Goal: Information Seeking & Learning: Get advice/opinions

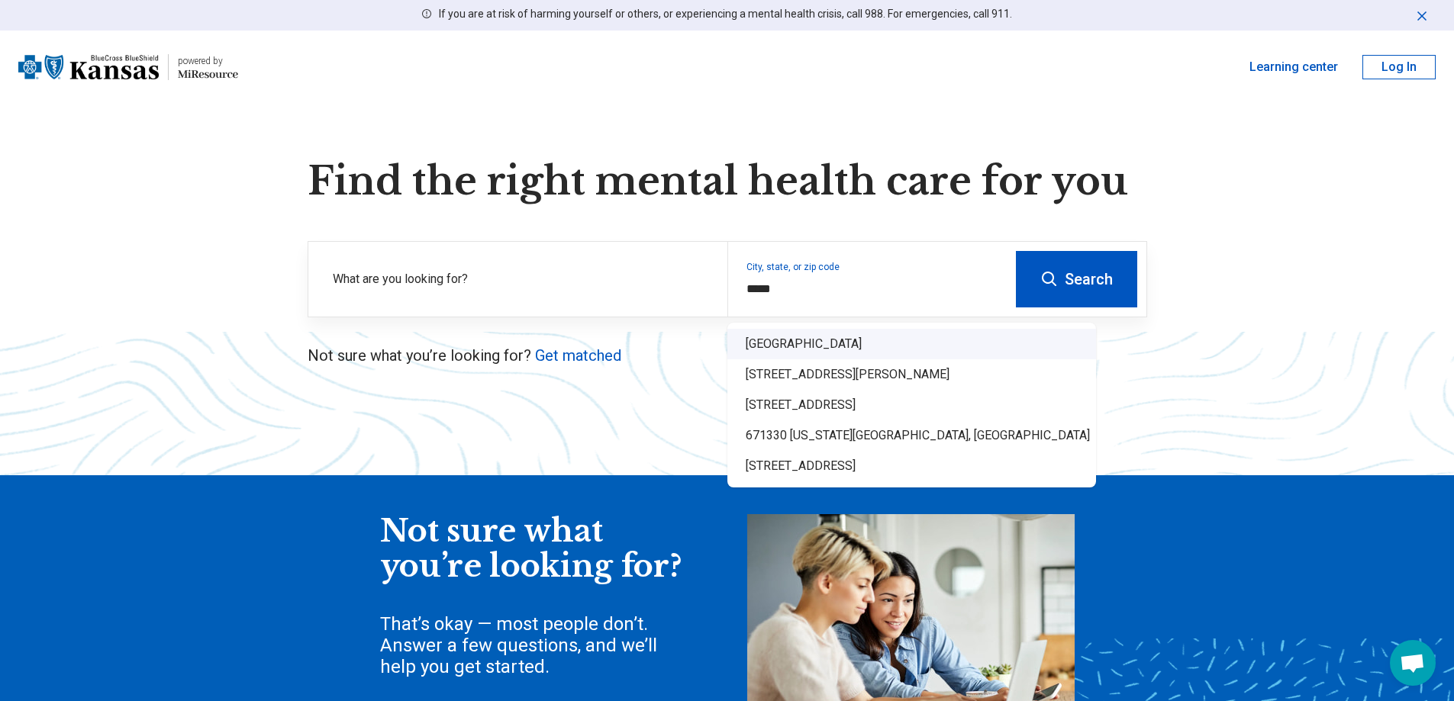
click at [785, 337] on div "Rose Hill, KS 67133" at bounding box center [911, 344] width 369 height 31
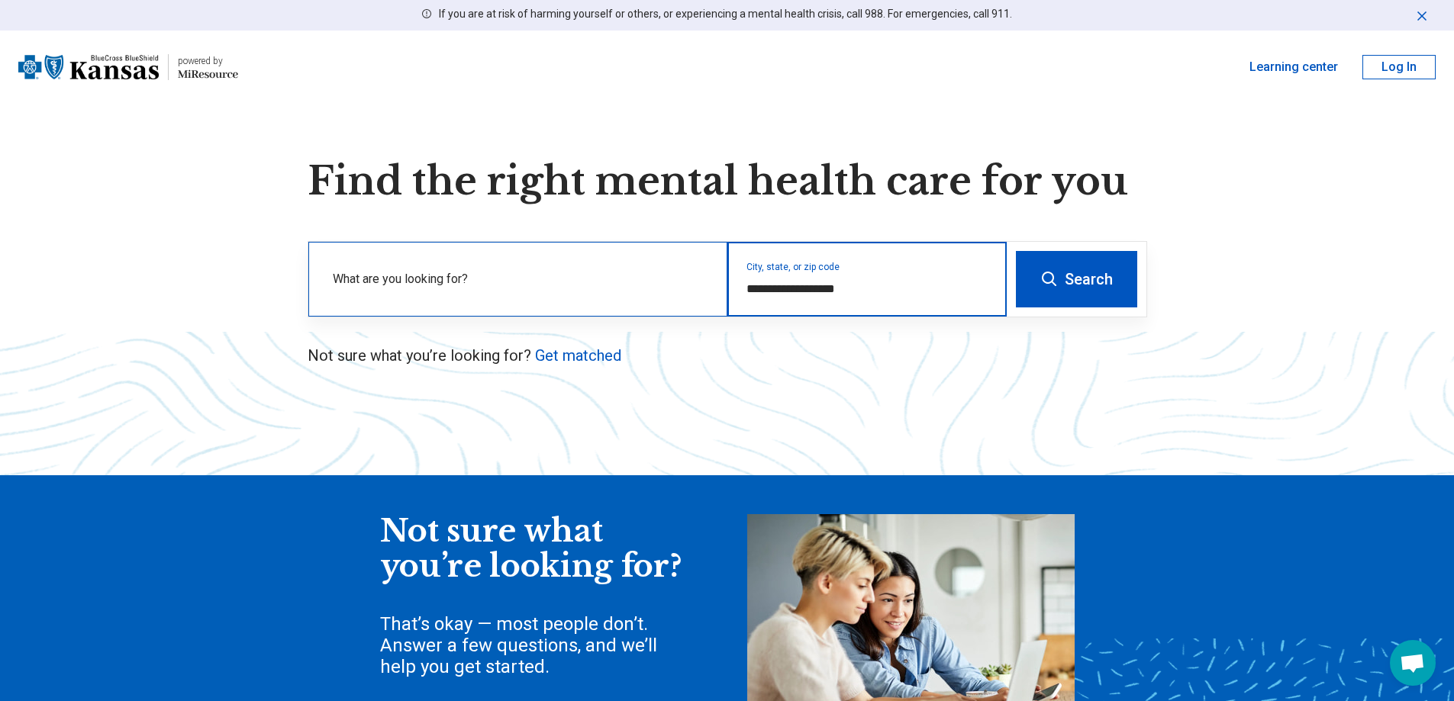
type input "**********"
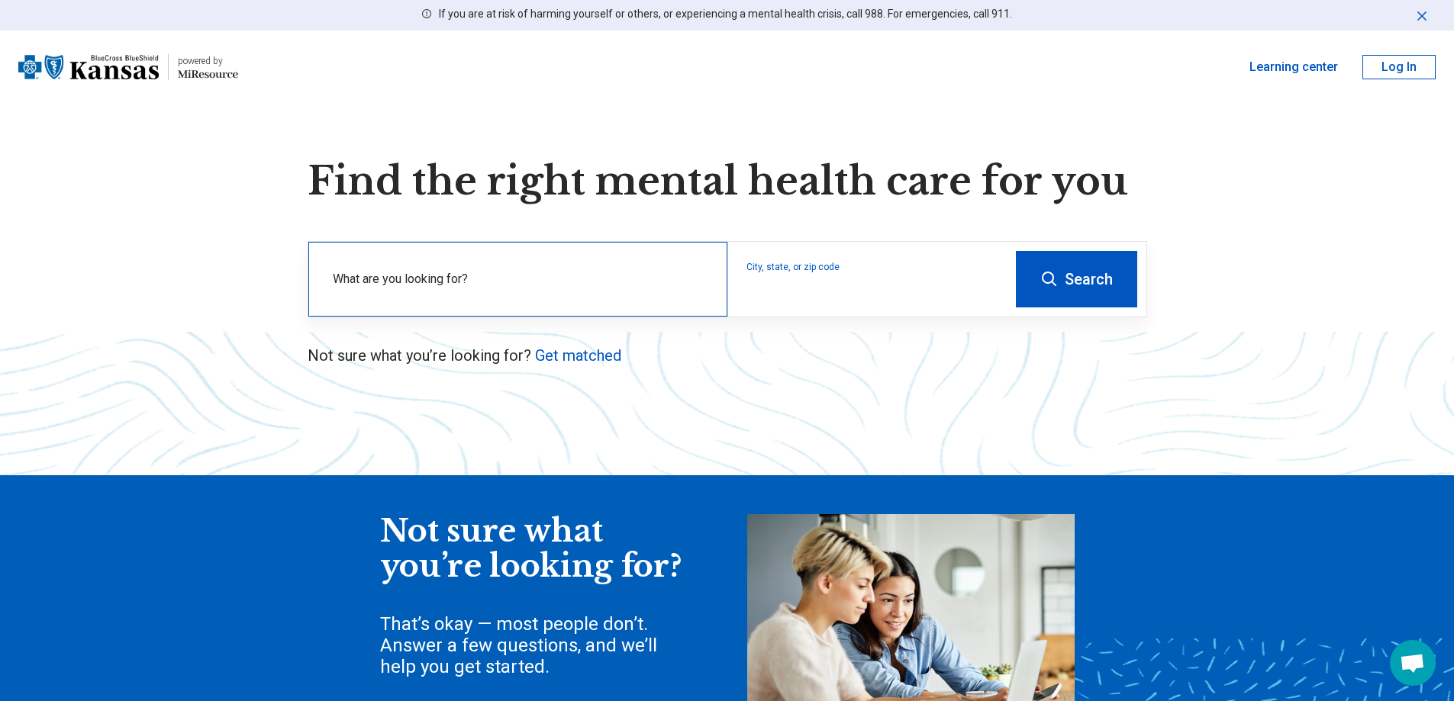
click at [416, 277] on label "What are you looking for?" at bounding box center [521, 279] width 376 height 18
click at [440, 276] on div "What are you looking for?" at bounding box center [517, 279] width 419 height 75
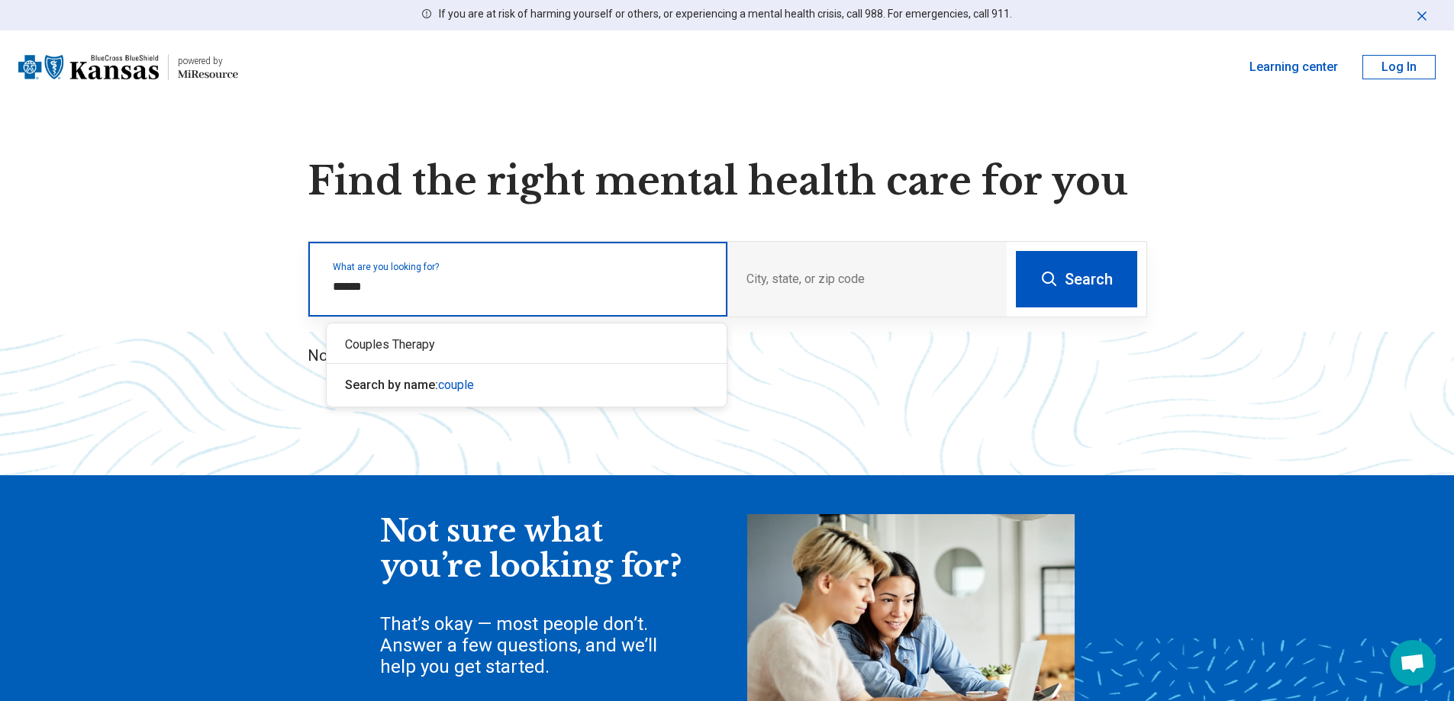
type input "*******"
click at [432, 352] on div "Couples Therapy" at bounding box center [527, 345] width 400 height 31
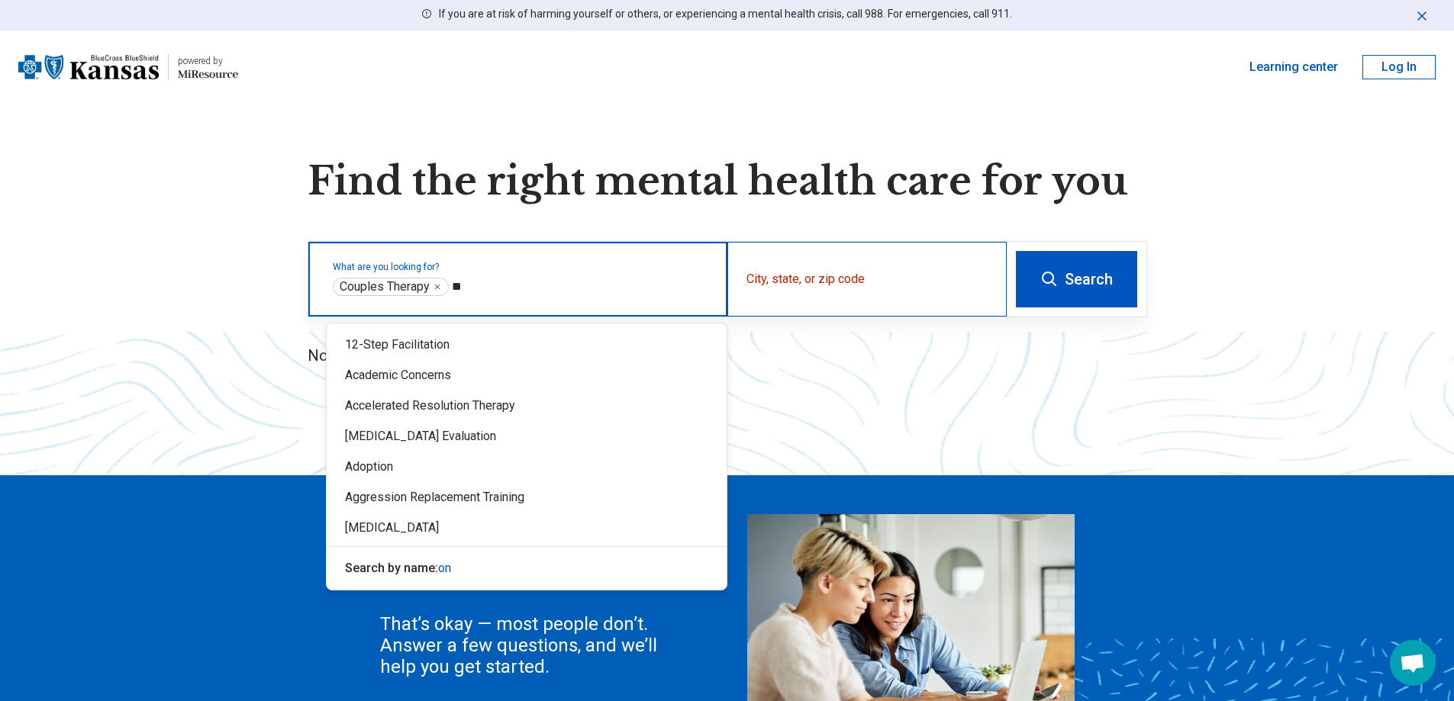
type input "*"
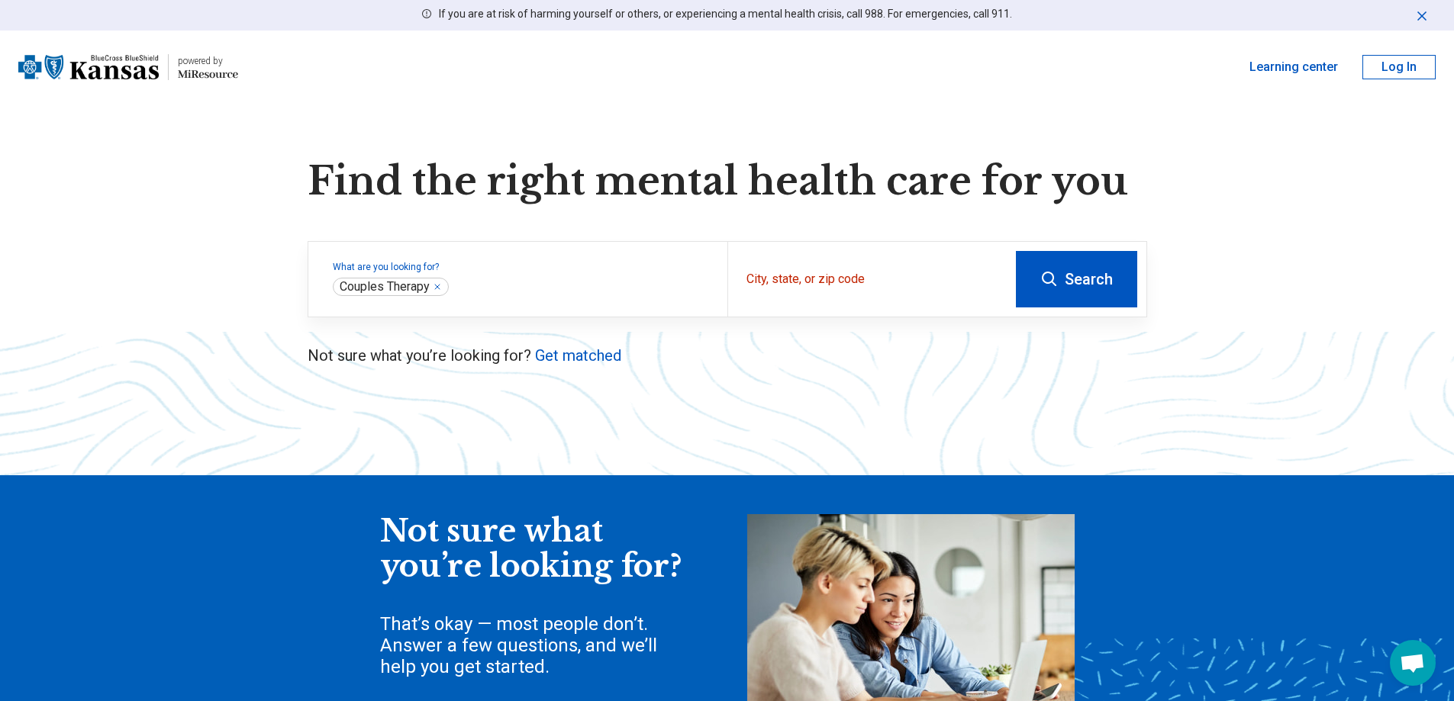
click at [1107, 282] on button "Search" at bounding box center [1076, 279] width 121 height 56
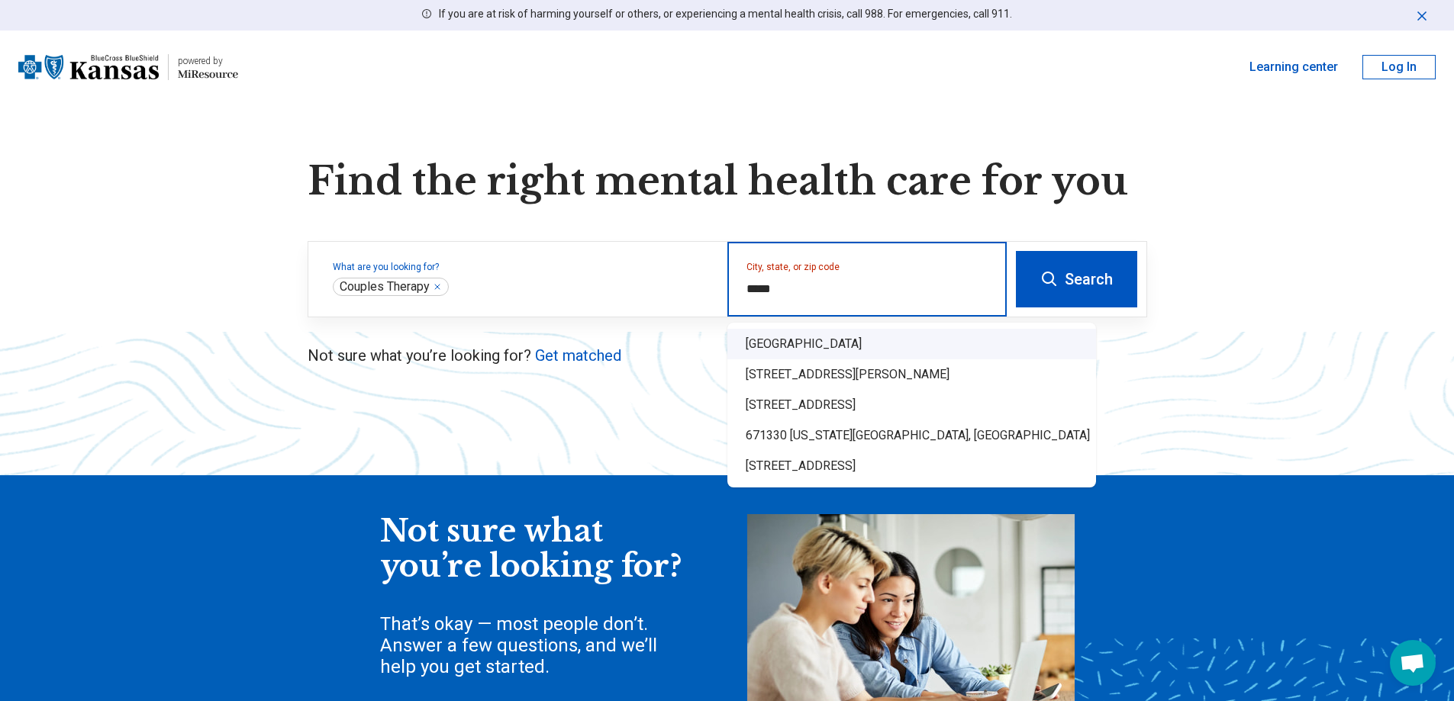
click at [830, 344] on div "Rose Hill, KS 67133" at bounding box center [911, 344] width 369 height 31
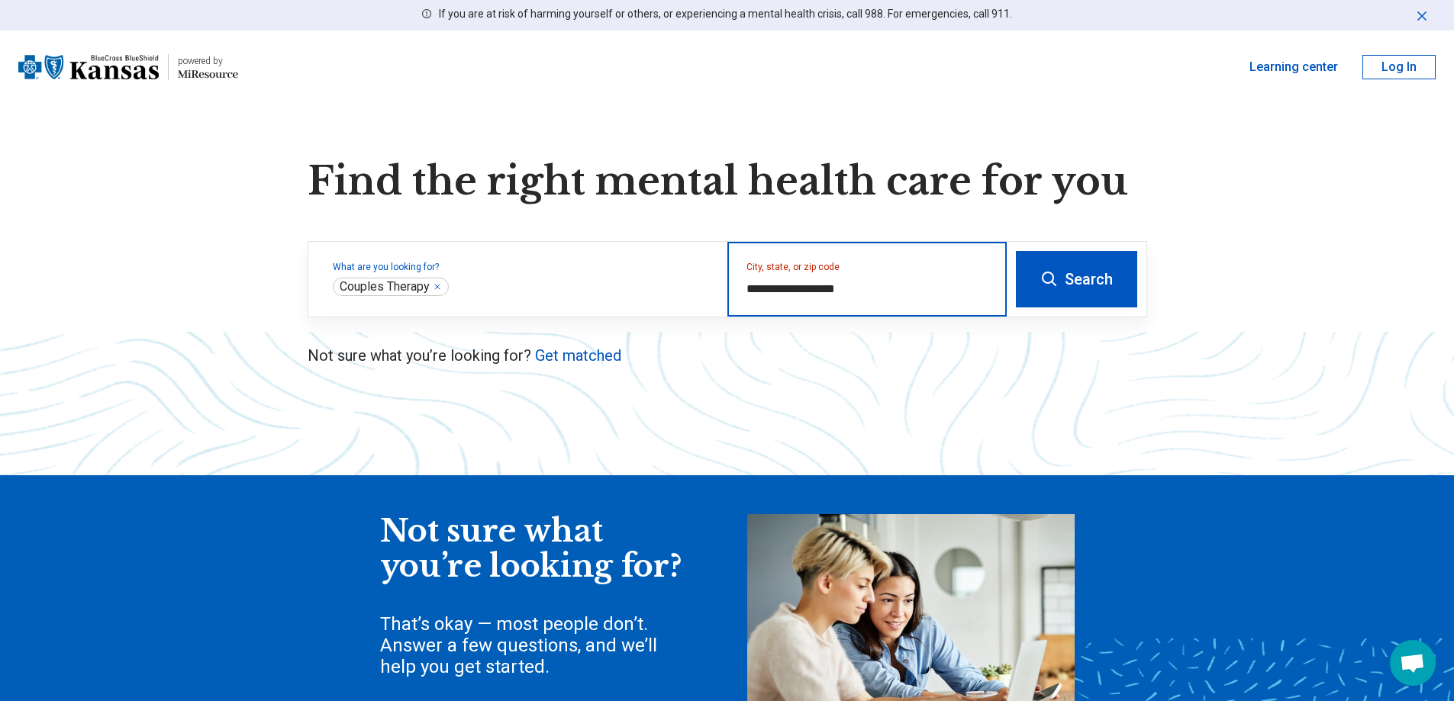
type input "**********"
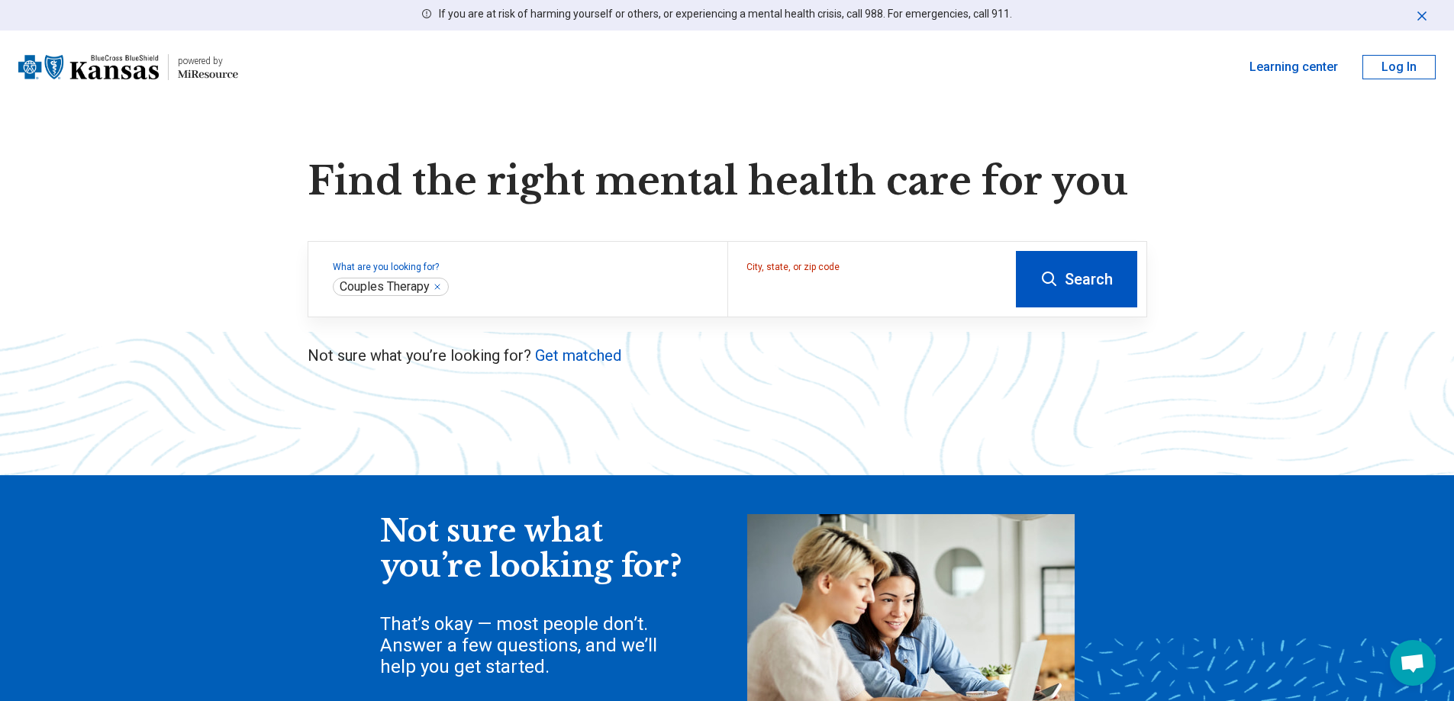
click at [1039, 277] on button "Search" at bounding box center [1076, 279] width 121 height 56
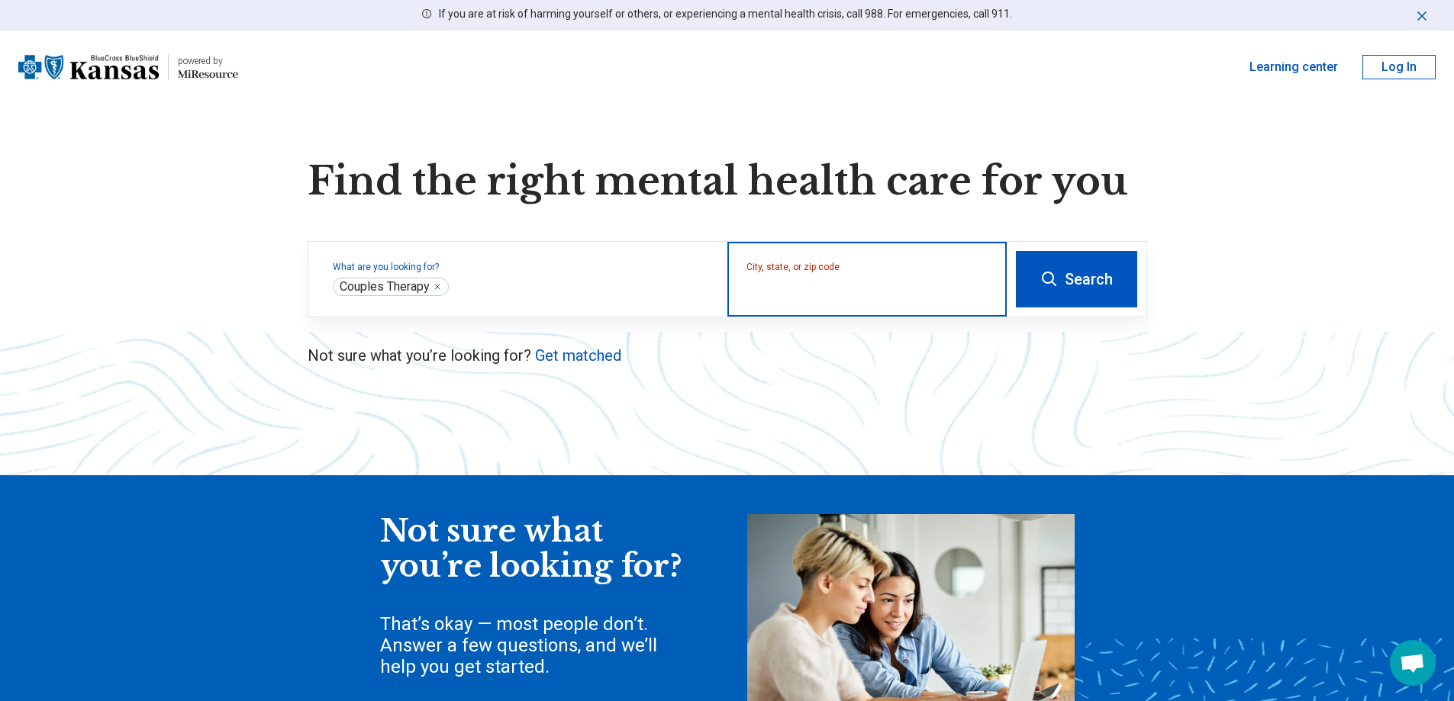
click at [883, 280] on input "City, state, or zip code" at bounding box center [867, 289] width 242 height 18
click at [879, 295] on input "City, state, or zip code" at bounding box center [867, 289] width 242 height 18
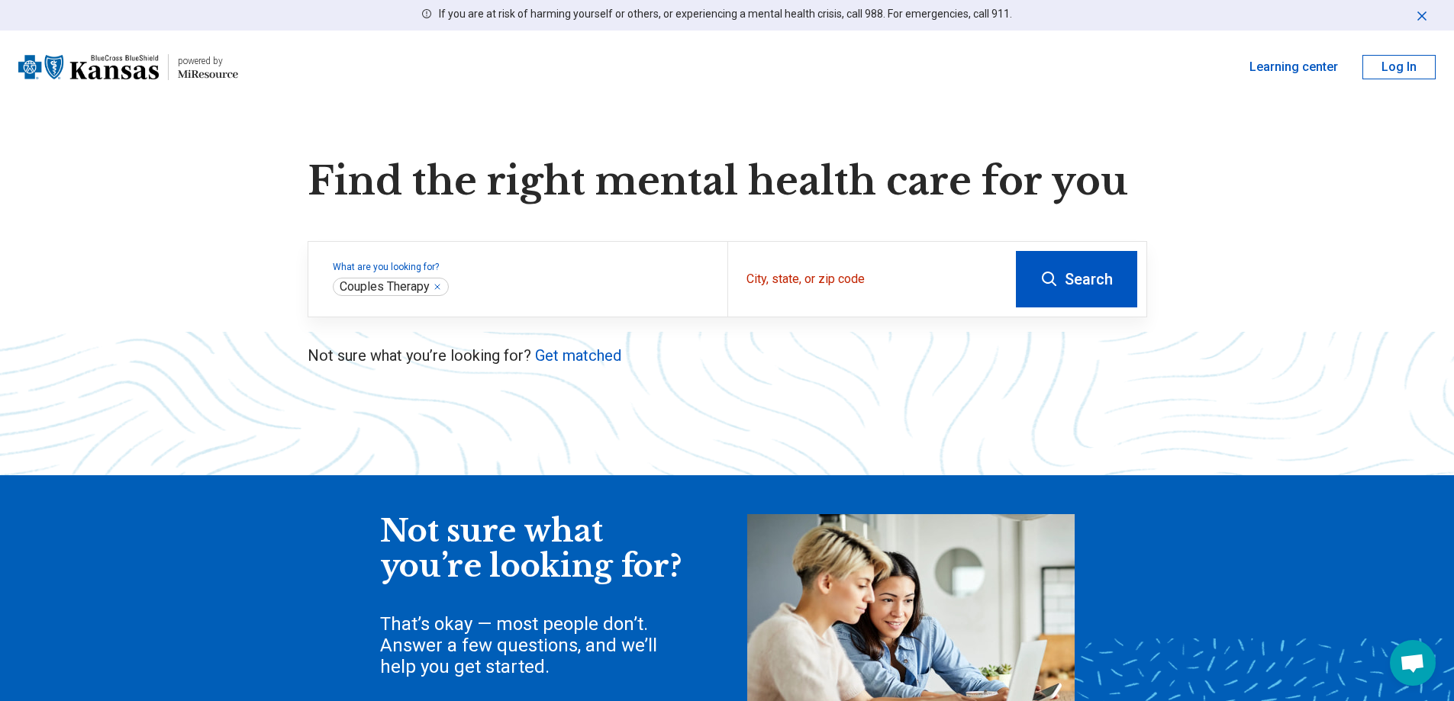
click at [1072, 292] on button "Search" at bounding box center [1076, 279] width 121 height 56
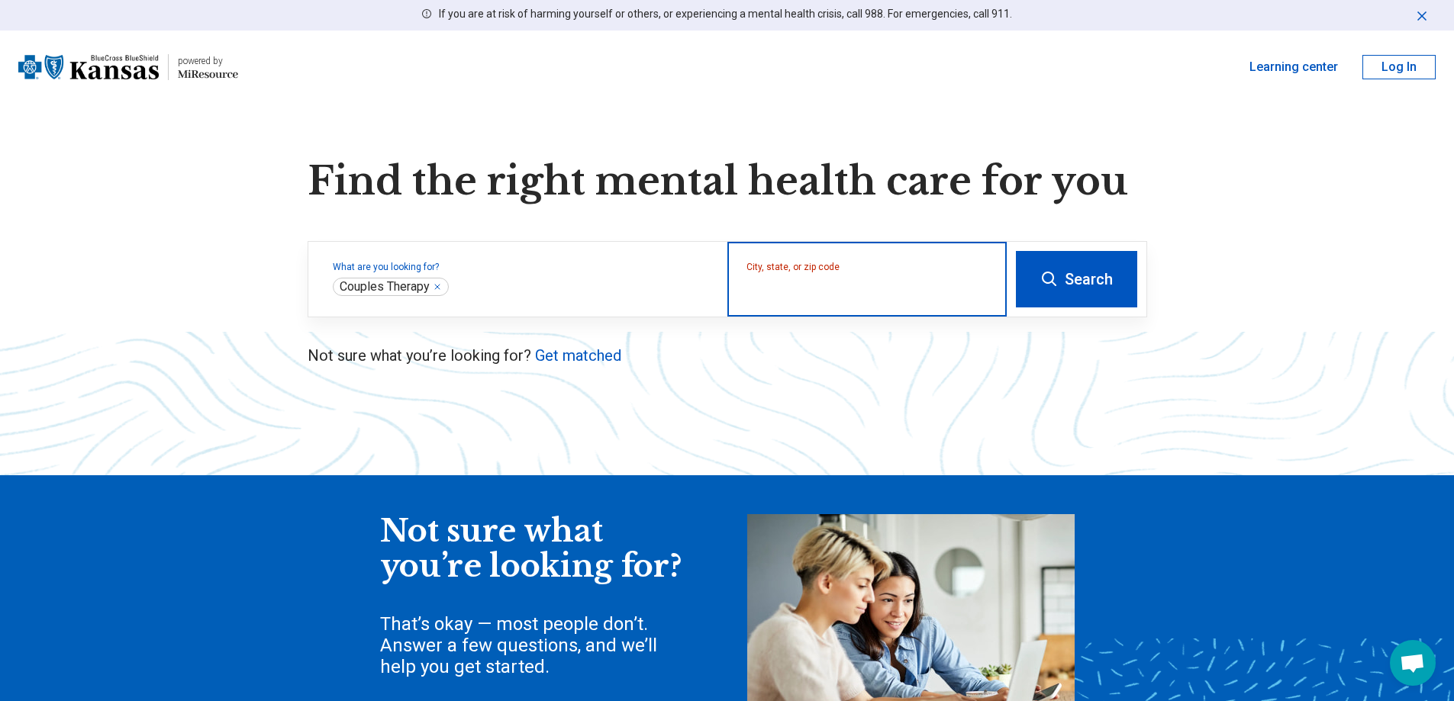
click at [851, 294] on input "City, state, or zip code" at bounding box center [867, 289] width 242 height 18
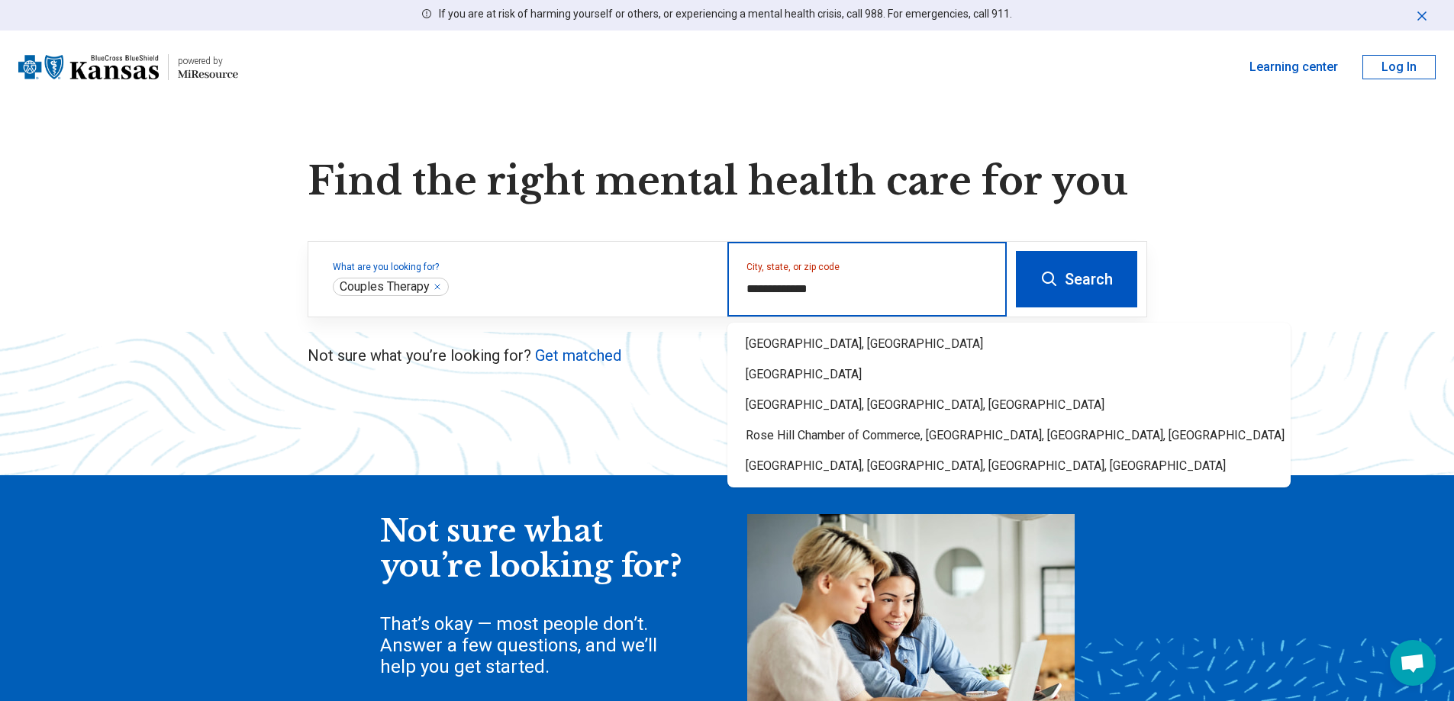
type input "**********"
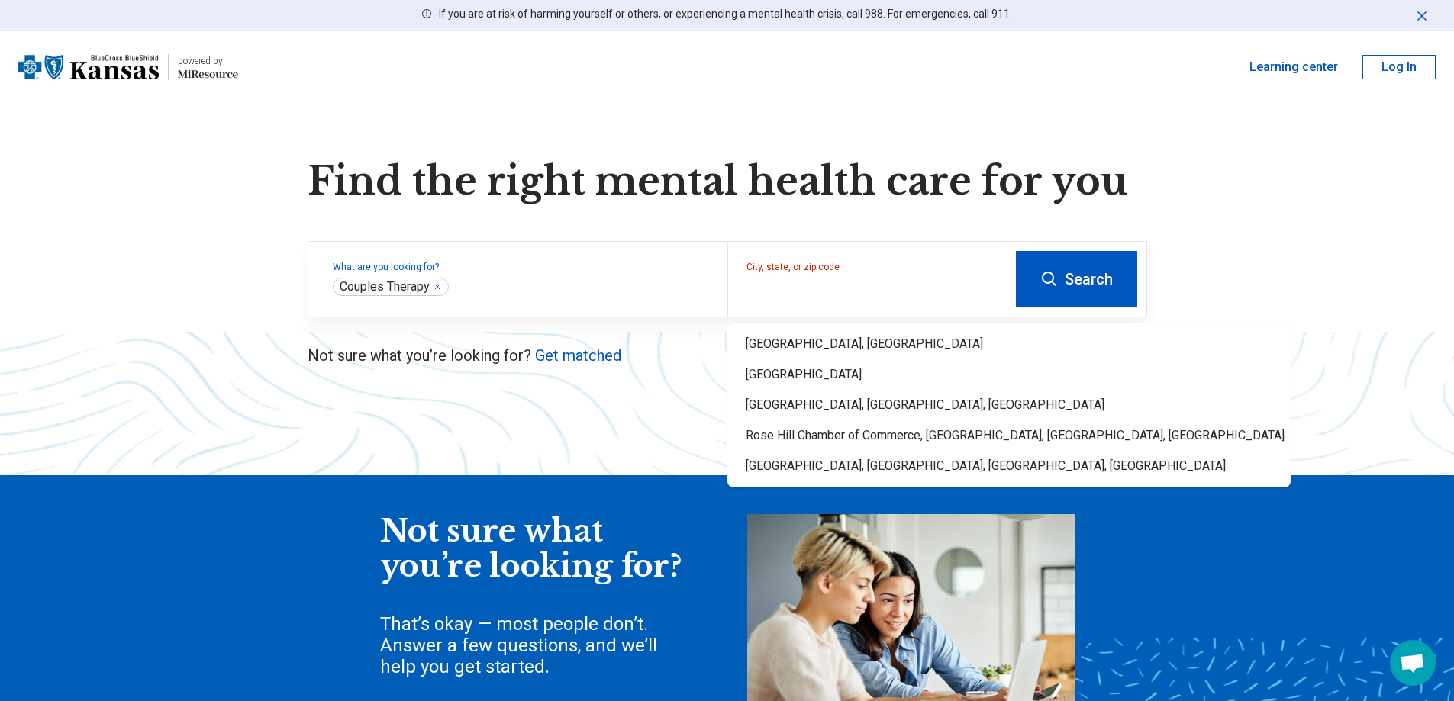
click at [1079, 276] on button "Search" at bounding box center [1076, 279] width 121 height 56
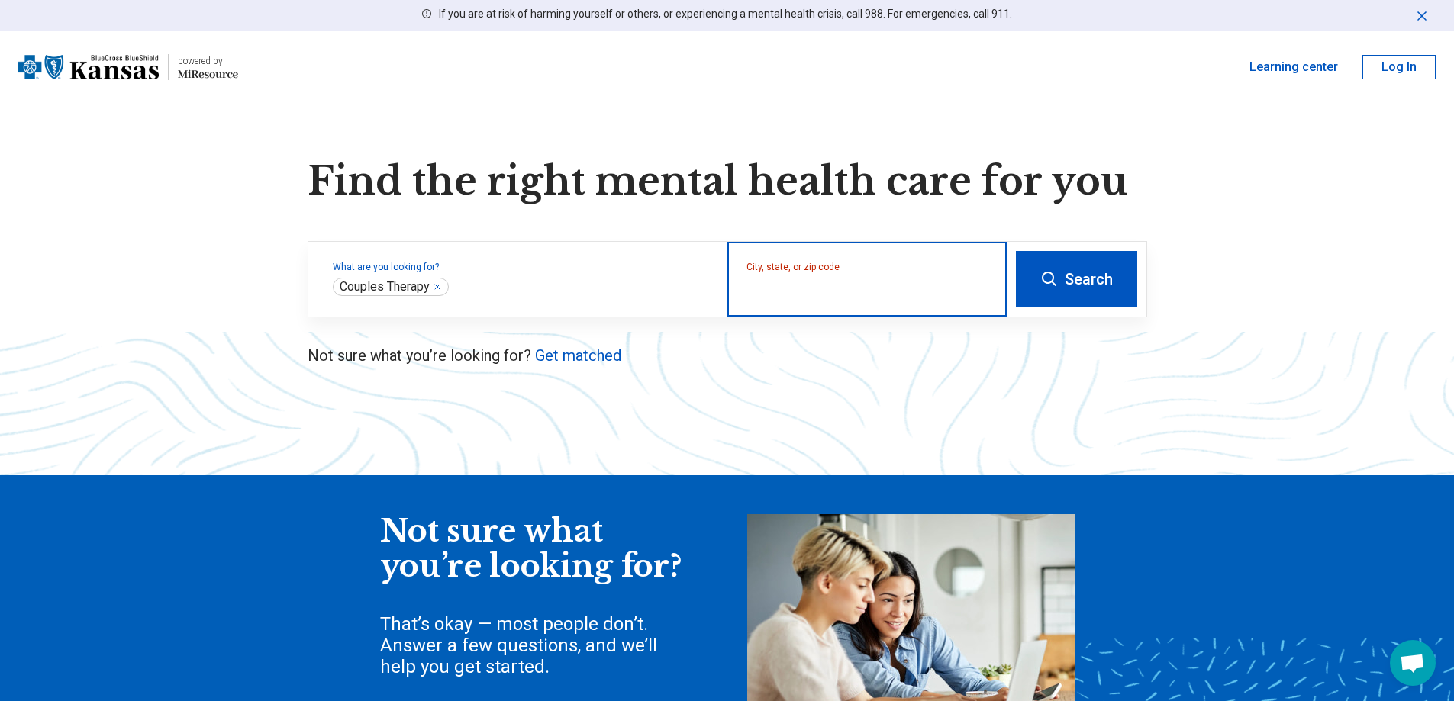
click at [891, 285] on input "City, state, or zip code" at bounding box center [867, 289] width 242 height 18
click at [882, 304] on div "City, state, or zip code" at bounding box center [866, 279] width 279 height 75
click at [781, 297] on input "City, state, or zip code" at bounding box center [867, 289] width 242 height 18
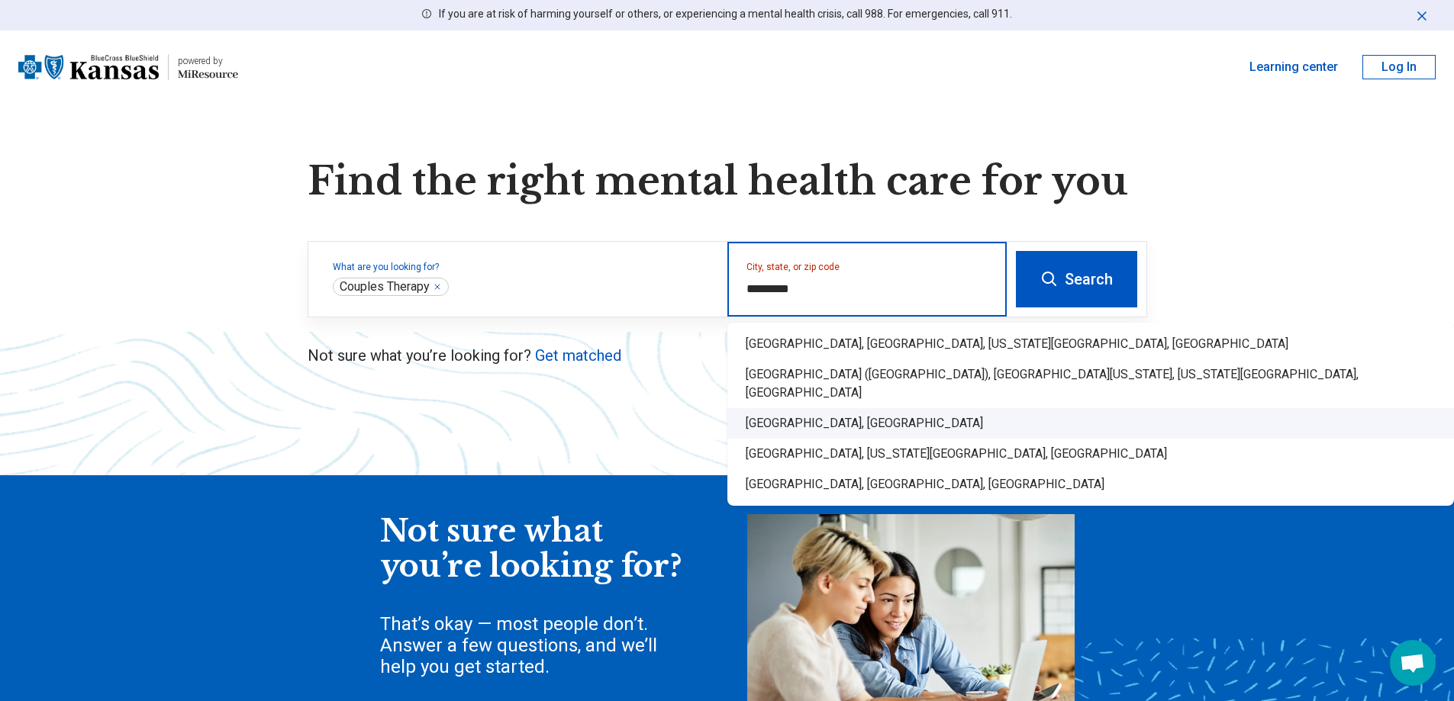
click at [779, 410] on div "Rose Hill, KS" at bounding box center [1090, 423] width 727 height 31
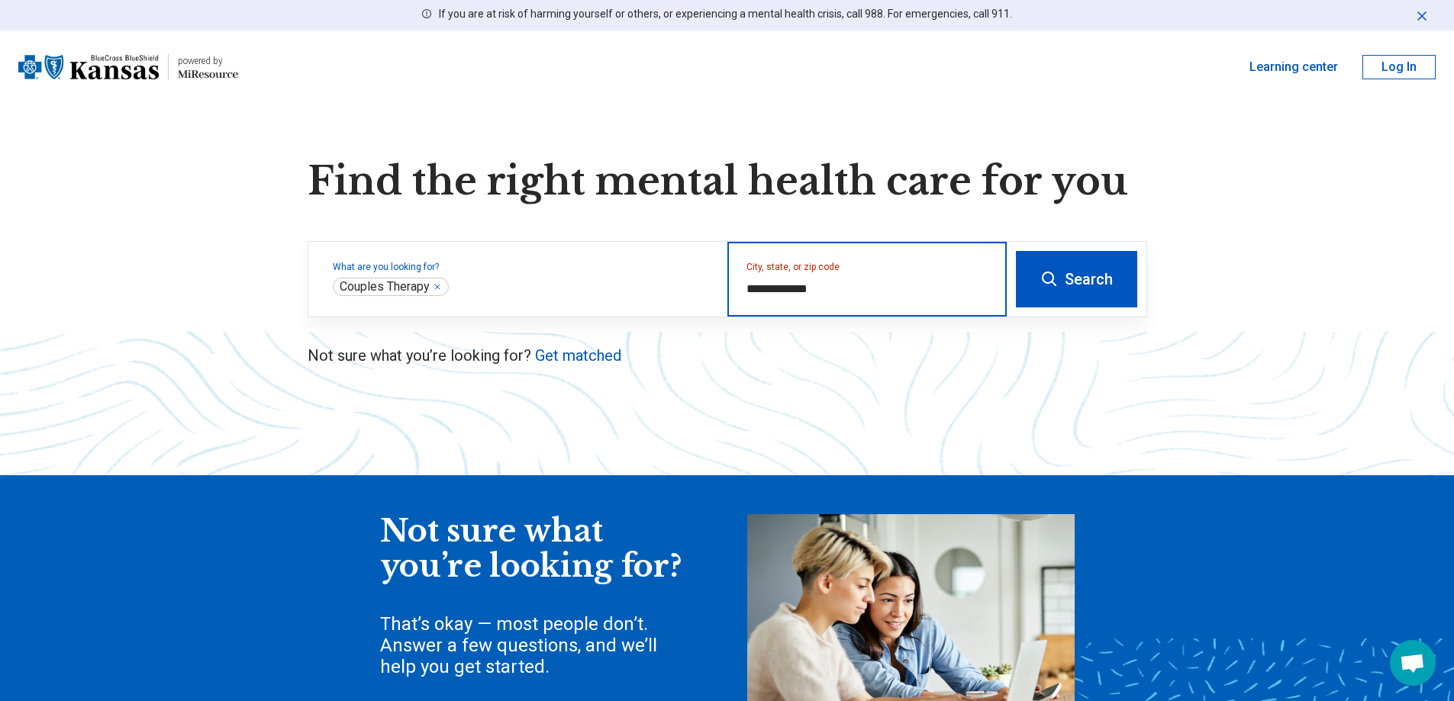
type input "**********"
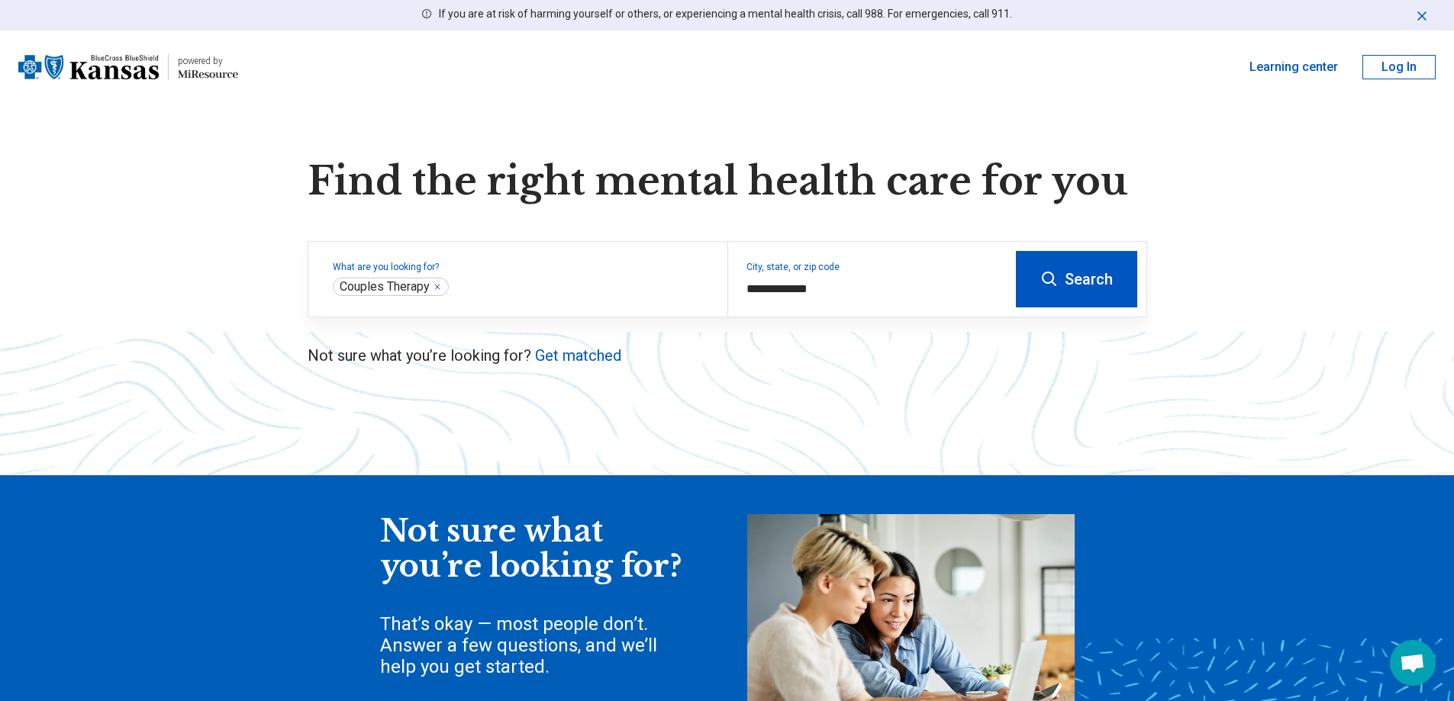
click at [1052, 285] on icon at bounding box center [1049, 279] width 18 height 18
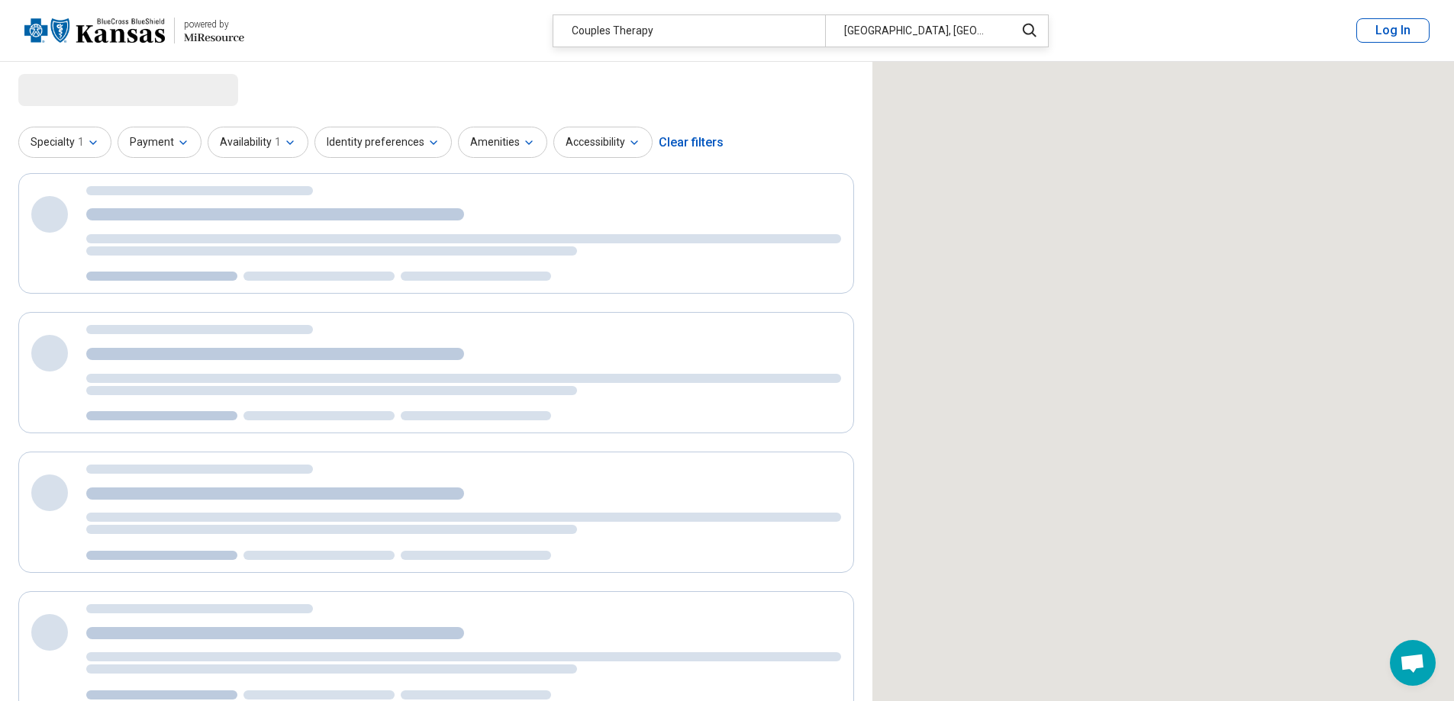
select select "***"
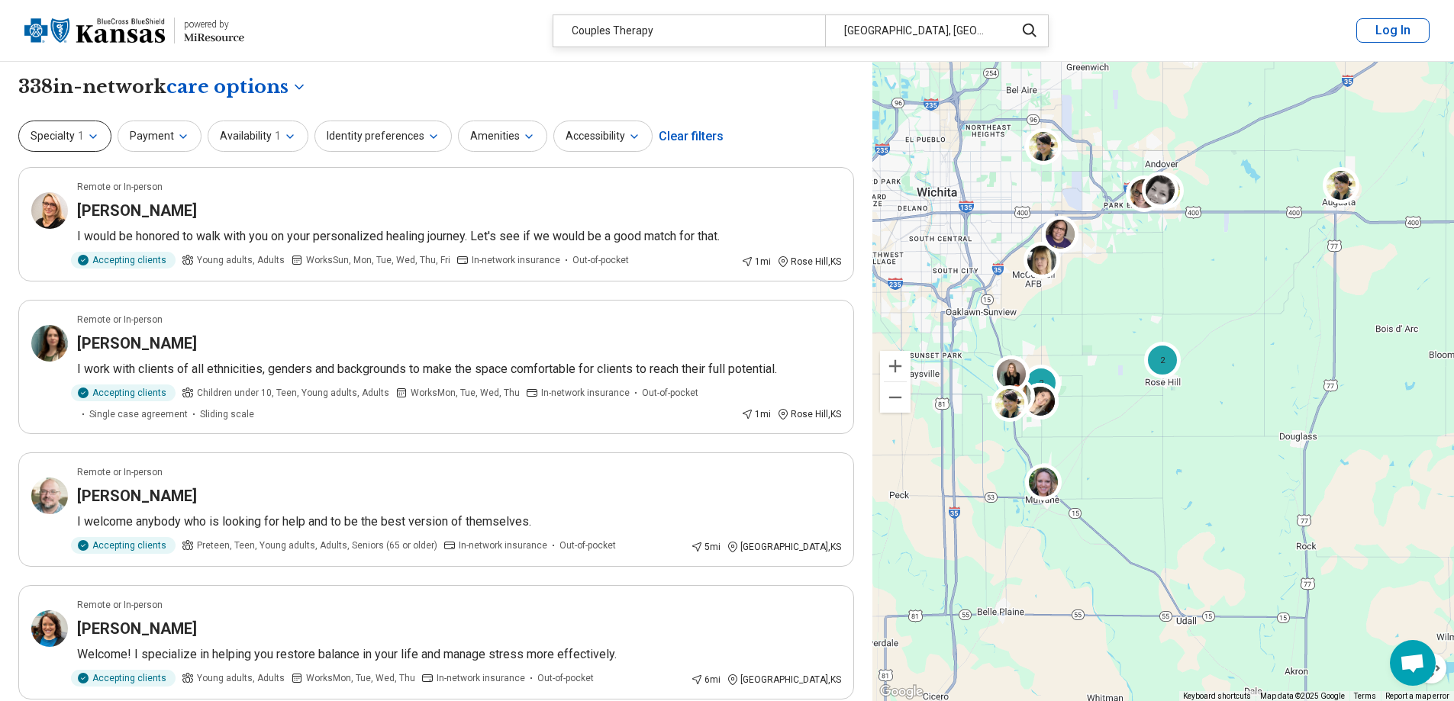
click at [82, 141] on span "1" at bounding box center [81, 136] width 6 height 16
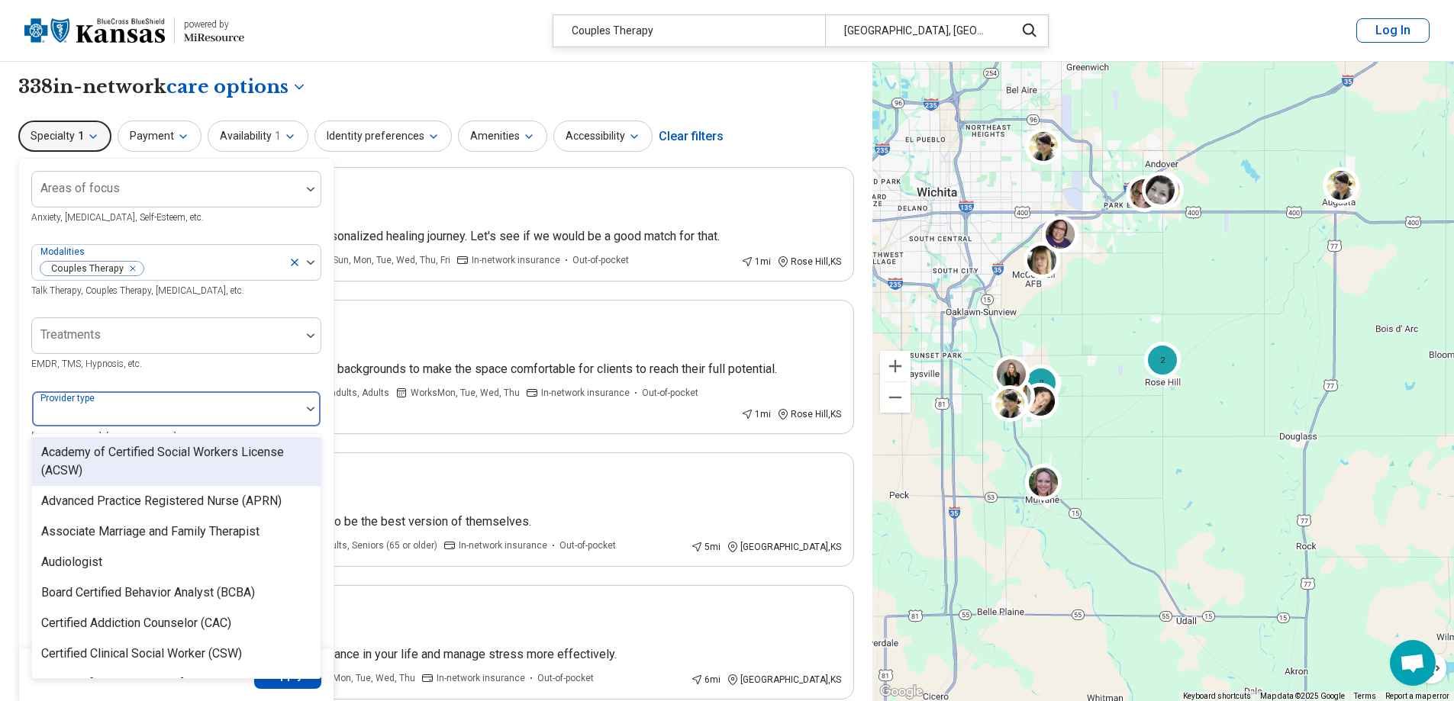
click at [214, 407] on div at bounding box center [166, 415] width 256 height 21
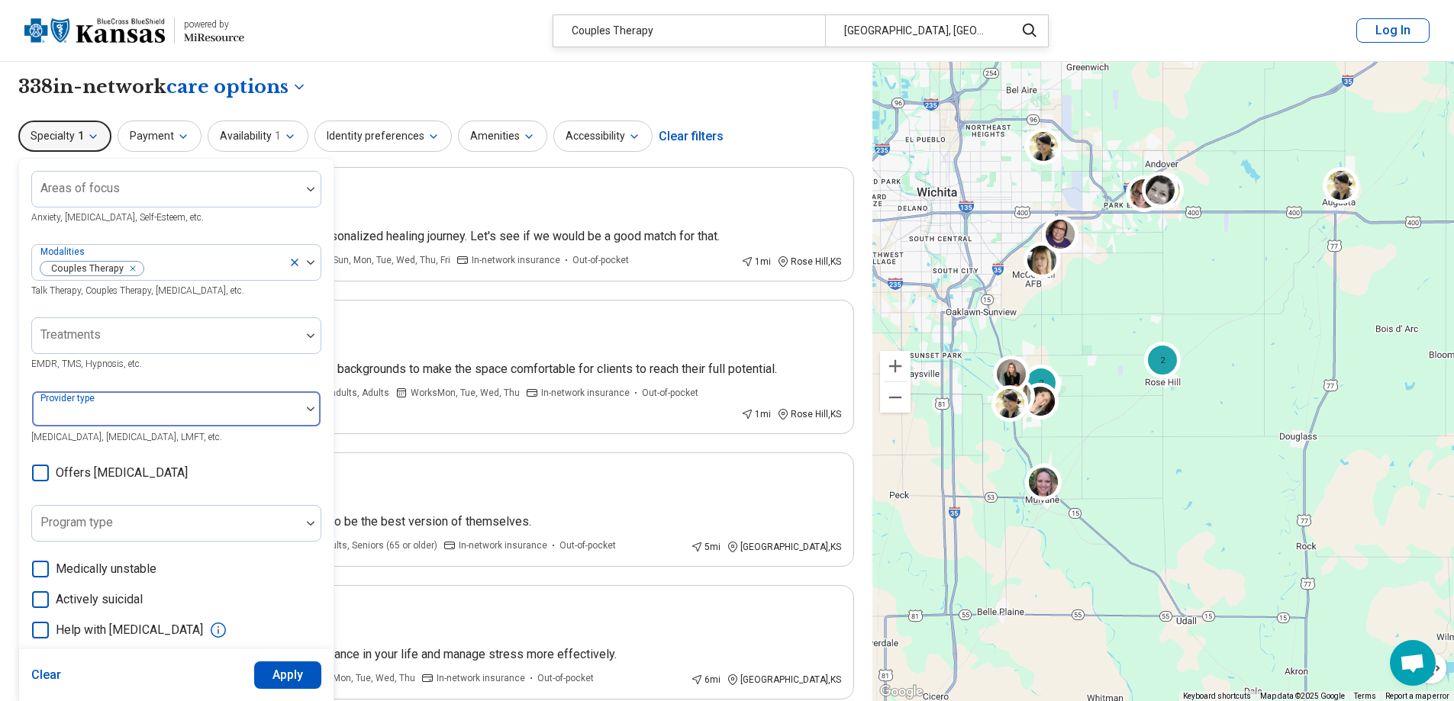
click at [214, 407] on div at bounding box center [166, 415] width 256 height 21
click at [121, 187] on div at bounding box center [166, 195] width 256 height 21
click at [325, 566] on div "Areas of focus Anxiety, Depression, Self-Esteem, etc. Modalities Couples Therap…" at bounding box center [176, 469] width 314 height 621
click at [258, 337] on div at bounding box center [166, 341] width 256 height 21
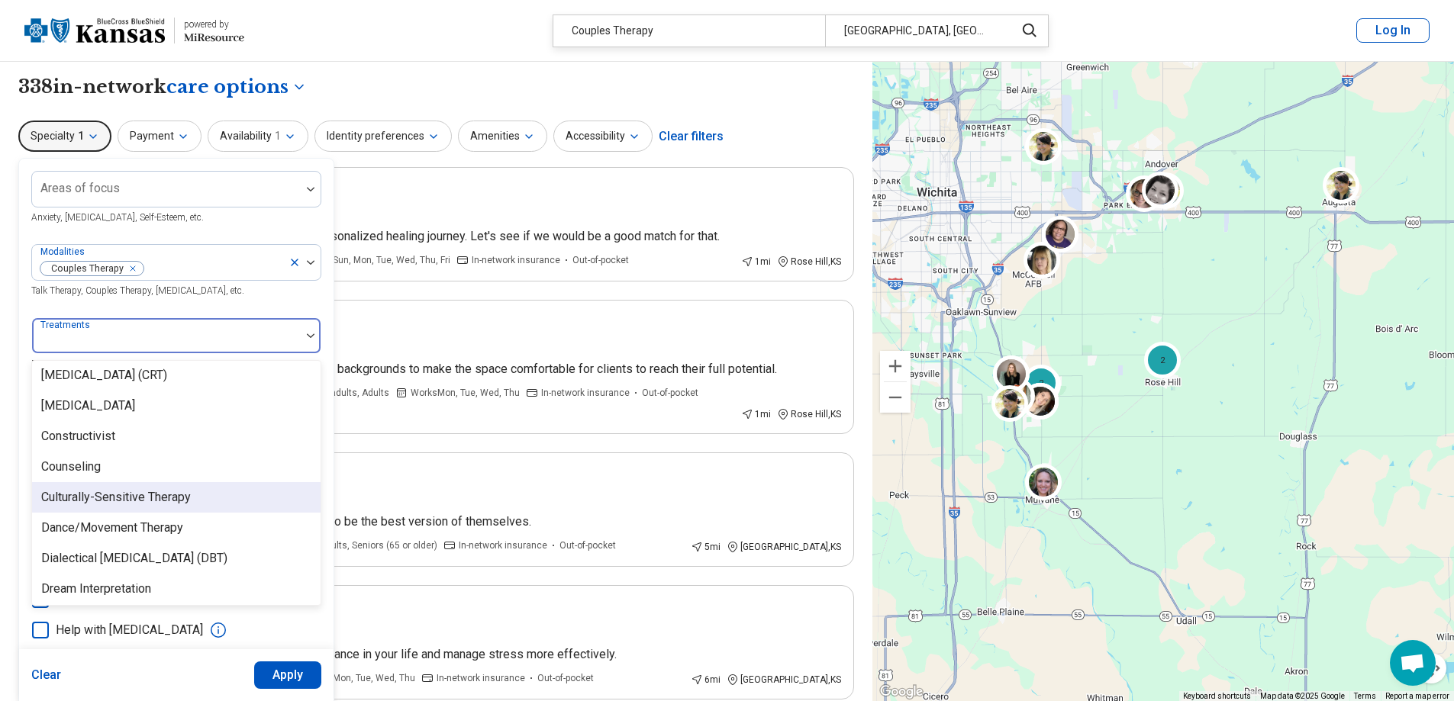
scroll to position [840, 0]
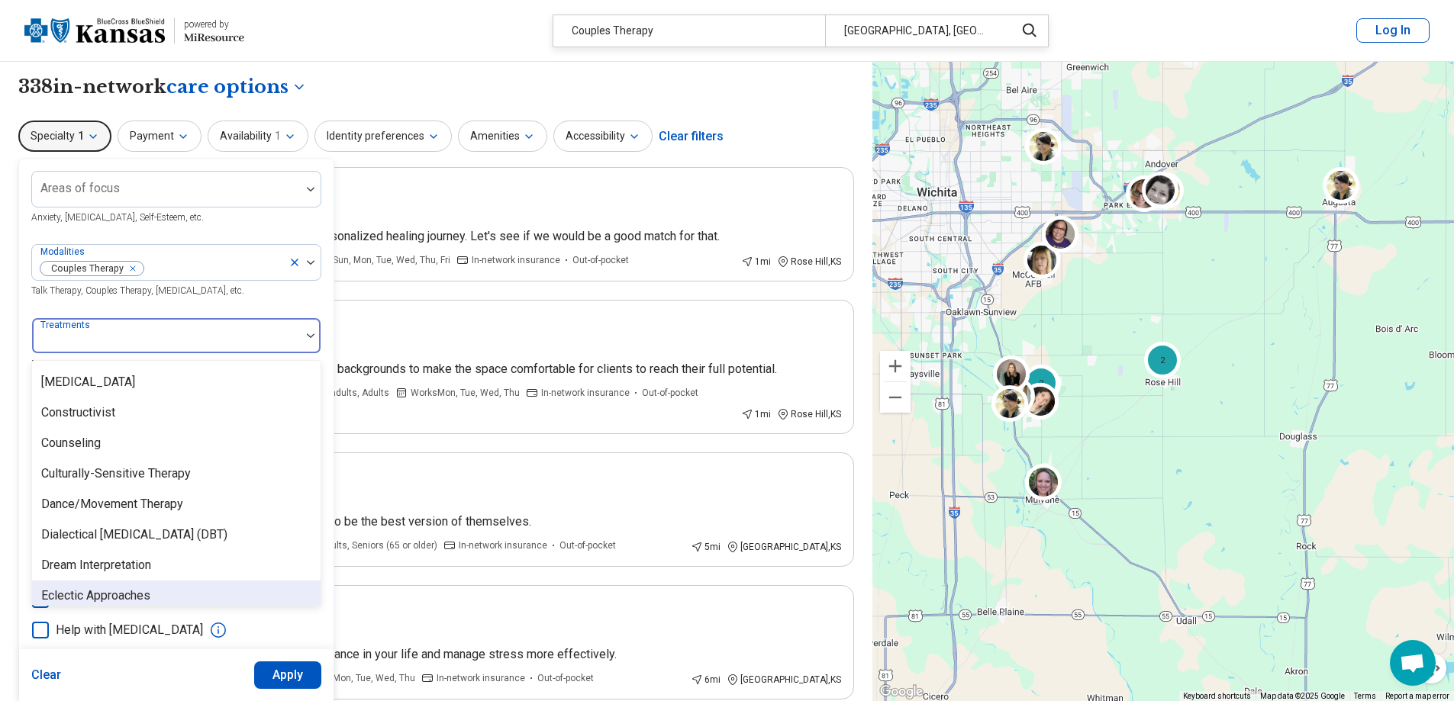
click at [328, 630] on div "Areas of focus Anxiety, Depression, Self-Esteem, etc. Modalities Couples Therap…" at bounding box center [176, 469] width 314 height 621
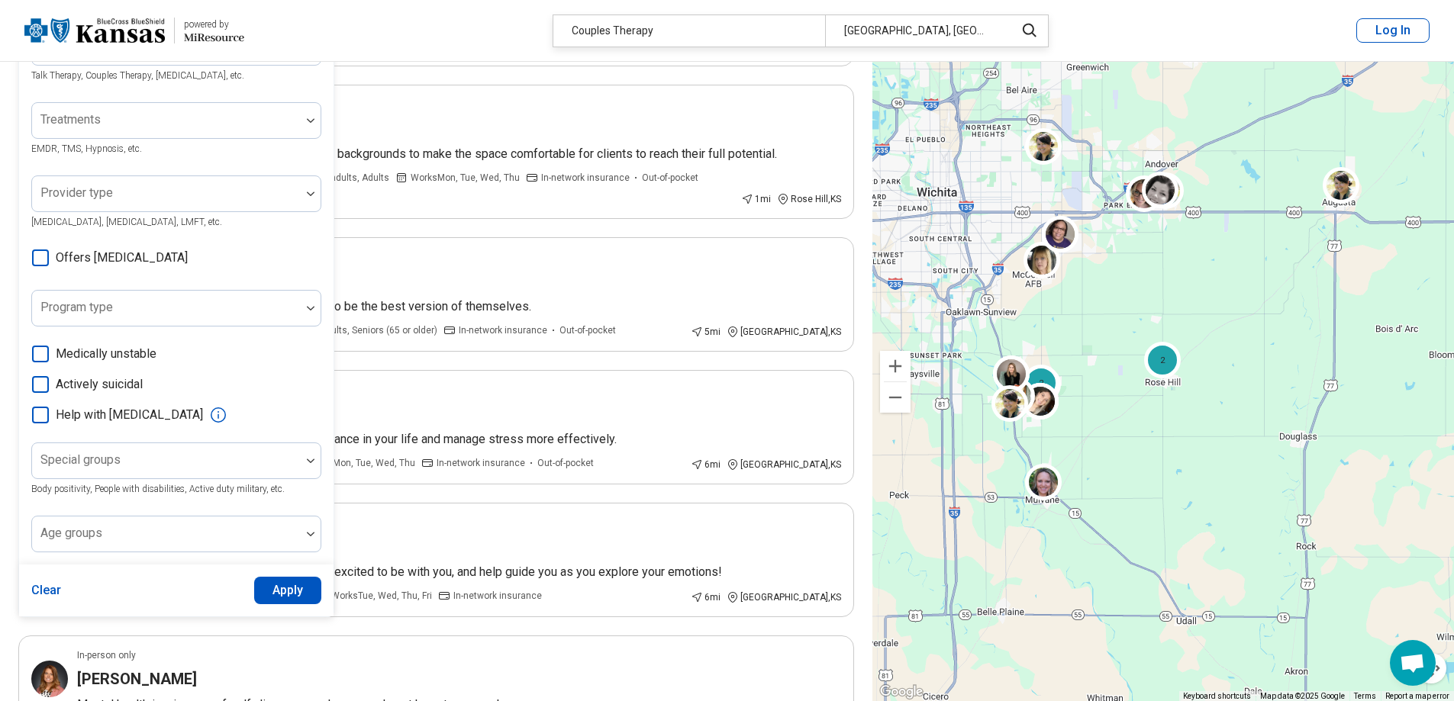
scroll to position [229, 0]
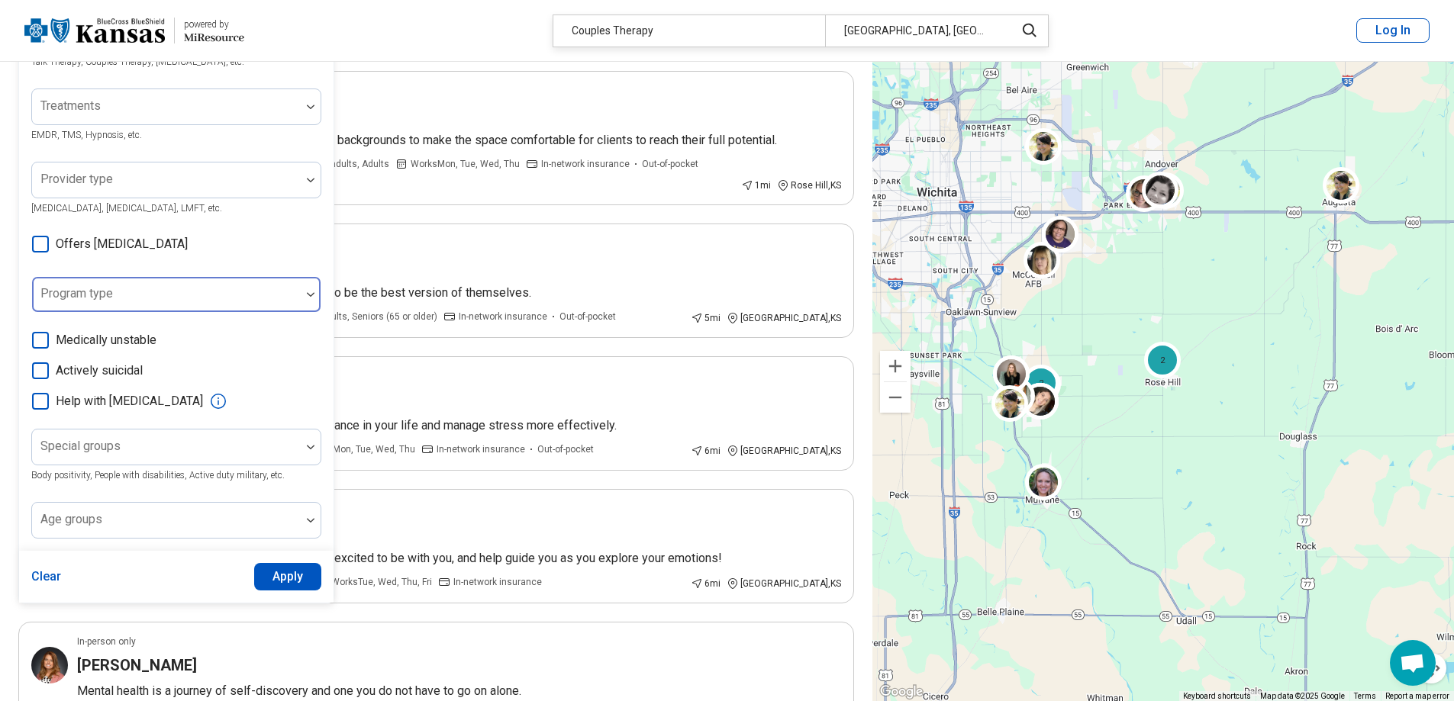
click at [215, 297] on div at bounding box center [166, 300] width 256 height 21
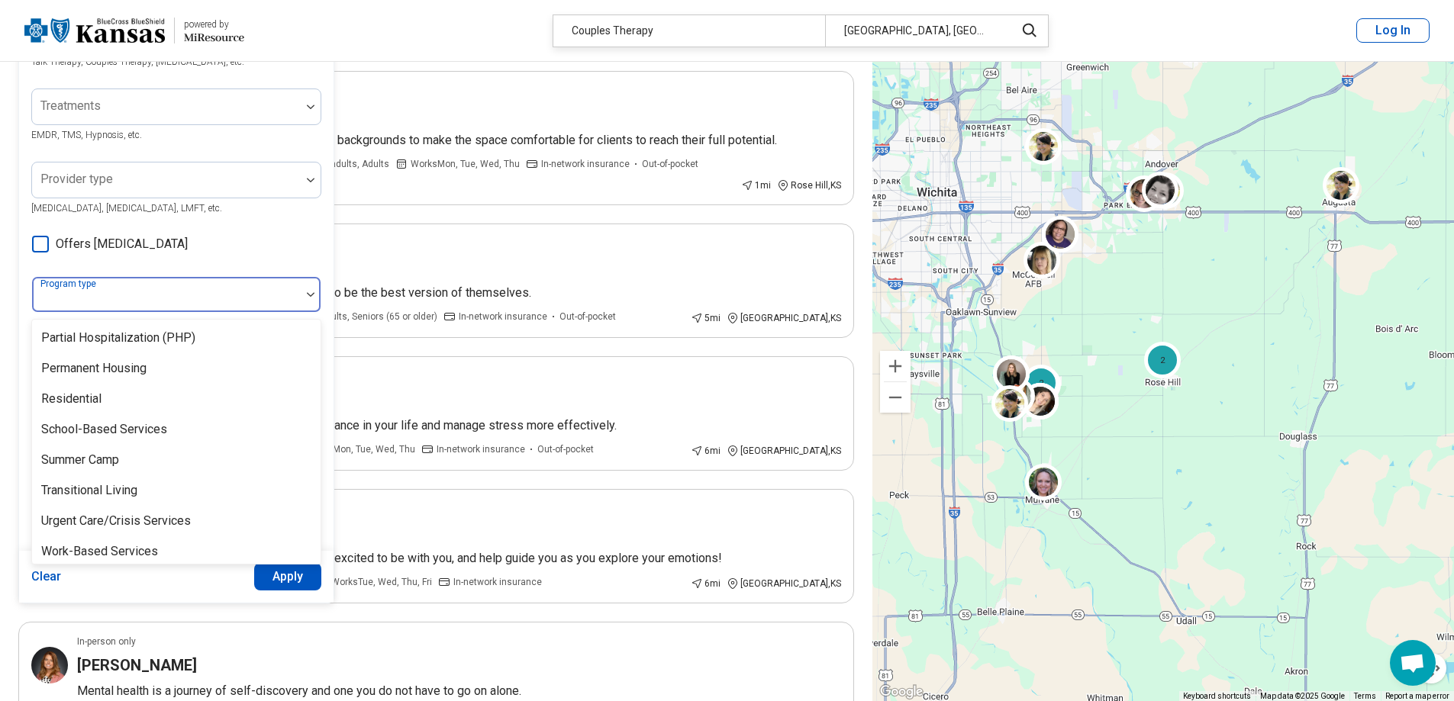
scroll to position [311, 0]
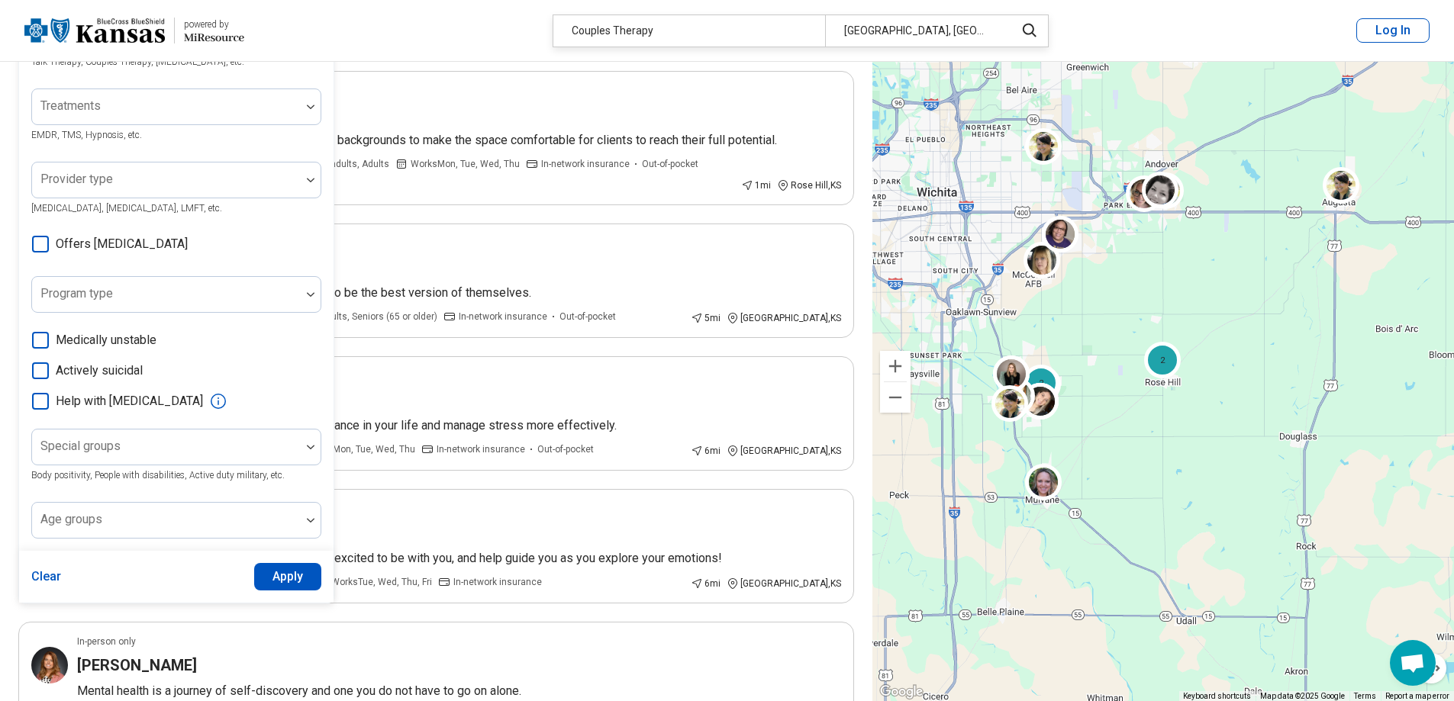
click at [198, 591] on div "Clear Apply" at bounding box center [176, 577] width 314 height 52
click at [171, 515] on div at bounding box center [166, 521] width 269 height 34
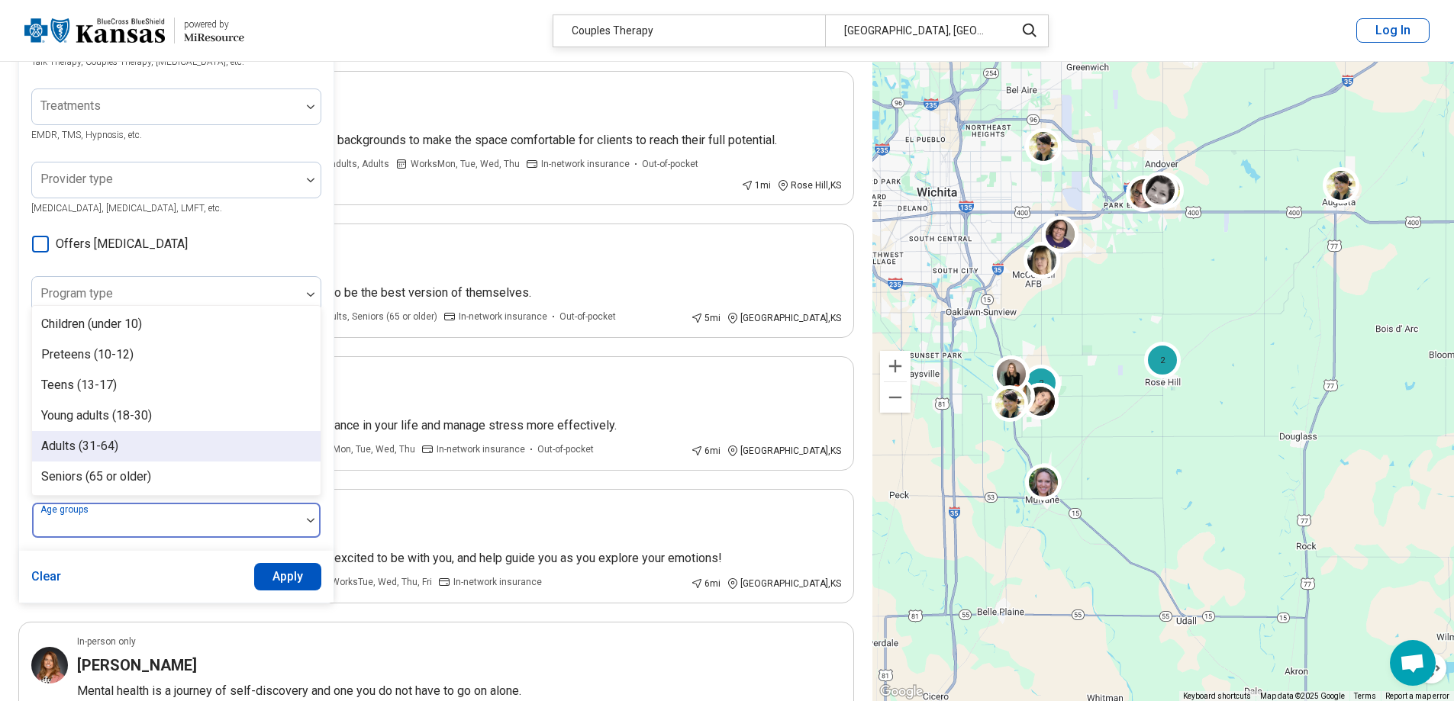
click at [174, 450] on div "Adults (31-64)" at bounding box center [176, 446] width 288 height 31
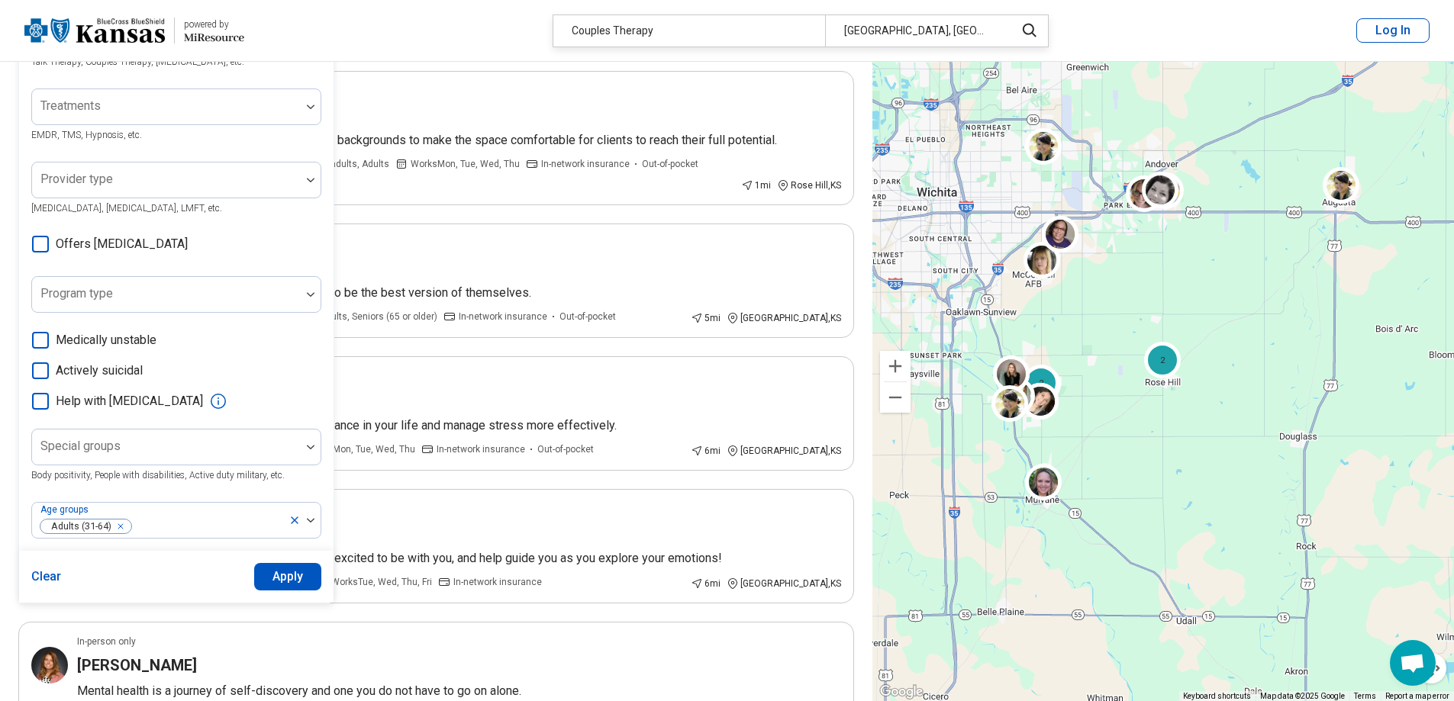
click at [283, 575] on button "Apply" at bounding box center [288, 576] width 68 height 27
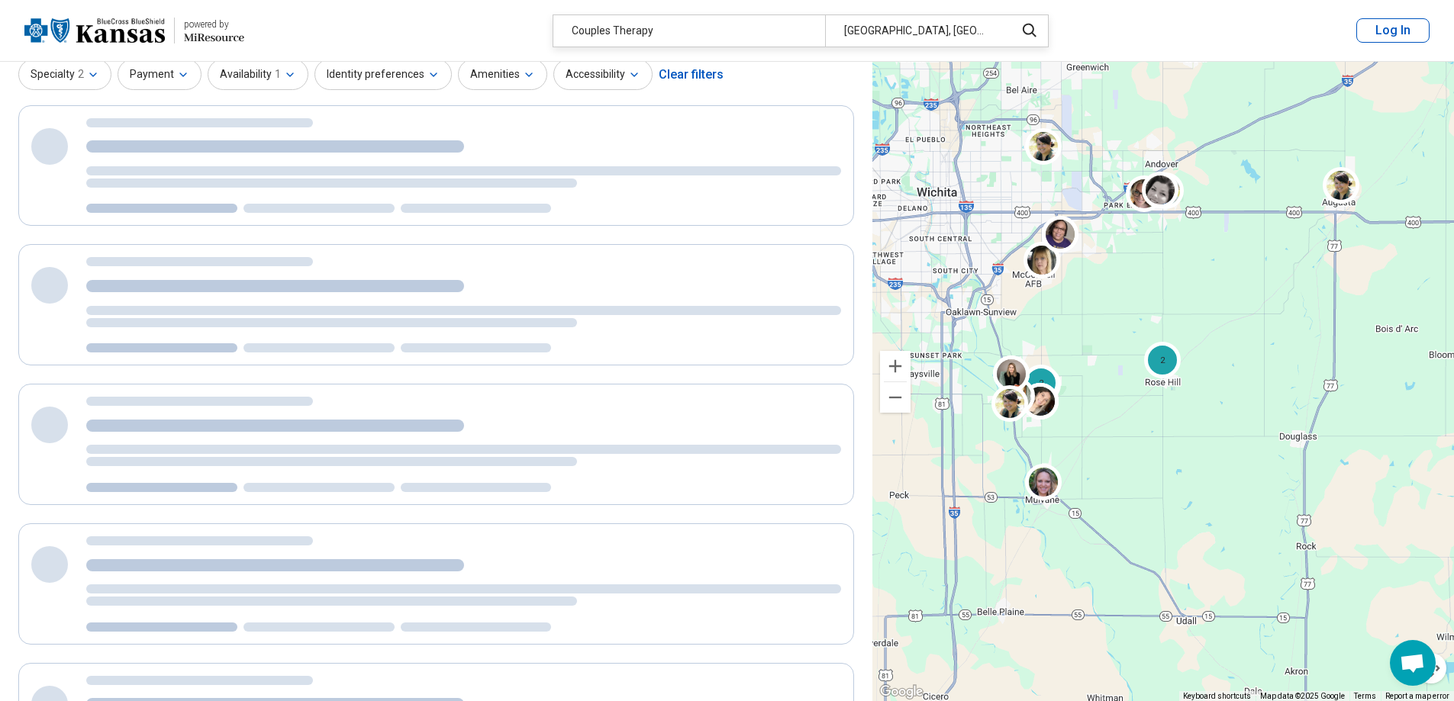
scroll to position [0, 0]
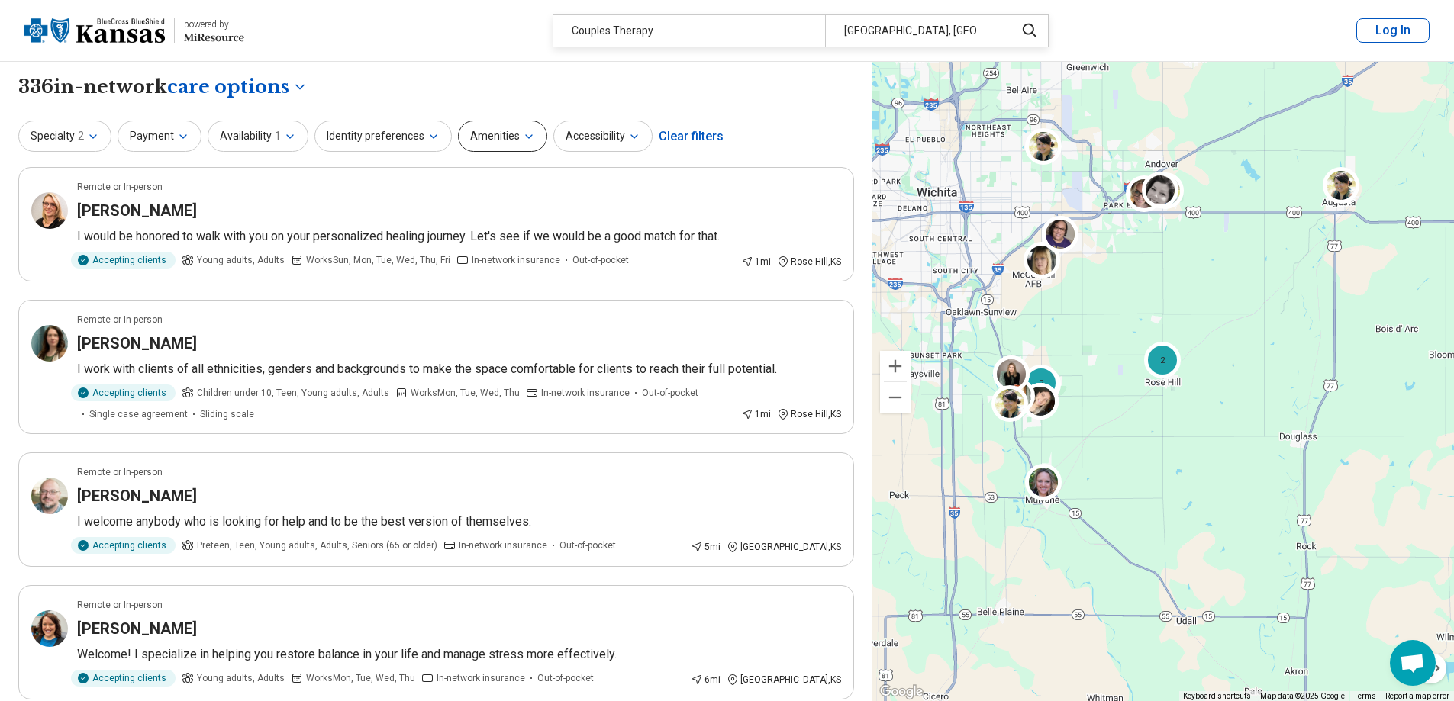
click at [523, 137] on icon "button" at bounding box center [529, 137] width 12 height 12
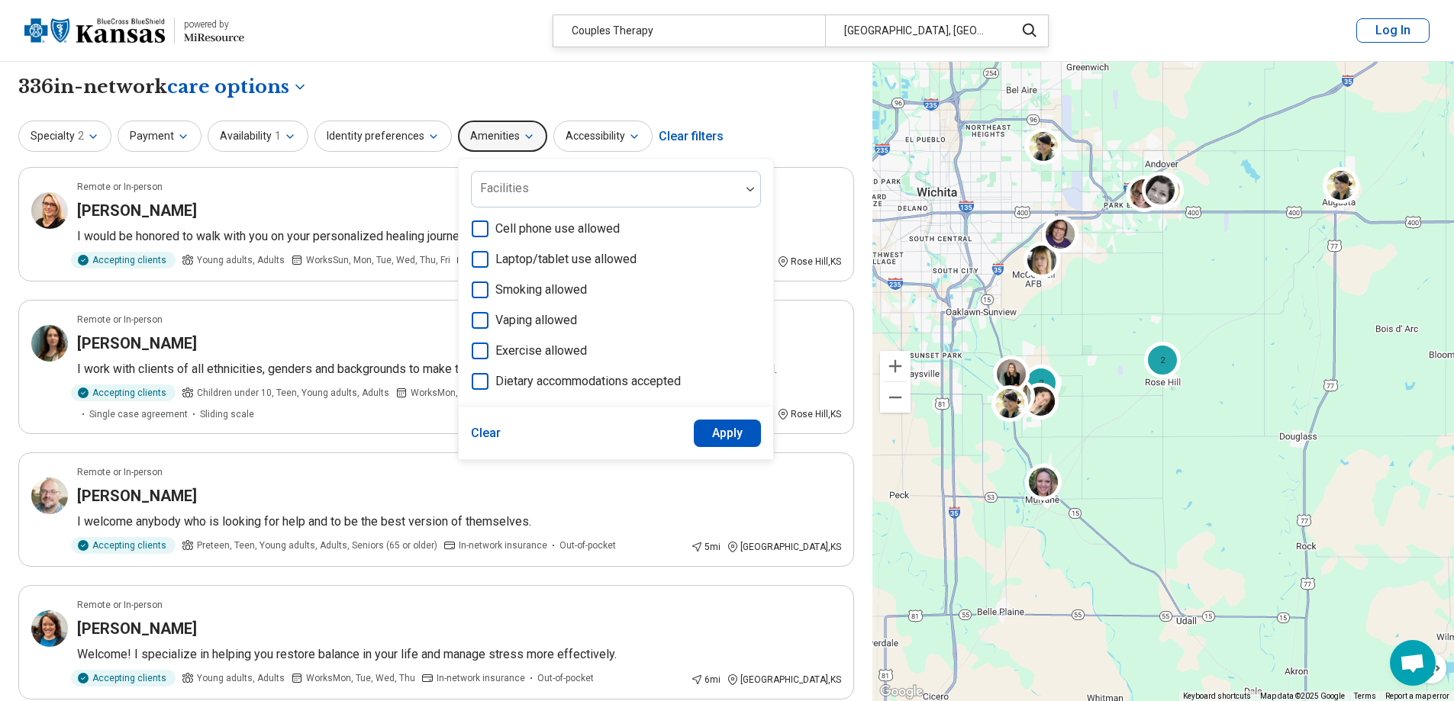
click at [514, 148] on button "Amenities" at bounding box center [502, 136] width 89 height 31
click at [575, 135] on button "Accessibility" at bounding box center [602, 136] width 99 height 31
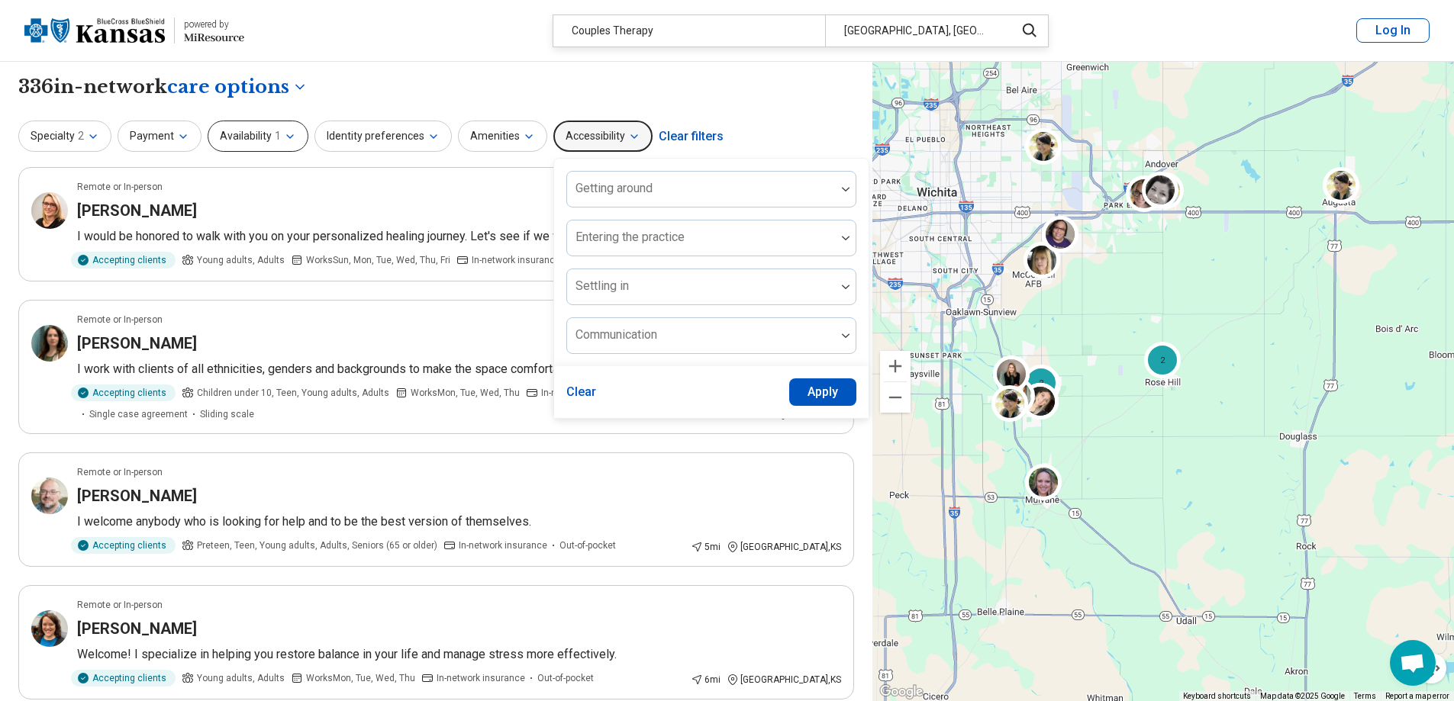
click at [257, 147] on button "Availability 1" at bounding box center [258, 136] width 101 height 31
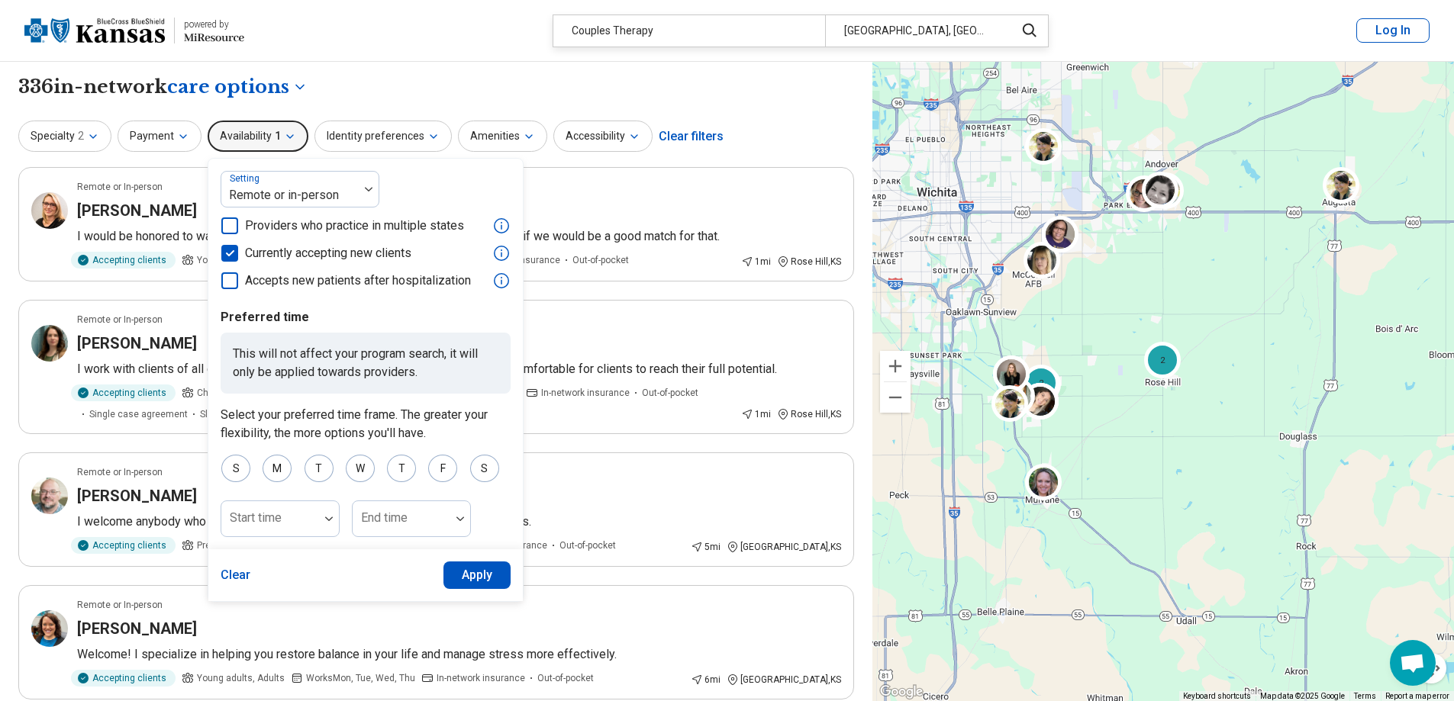
click at [259, 129] on button "Availability 1" at bounding box center [258, 136] width 101 height 31
click at [180, 136] on icon "button" at bounding box center [183, 136] width 6 height 3
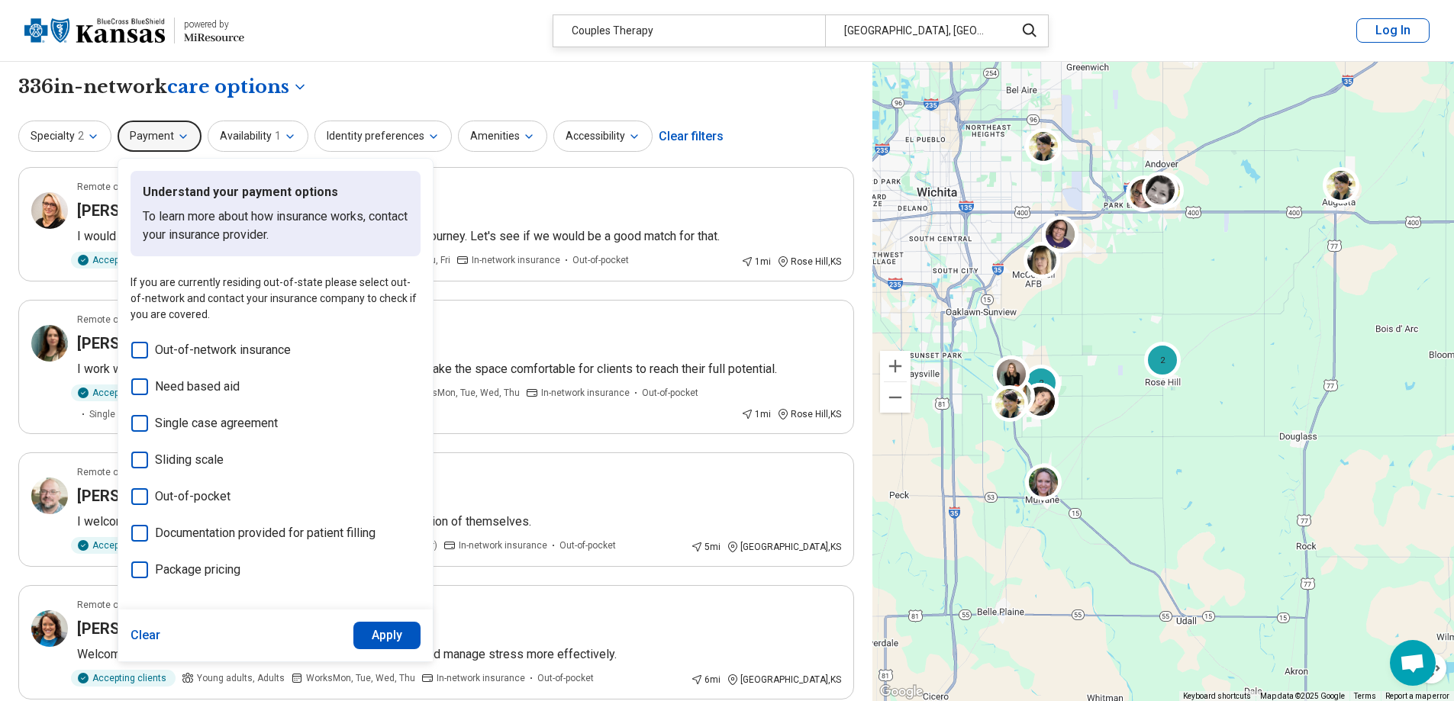
click at [180, 136] on icon "button" at bounding box center [183, 136] width 6 height 3
click at [390, 131] on button "Identity preferences" at bounding box center [382, 136] width 137 height 31
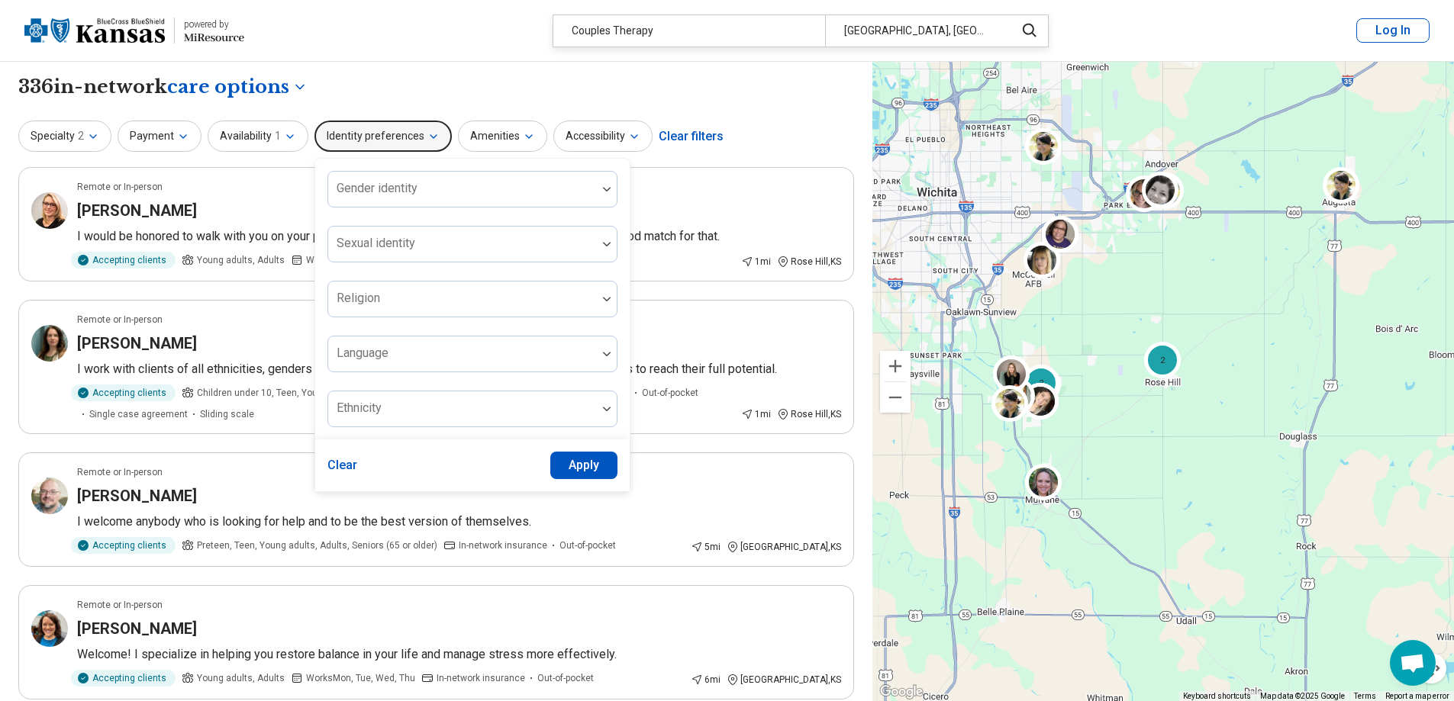
click at [390, 131] on button "Identity preferences" at bounding box center [382, 136] width 137 height 31
click at [500, 130] on button "Amenities" at bounding box center [502, 136] width 89 height 31
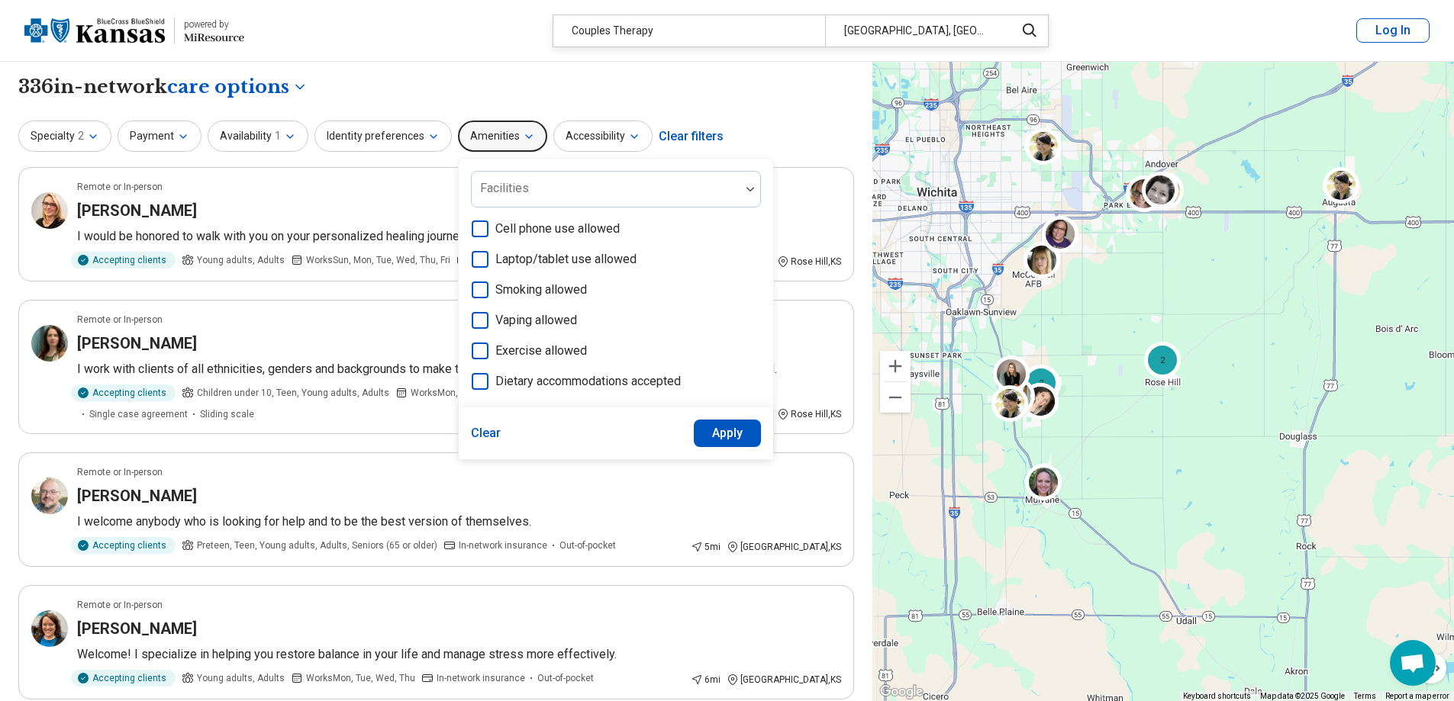
click at [656, 89] on div "**********" at bounding box center [436, 87] width 836 height 26
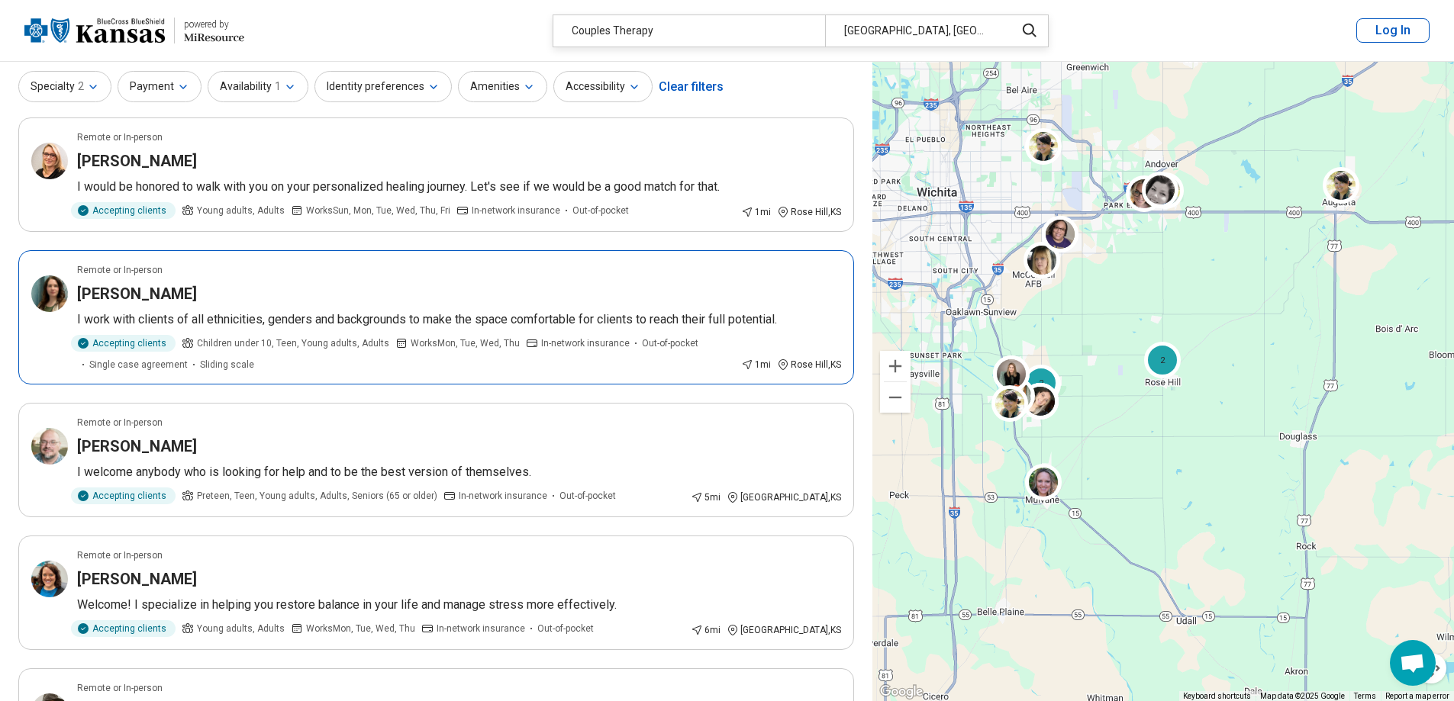
scroll to position [76, 0]
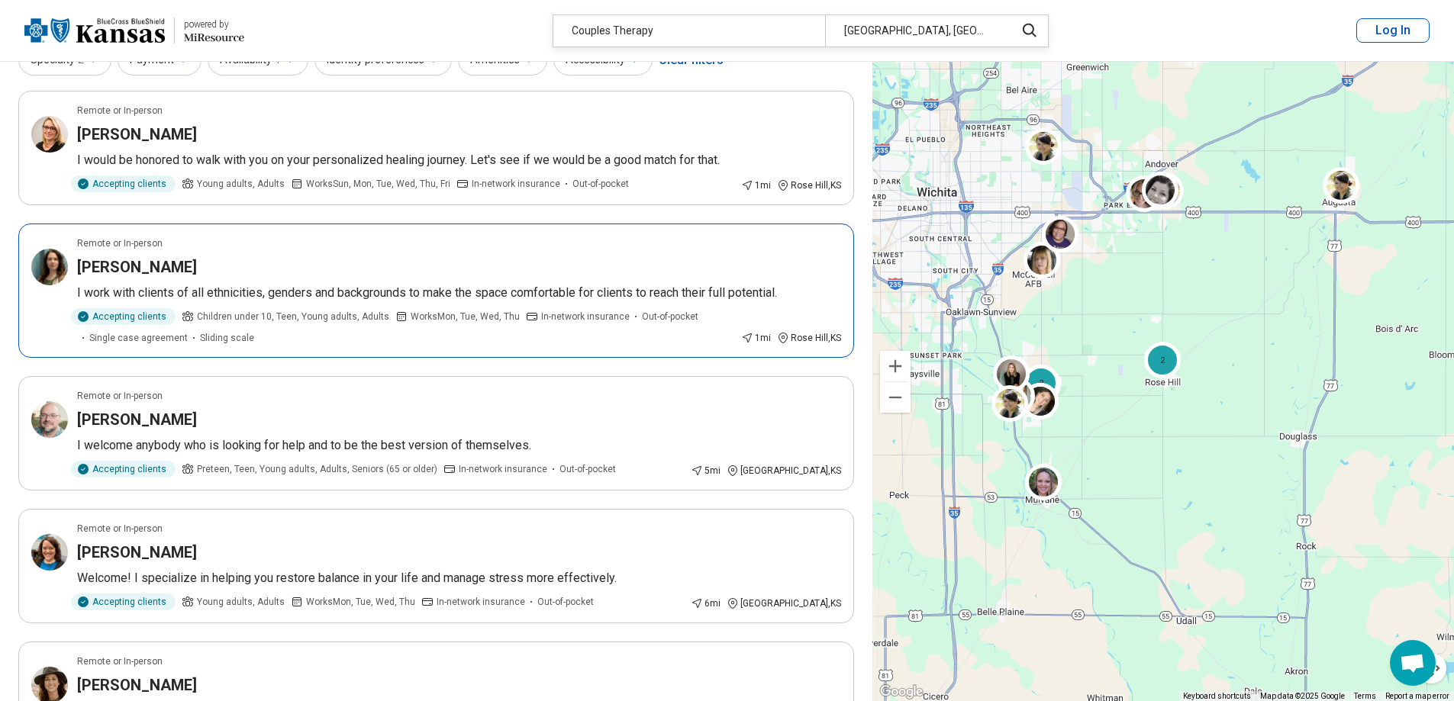
click at [212, 262] on div "Valerie Goin" at bounding box center [459, 266] width 764 height 21
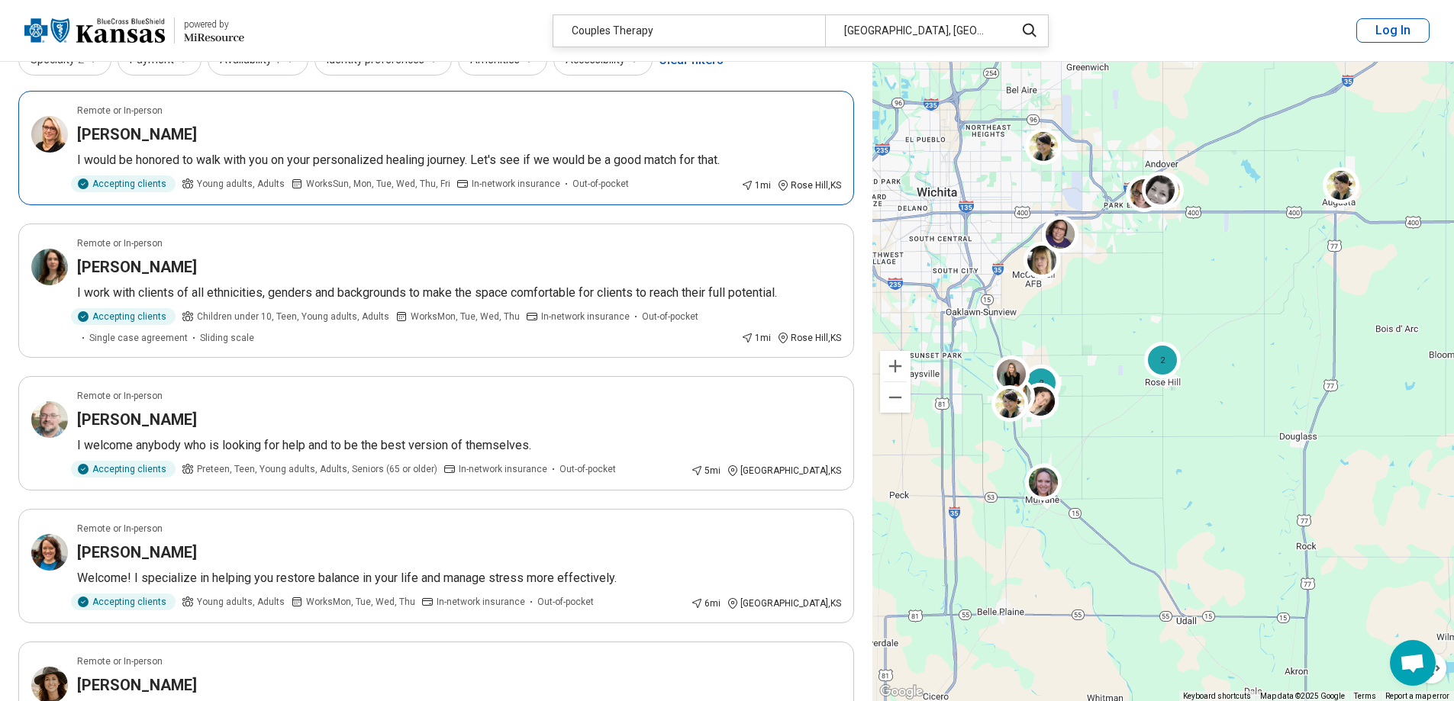
click at [266, 132] on div "Julie Ladd" at bounding box center [459, 134] width 764 height 21
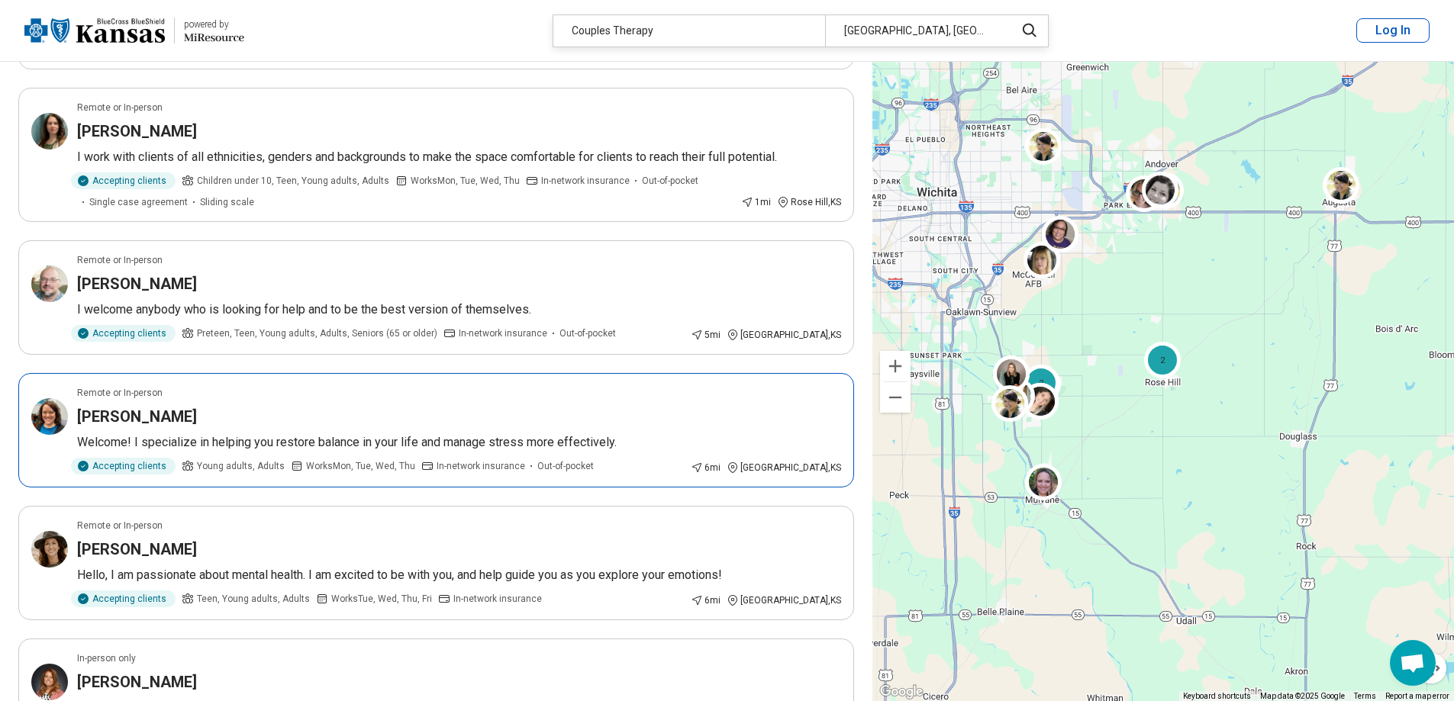
scroll to position [305, 0]
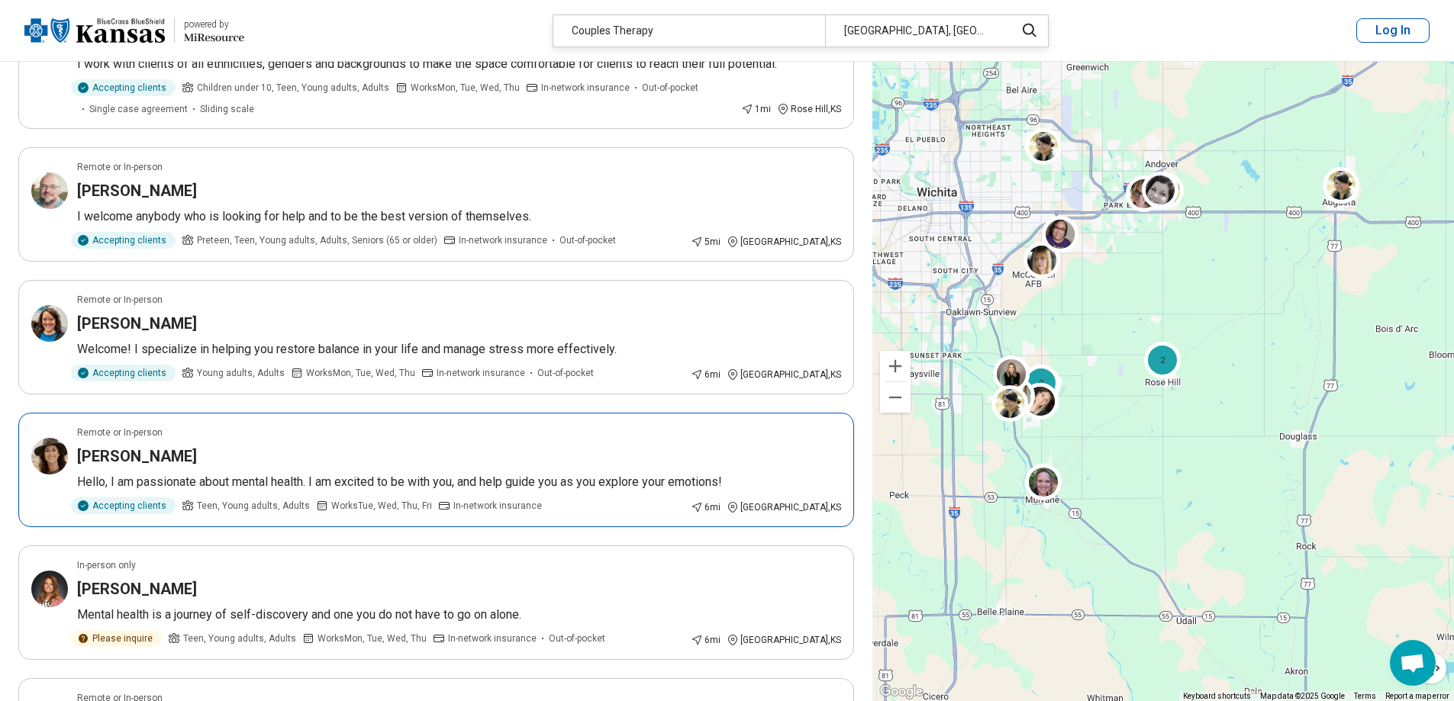
click at [277, 453] on div "Cassidy Coberly" at bounding box center [459, 456] width 764 height 21
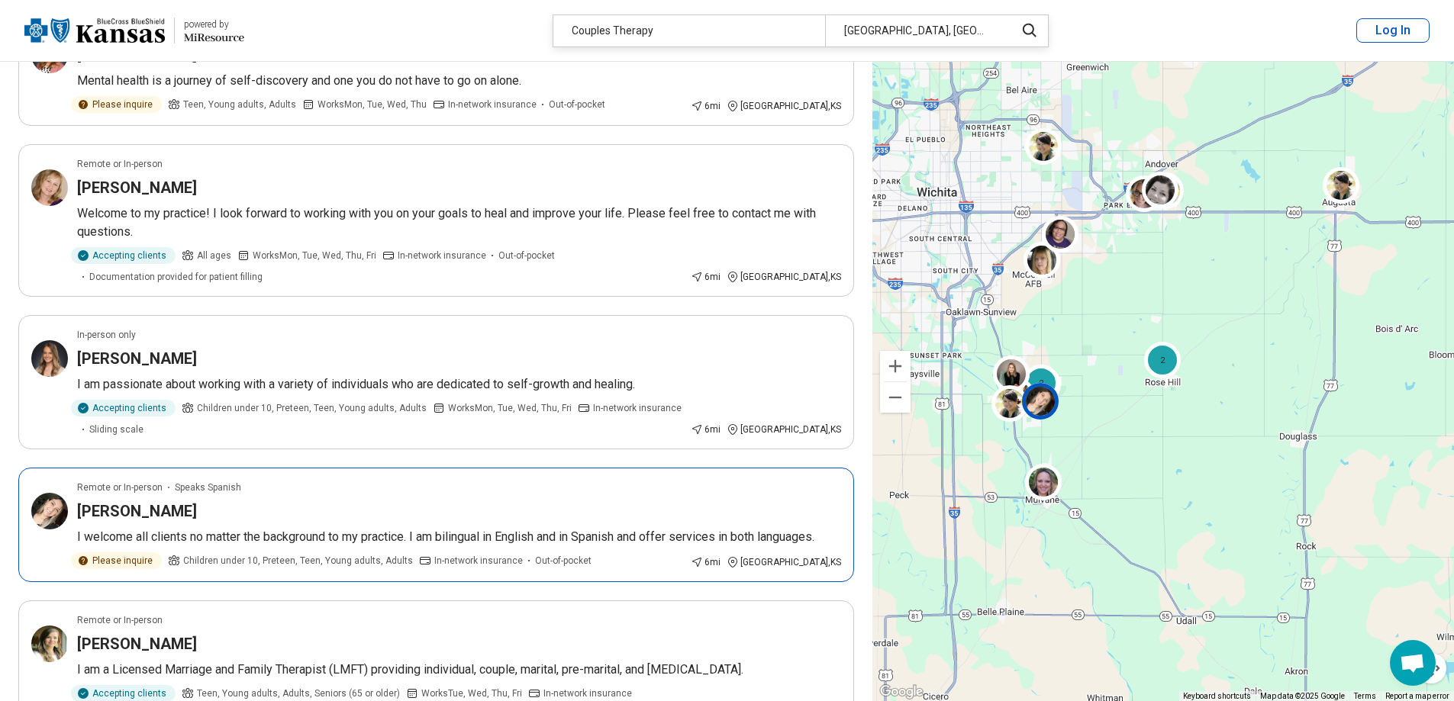
scroll to position [916, 0]
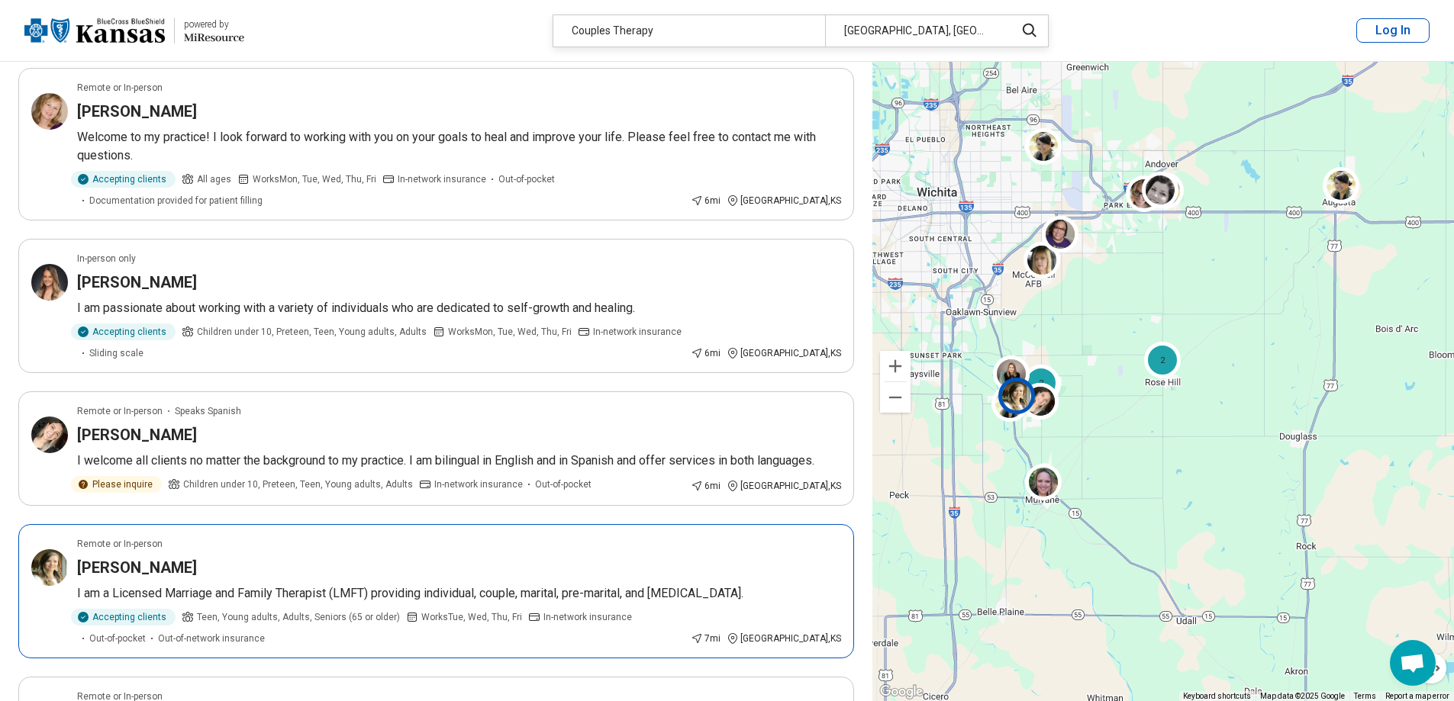
click at [455, 557] on div "Shelby Williams" at bounding box center [459, 567] width 764 height 21
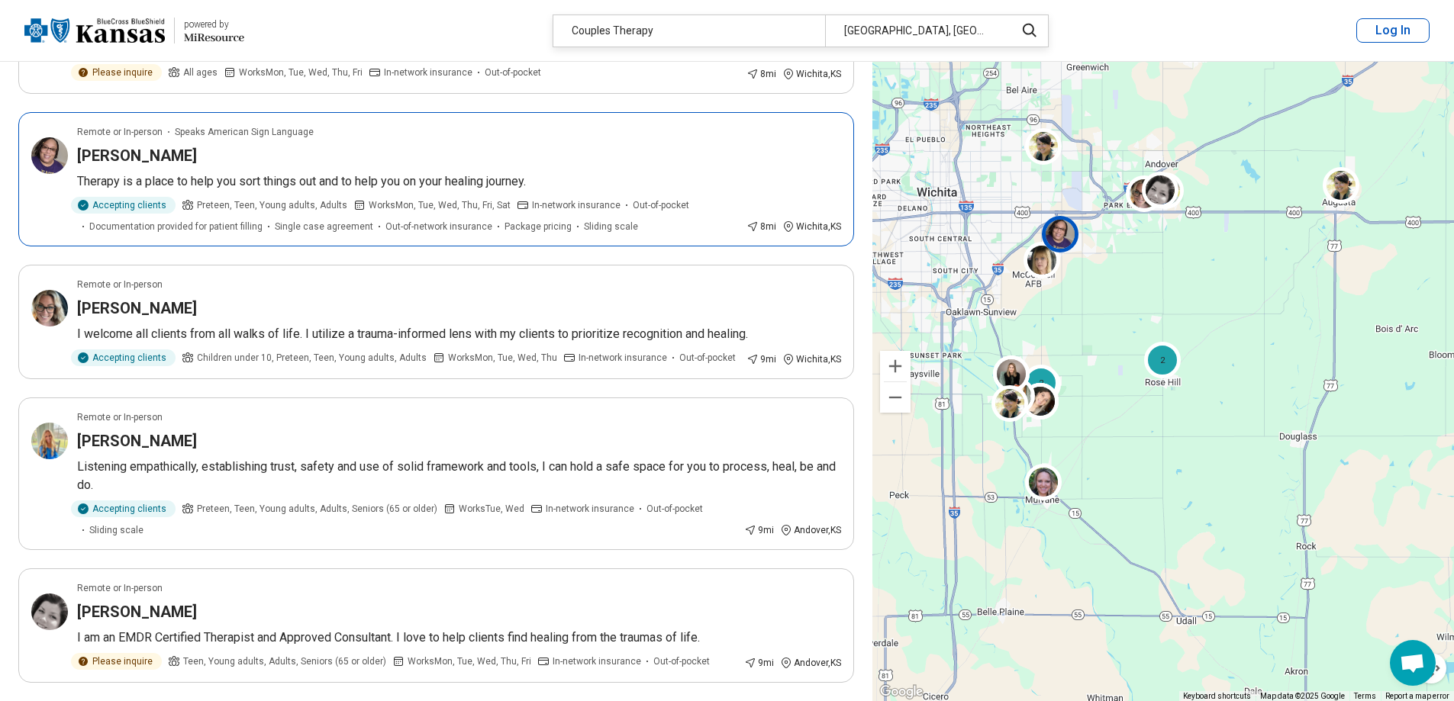
scroll to position [2366, 0]
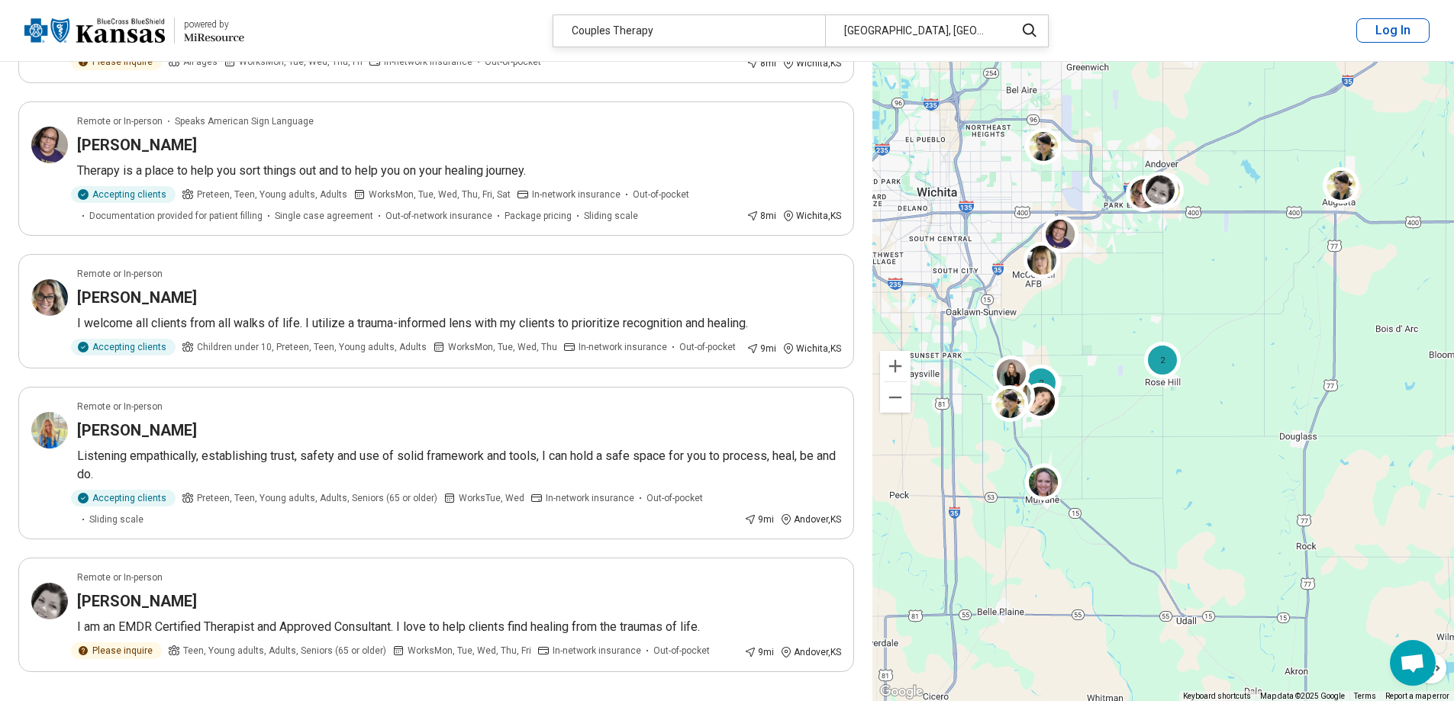
click at [363, 701] on button "2" at bounding box center [363, 715] width 24 height 24
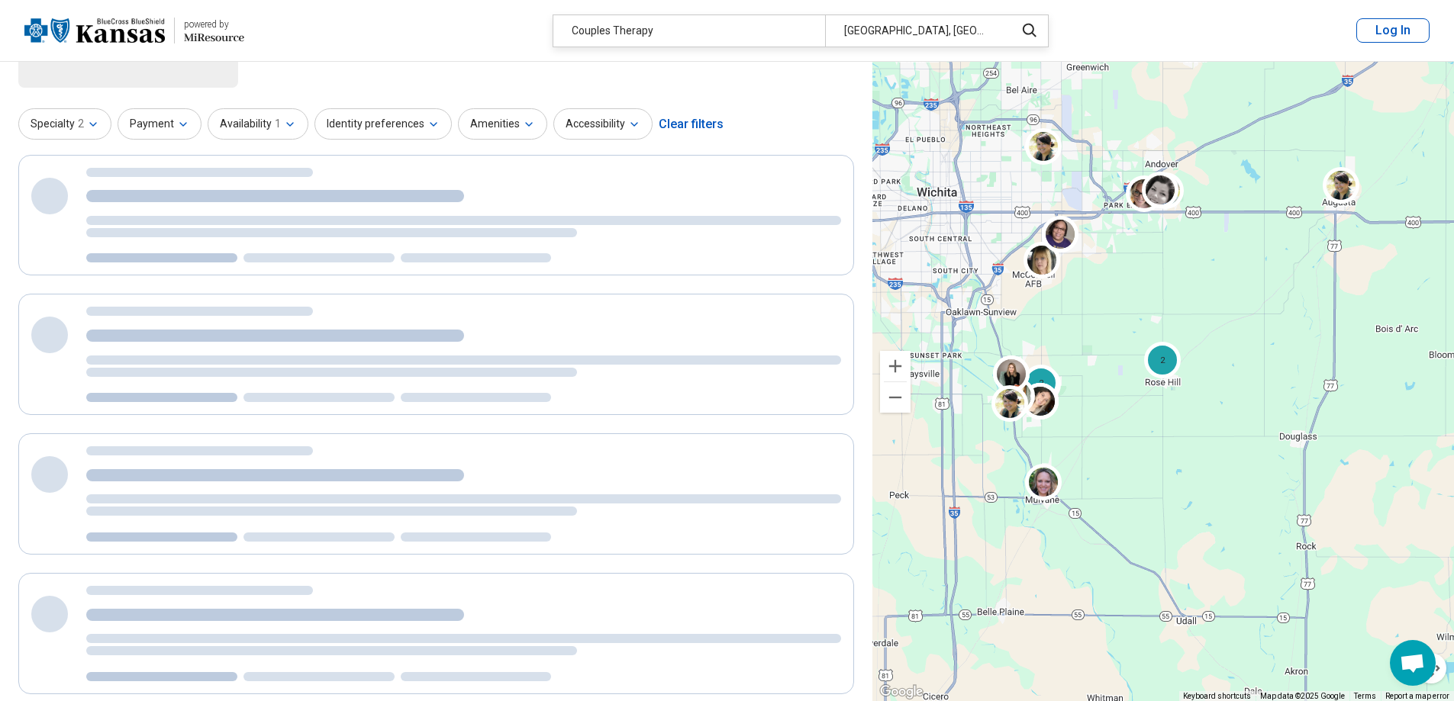
scroll to position [0, 0]
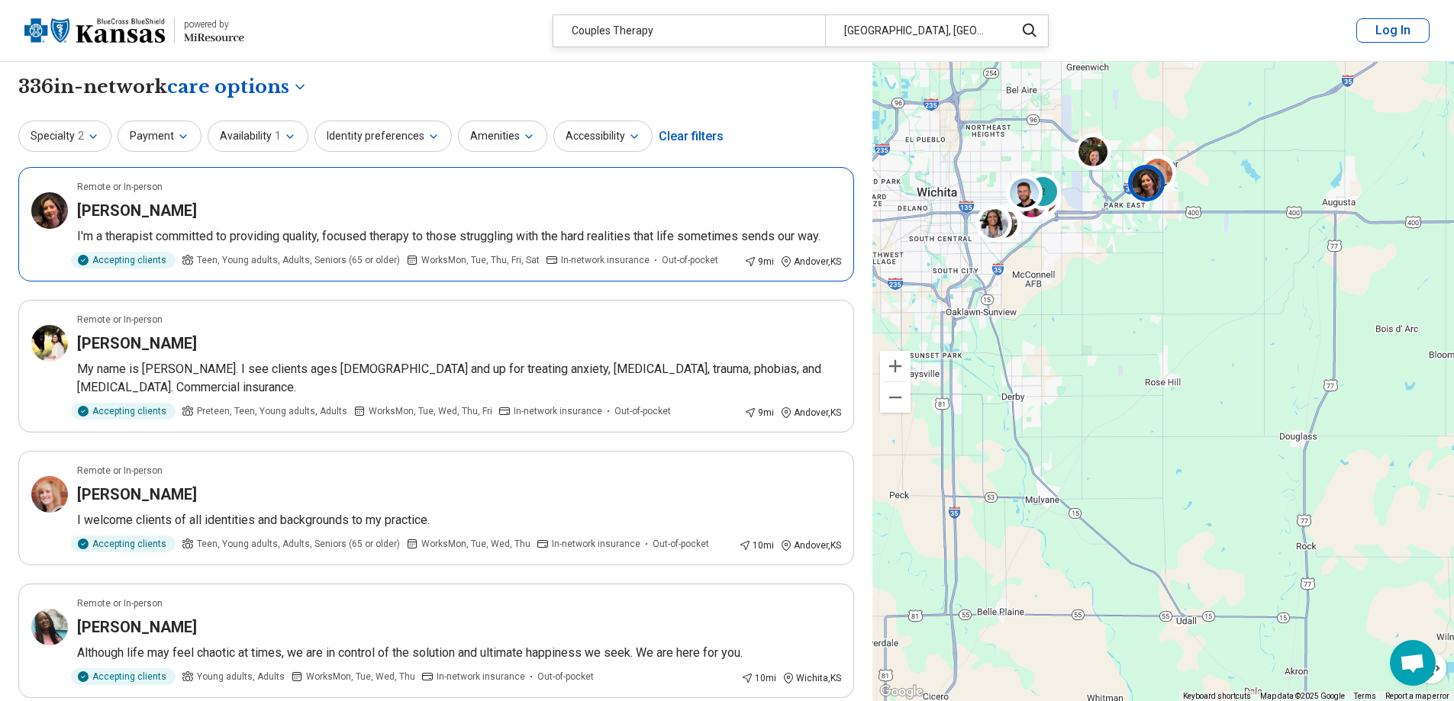
click at [241, 201] on div "Amy Pierce" at bounding box center [459, 210] width 764 height 21
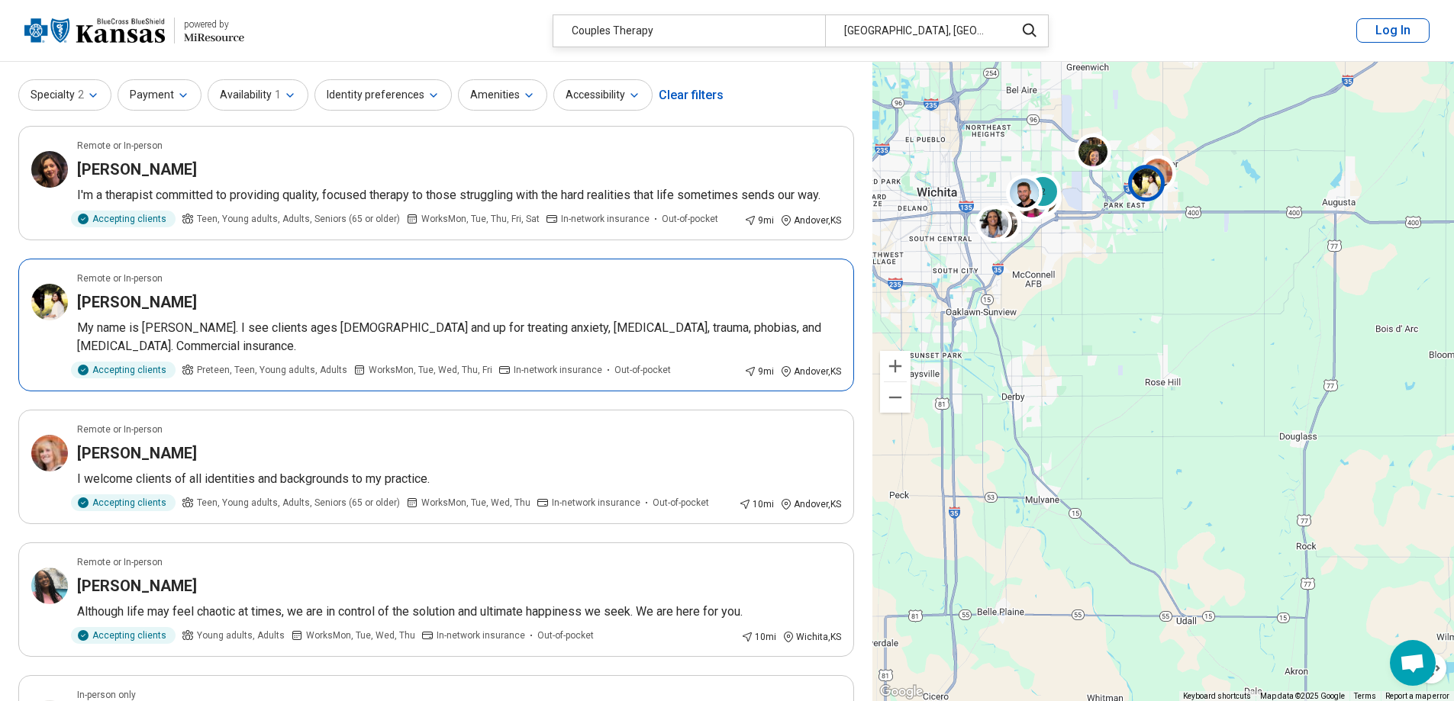
scroll to position [76, 0]
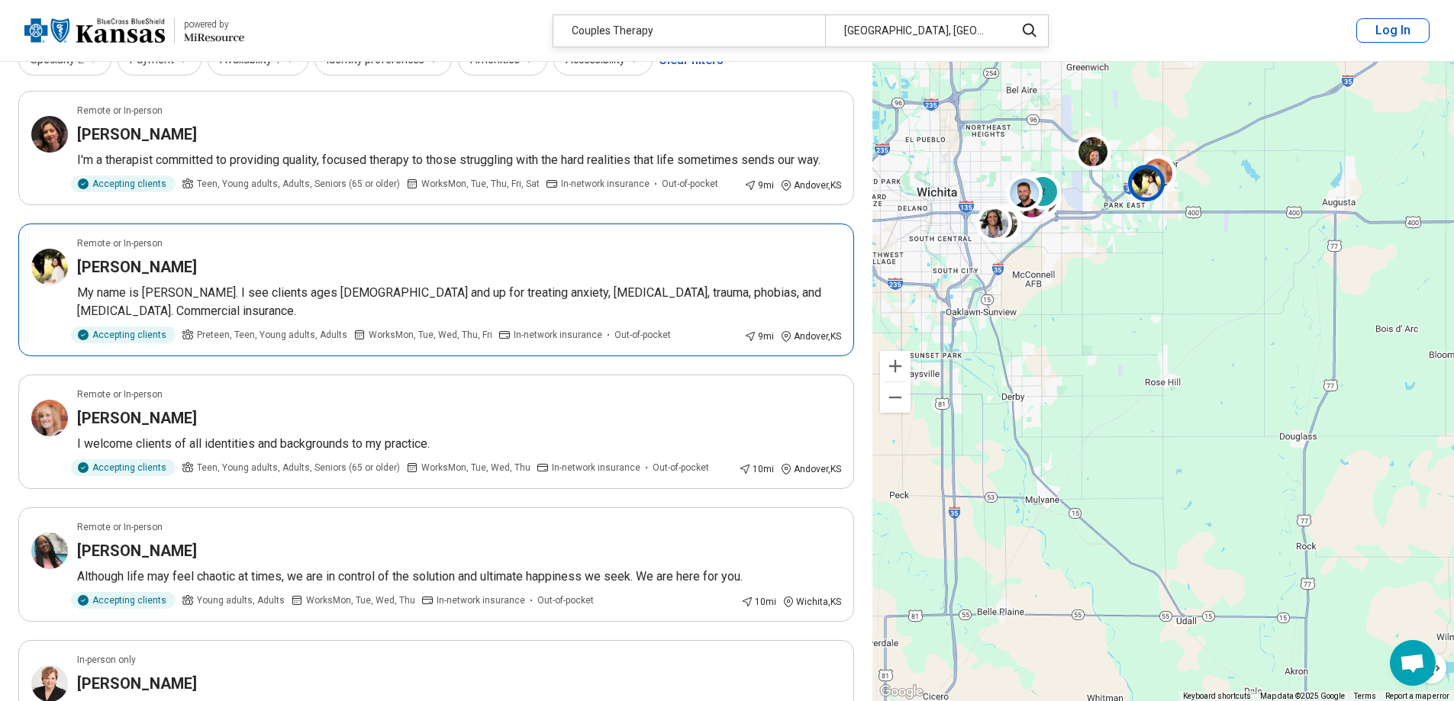
click at [259, 294] on p "My name is [PERSON_NAME]. I see clients ages [DEMOGRAPHIC_DATA] and up for trea…" at bounding box center [459, 302] width 764 height 37
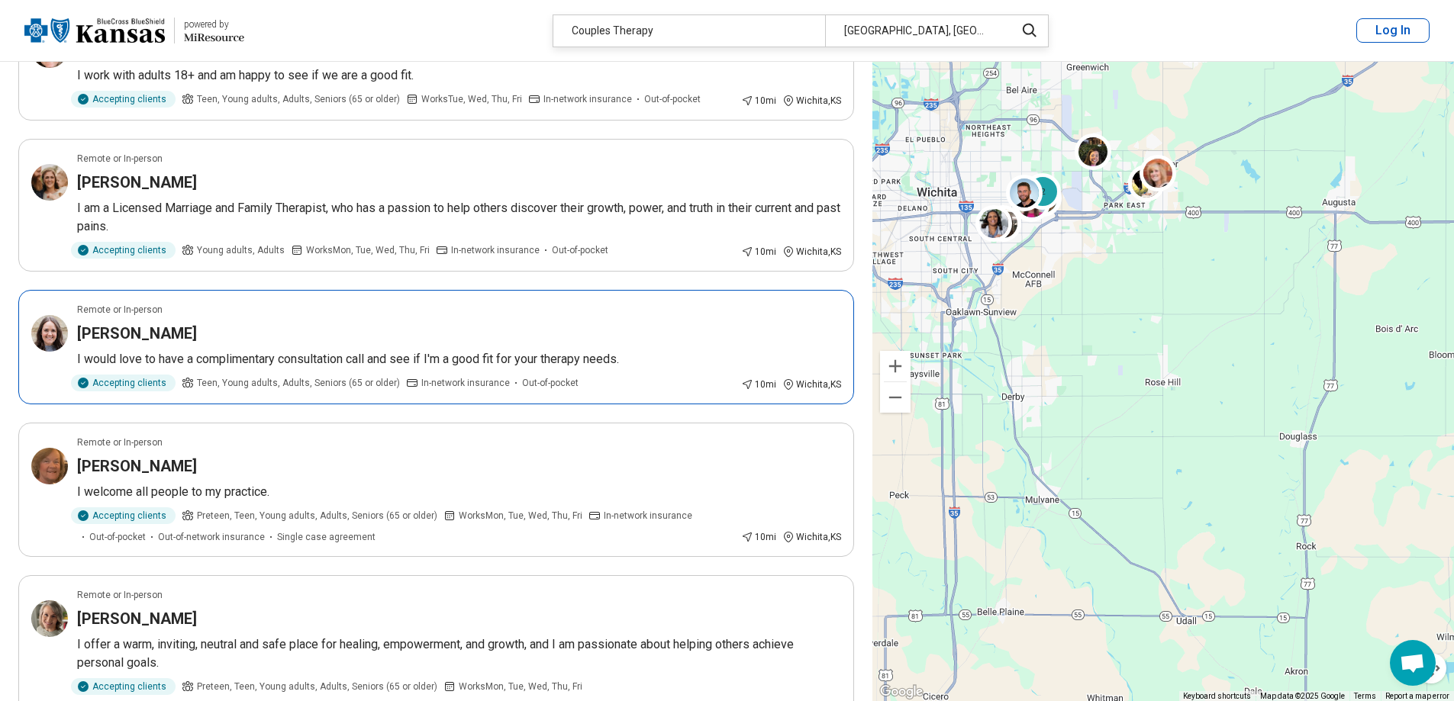
scroll to position [1145, 0]
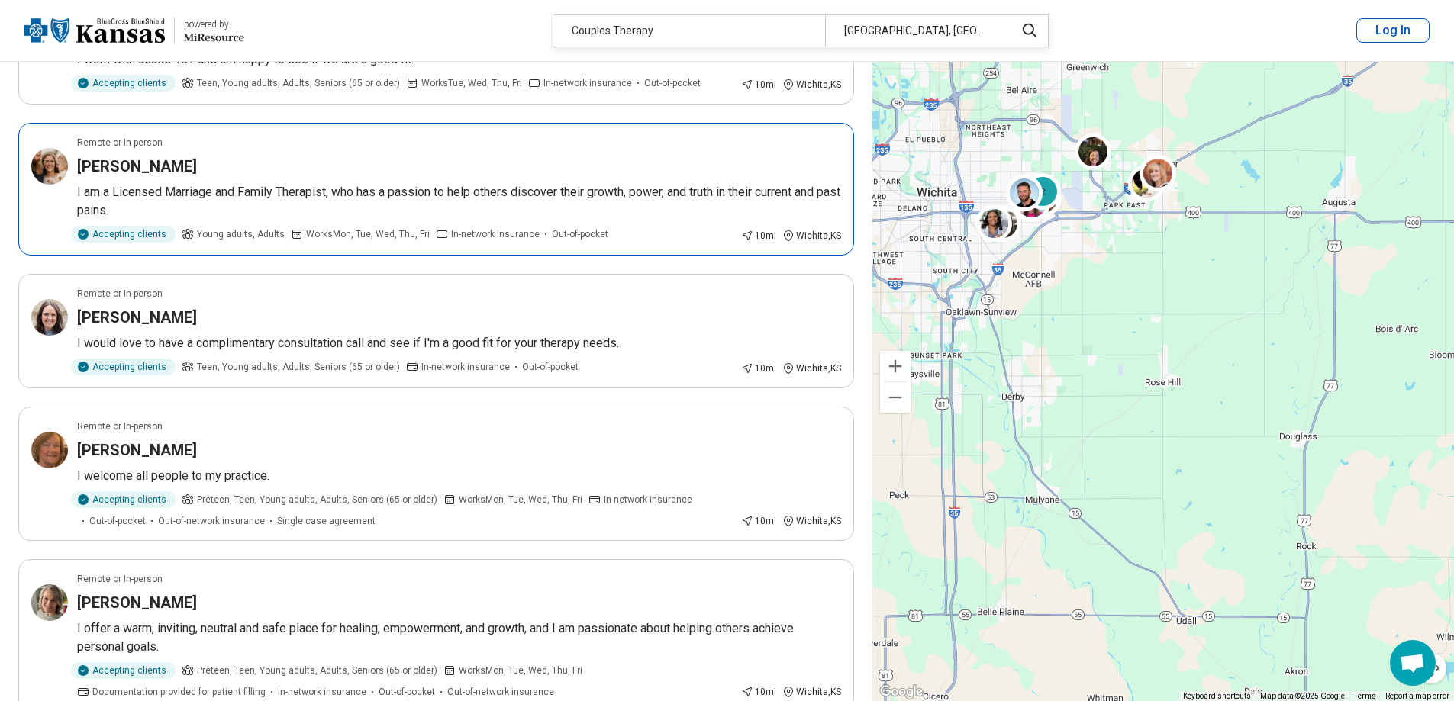
click at [188, 183] on p "I am a Licensed Marriage and Family Therapist, who has a passion to help others…" at bounding box center [459, 201] width 764 height 37
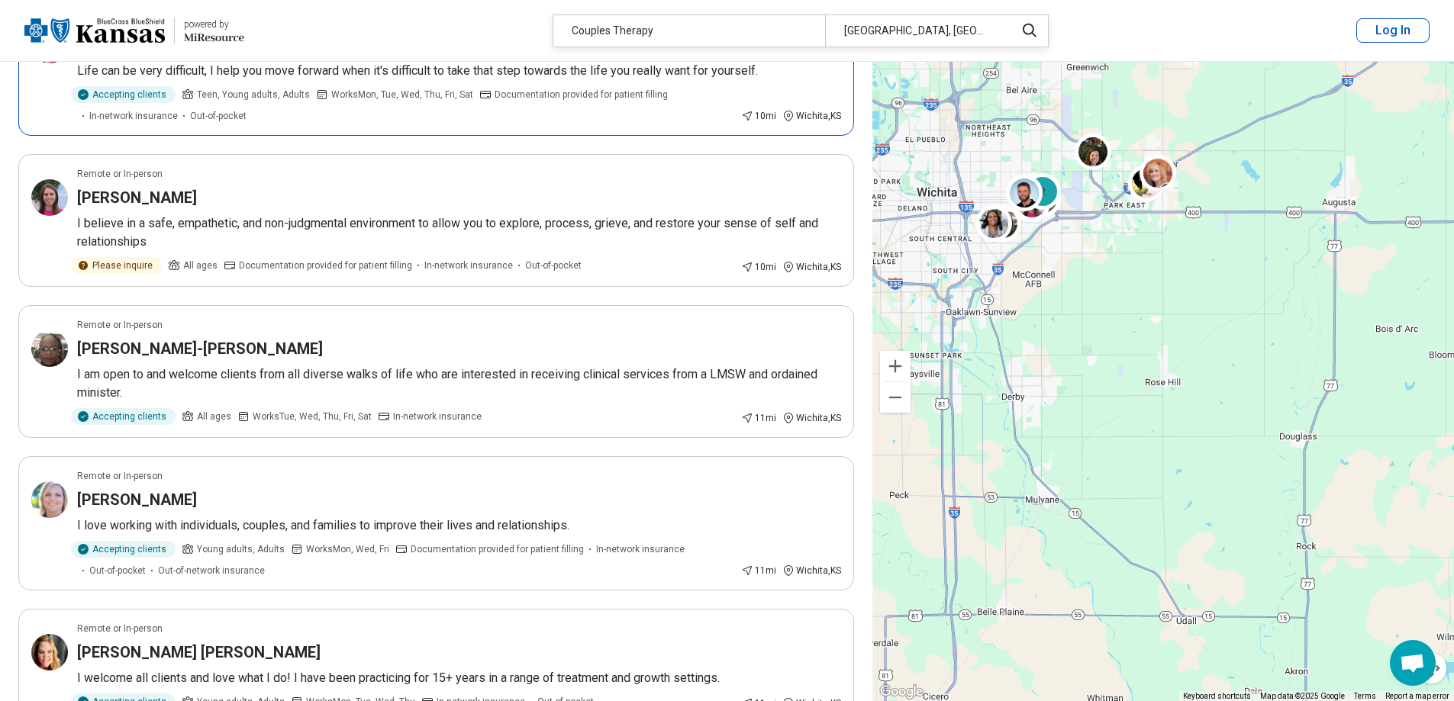
scroll to position [2061, 0]
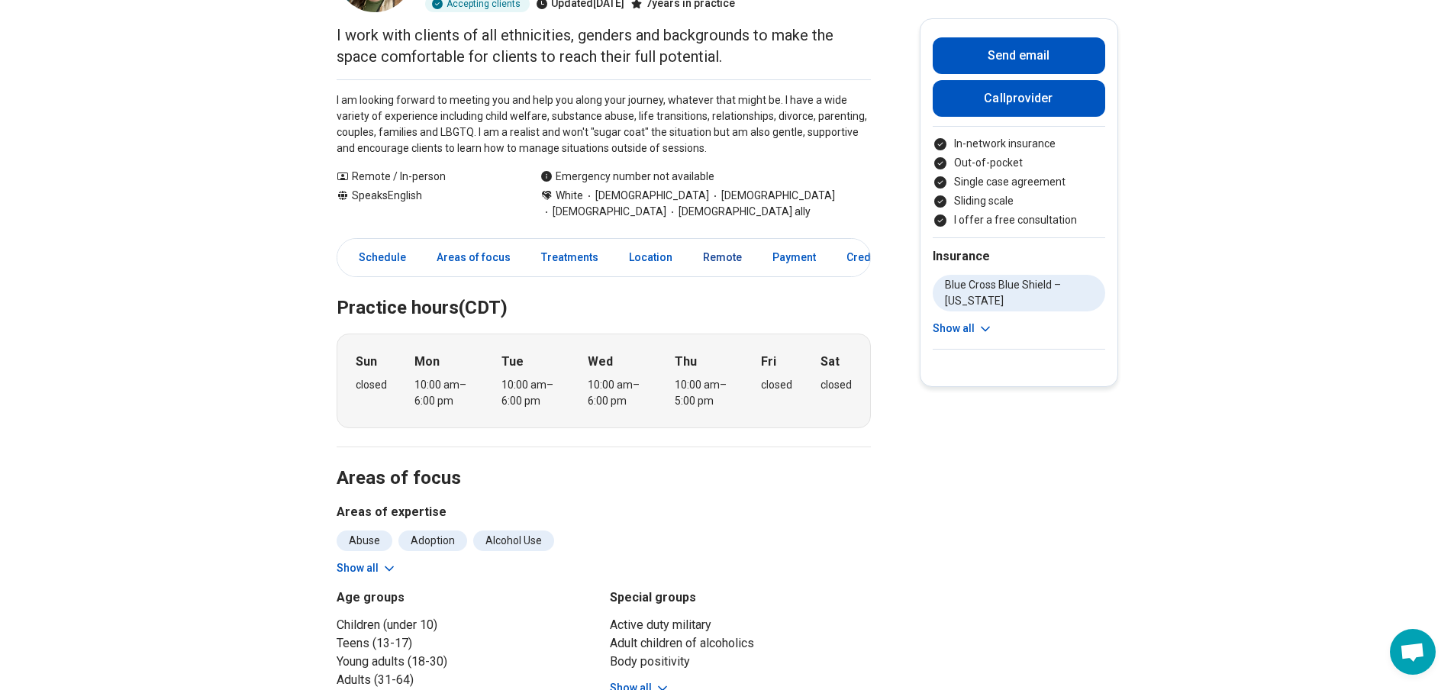
scroll to position [76, 0]
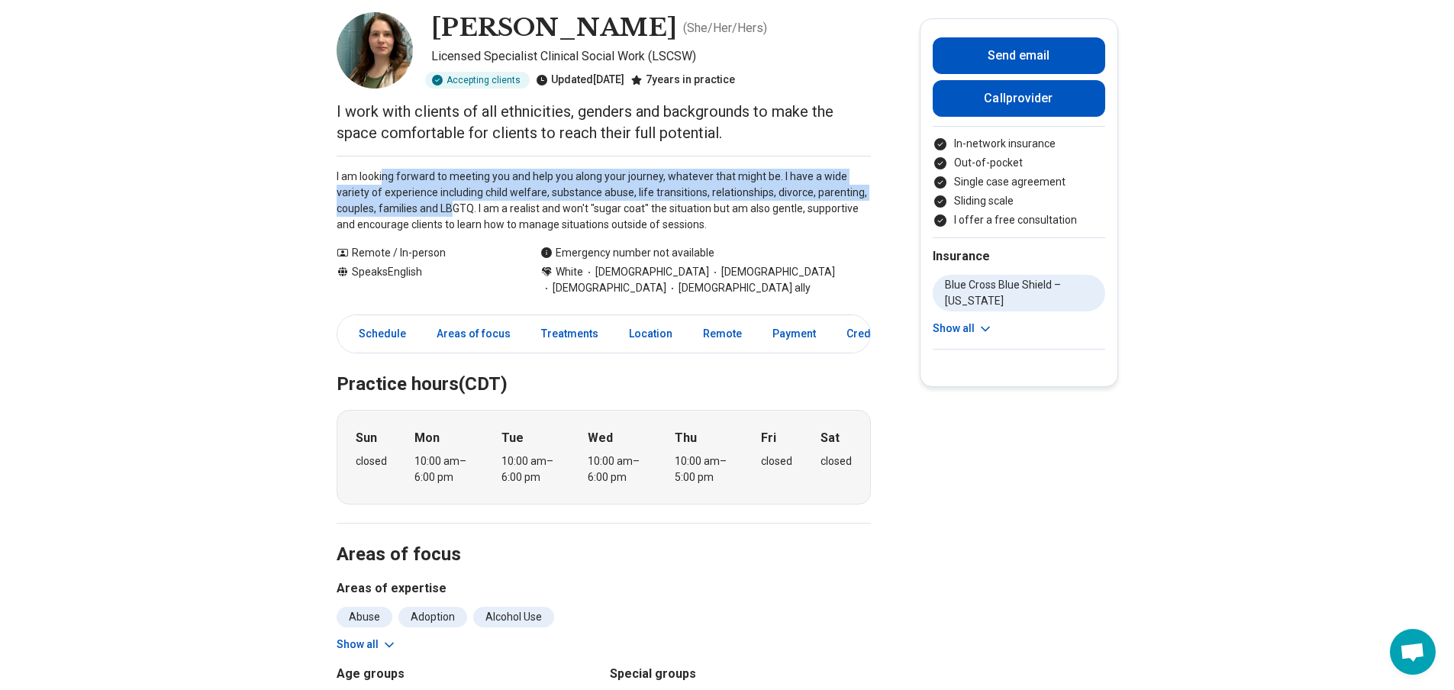
drag, startPoint x: 388, startPoint y: 182, endPoint x: 456, endPoint y: 202, distance: 70.3
click at [456, 202] on p "I am looking forward to meeting you and help you along your journey, whatever t…" at bounding box center [604, 201] width 534 height 64
click at [456, 201] on p "I am looking forward to meeting you and help you along your journey, whatever t…" at bounding box center [604, 201] width 534 height 64
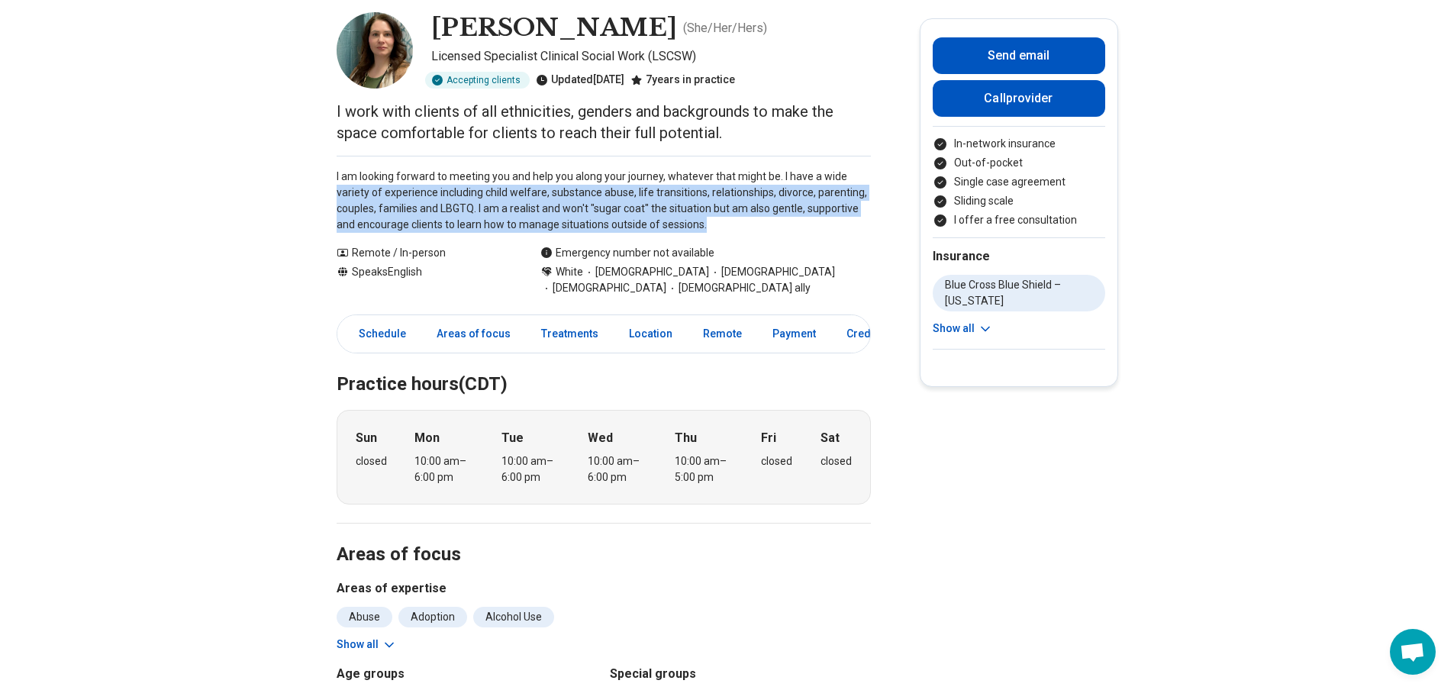
drag, startPoint x: 343, startPoint y: 186, endPoint x: 758, endPoint y: 219, distance: 415.7
click at [758, 219] on p "I am looking forward to meeting you and help you along your journey, whatever t…" at bounding box center [604, 201] width 534 height 64
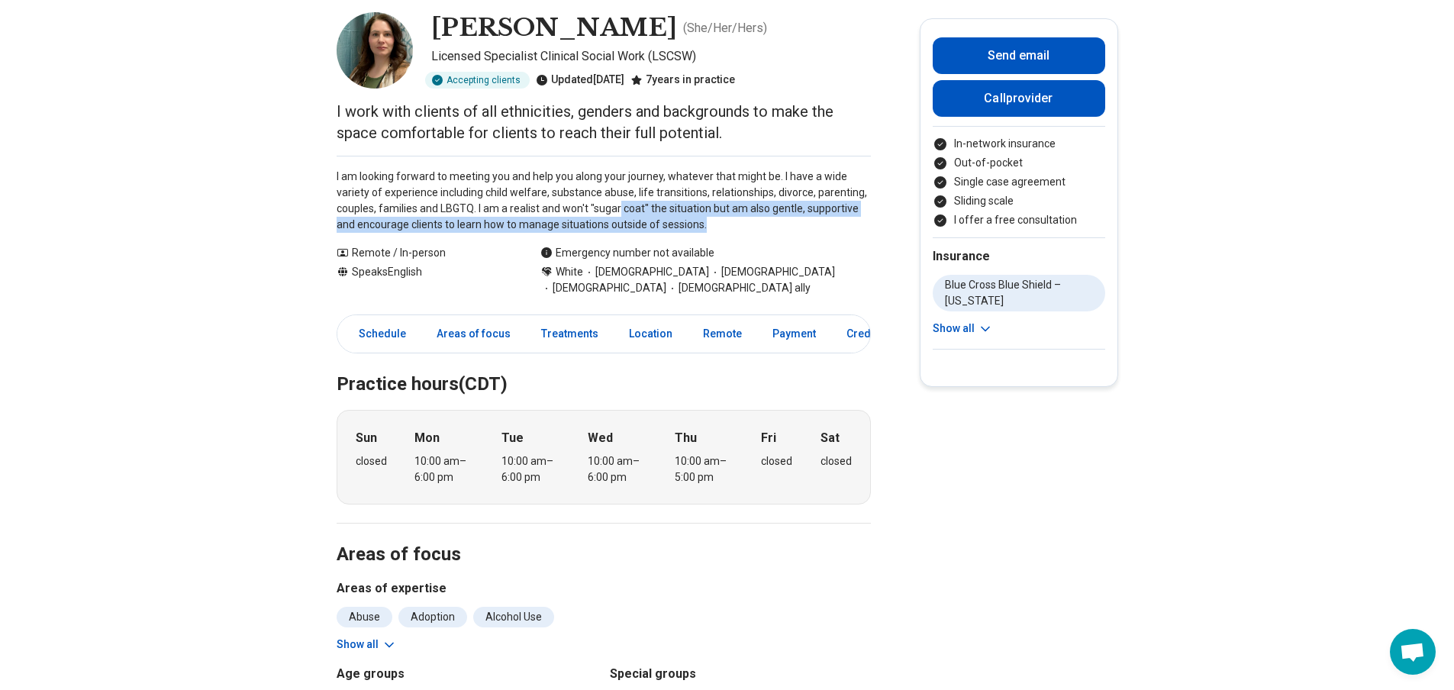
drag, startPoint x: 750, startPoint y: 224, endPoint x: 624, endPoint y: 205, distance: 127.4
click at [624, 205] on p "I am looking forward to meeting you and help you along your journey, whatever t…" at bounding box center [604, 201] width 534 height 64
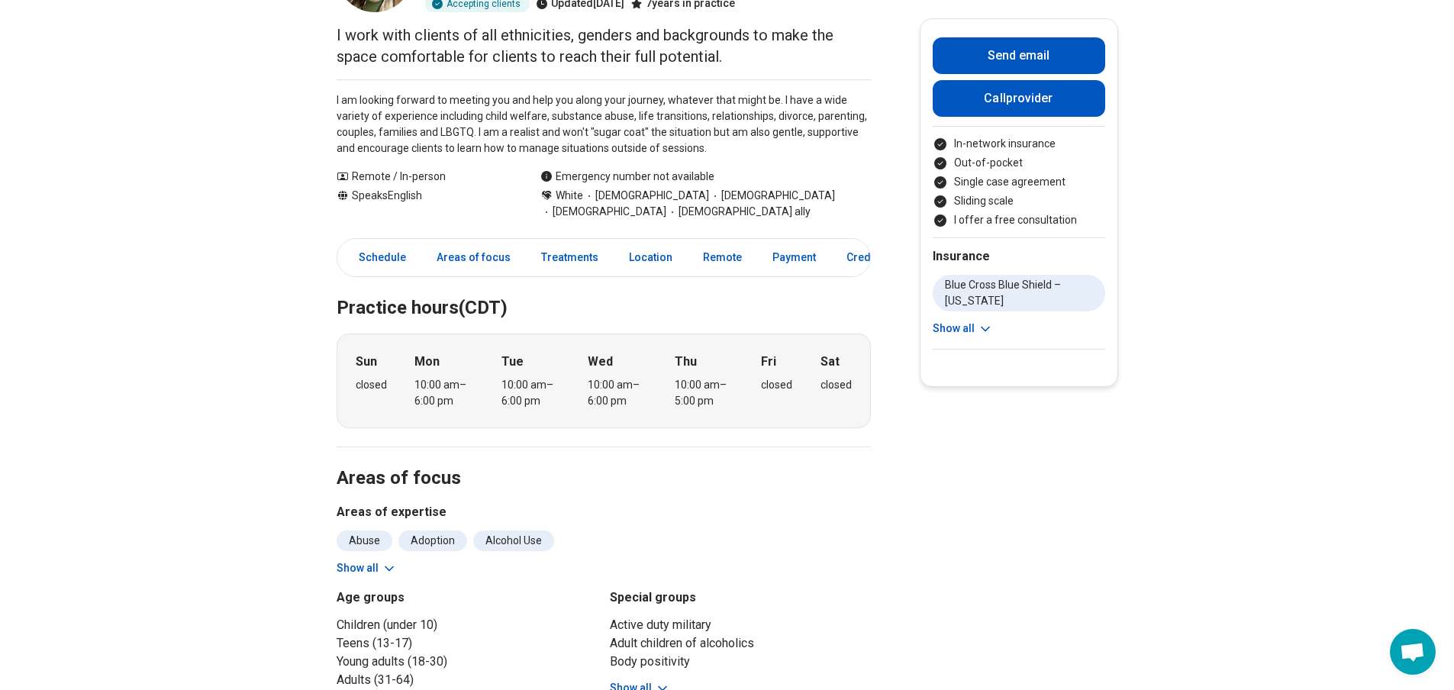
scroll to position [229, 0]
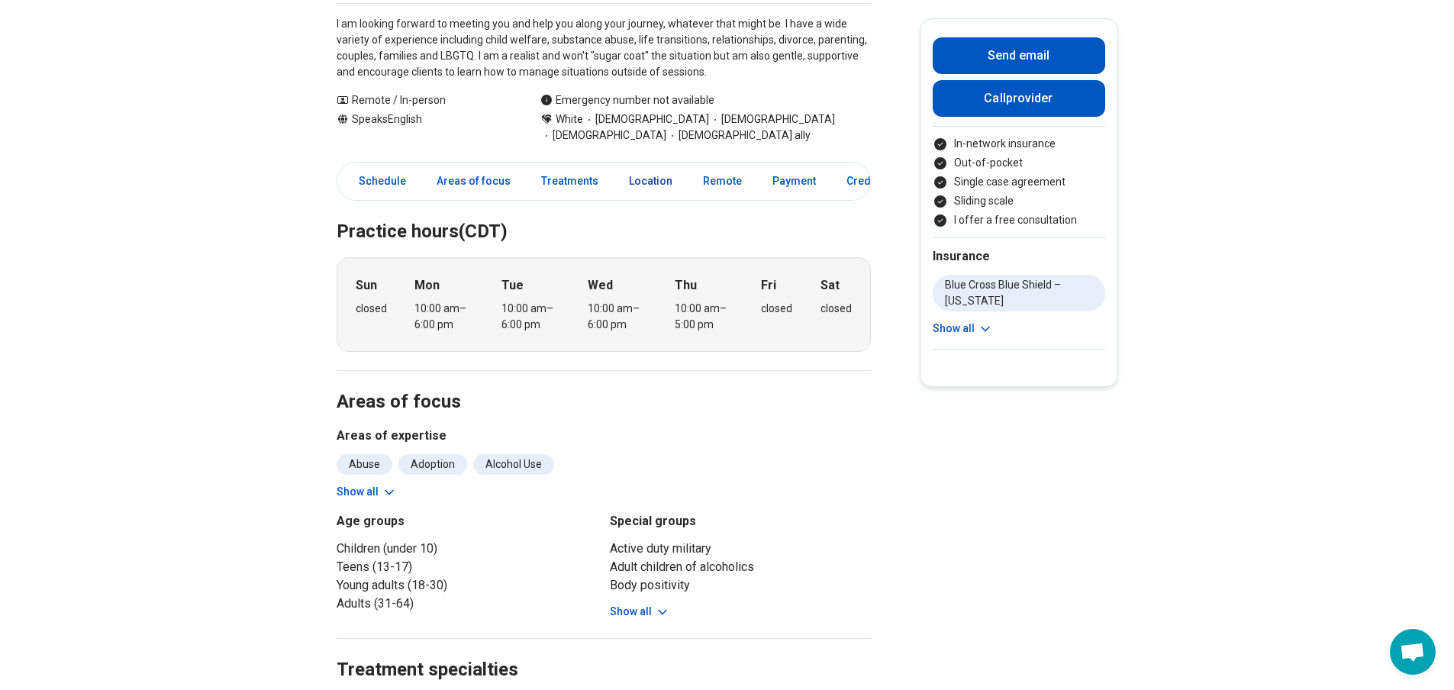
click at [643, 180] on link "Location" at bounding box center [651, 181] width 62 height 31
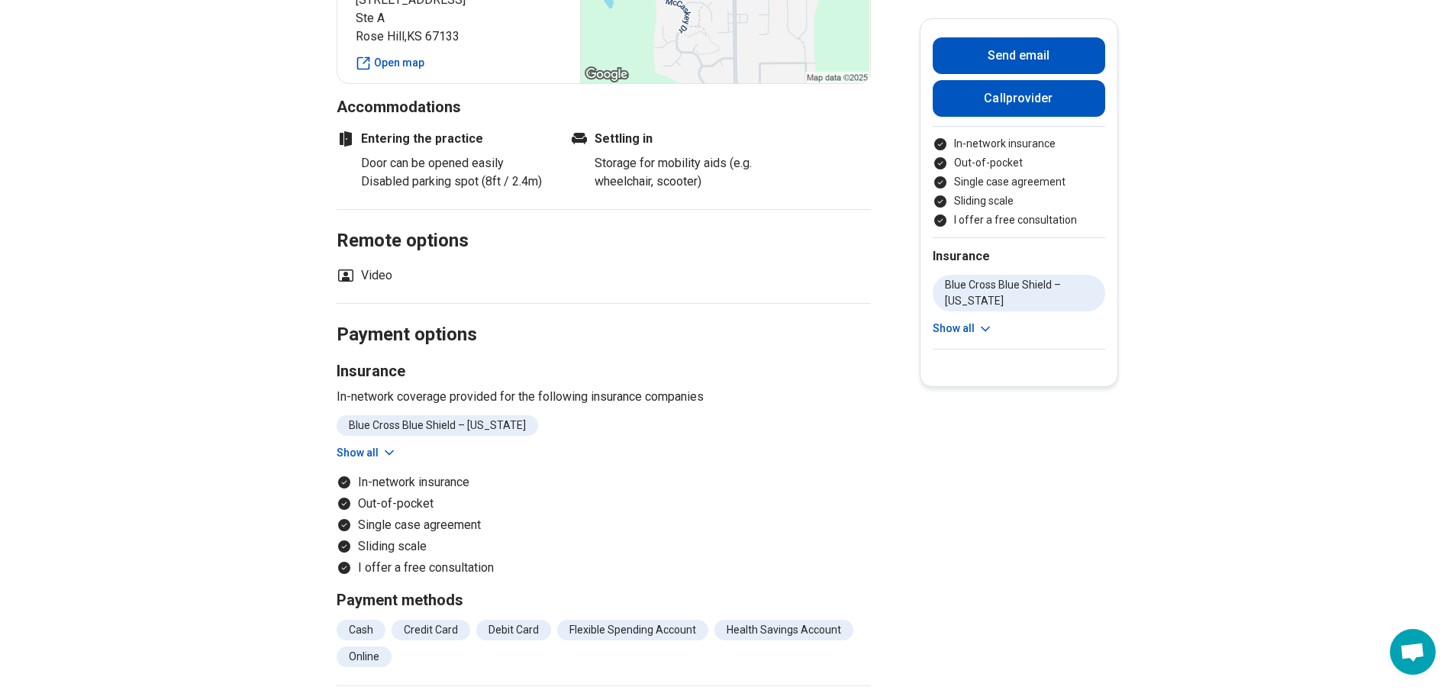
scroll to position [1481, 0]
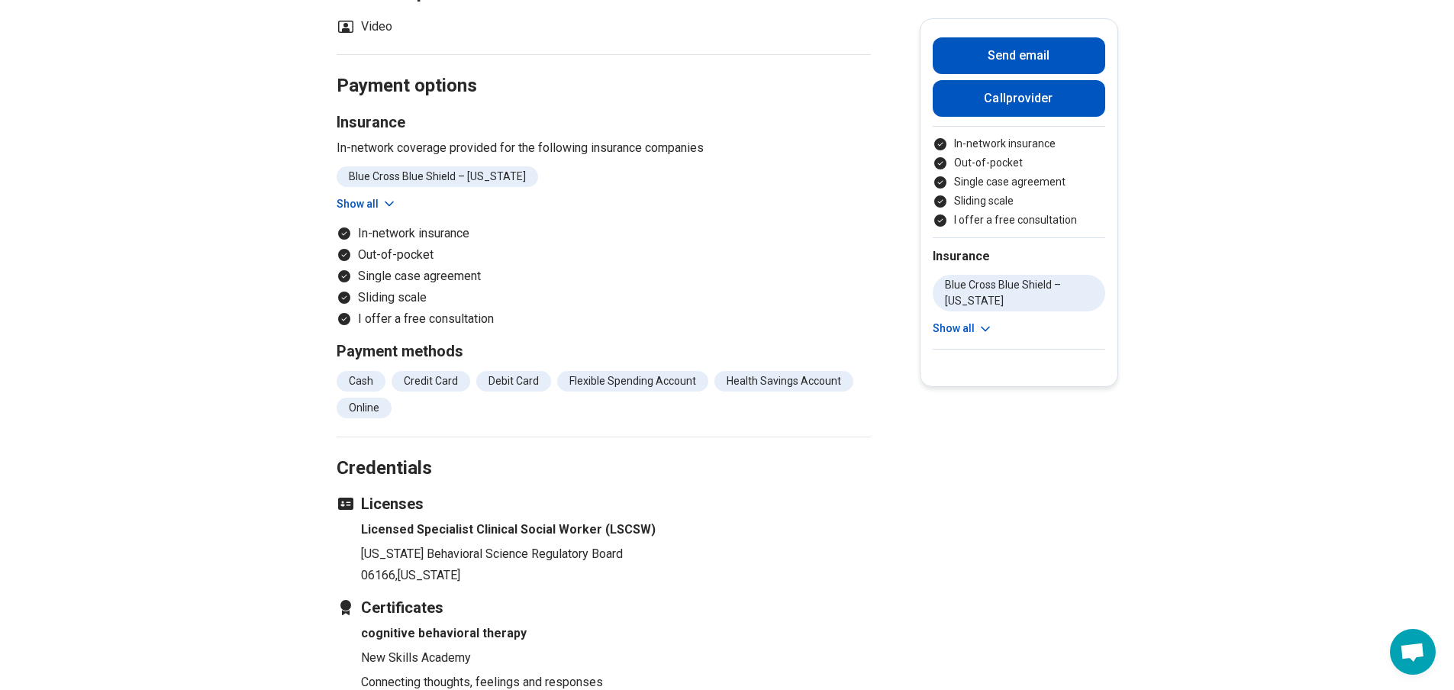
click at [374, 207] on button "Show all" at bounding box center [367, 204] width 60 height 16
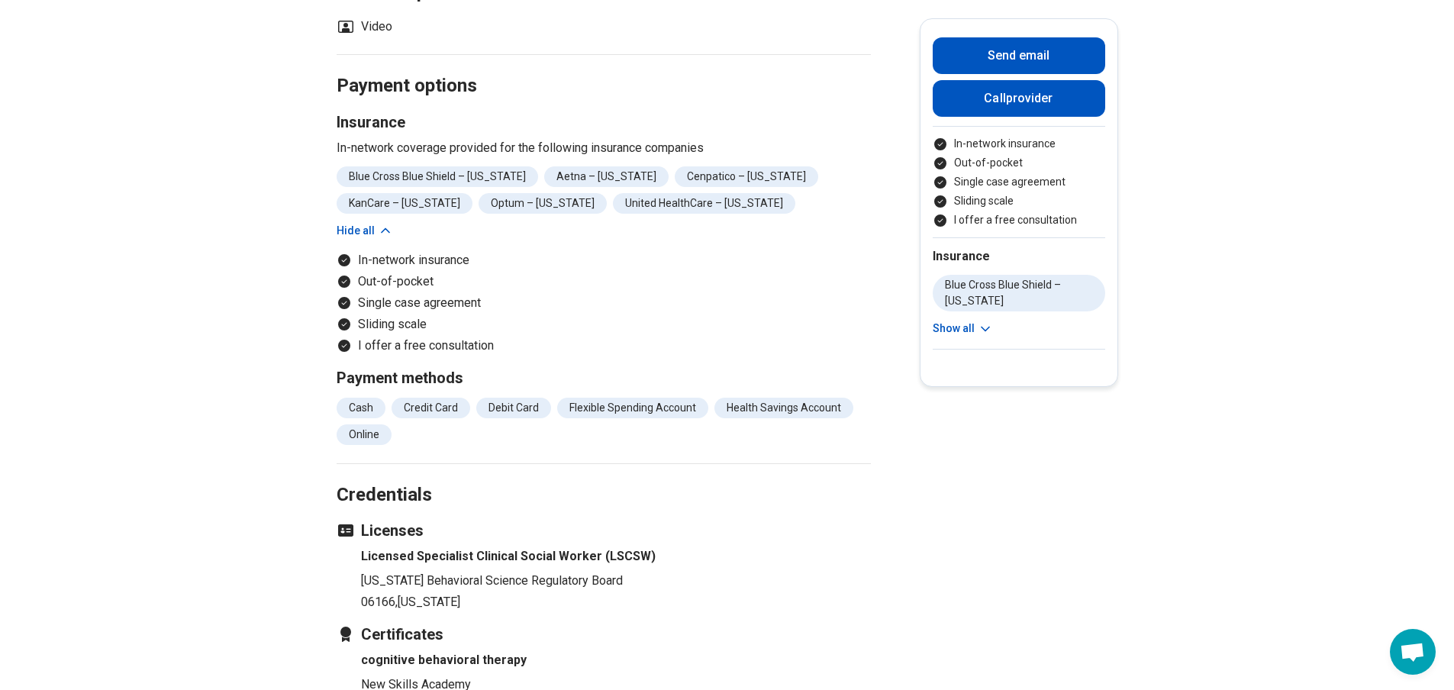
click at [365, 230] on button "Hide all" at bounding box center [365, 231] width 56 height 16
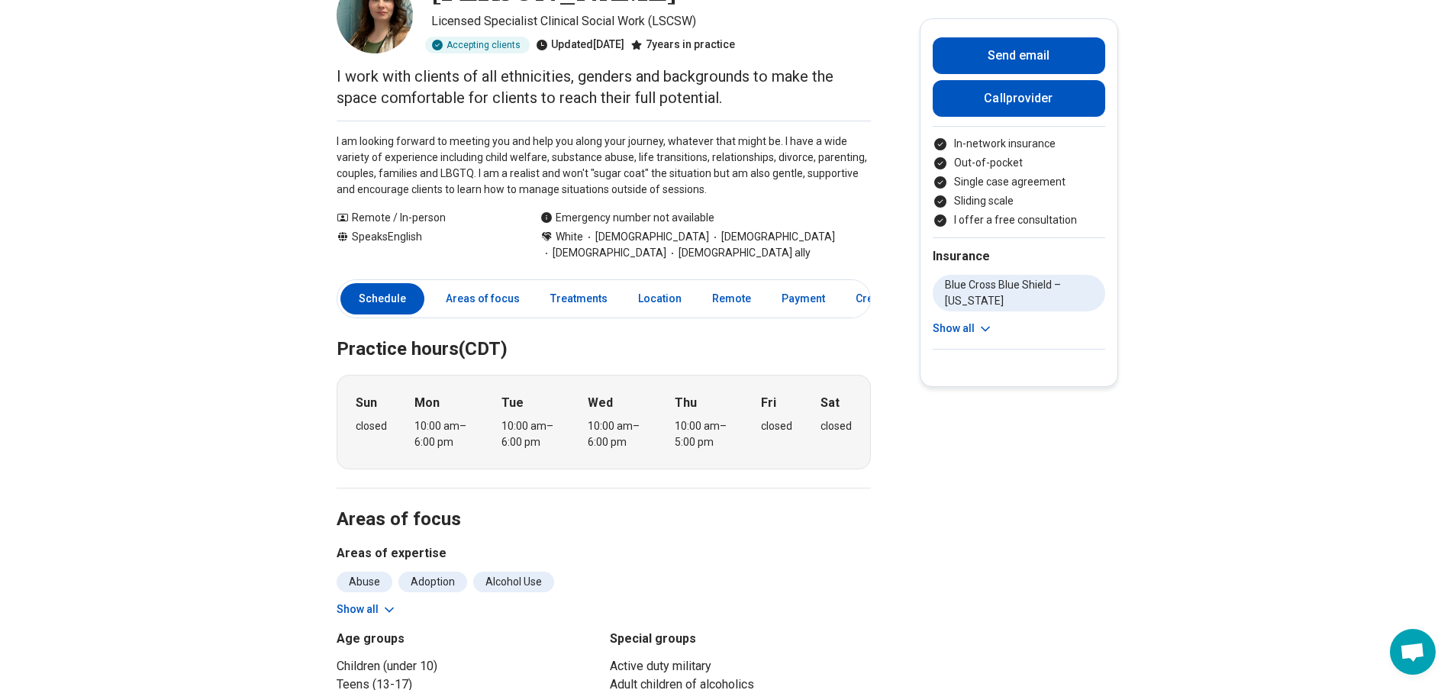
scroll to position [0, 0]
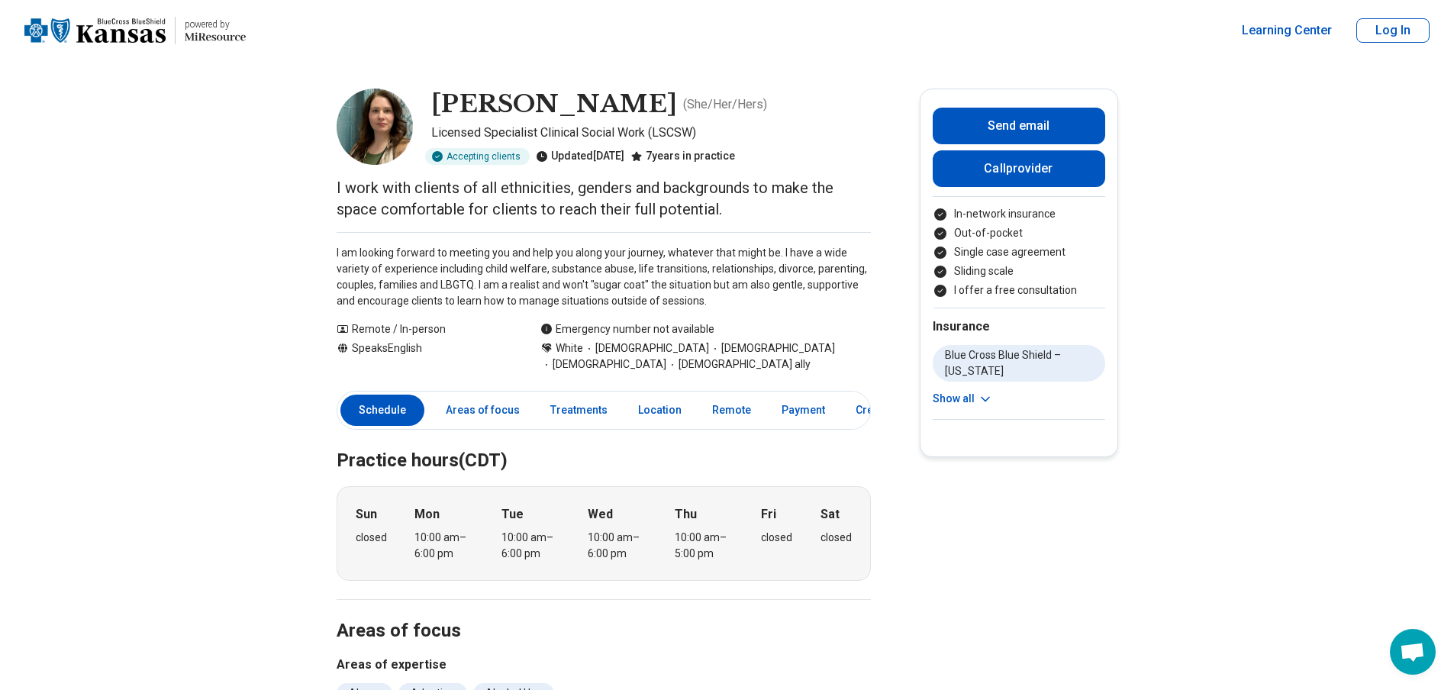
click at [388, 126] on img at bounding box center [375, 127] width 76 height 76
click at [405, 191] on p "I work with clients of all ethnicities, genders and backgrounds to make the spa…" at bounding box center [604, 198] width 534 height 43
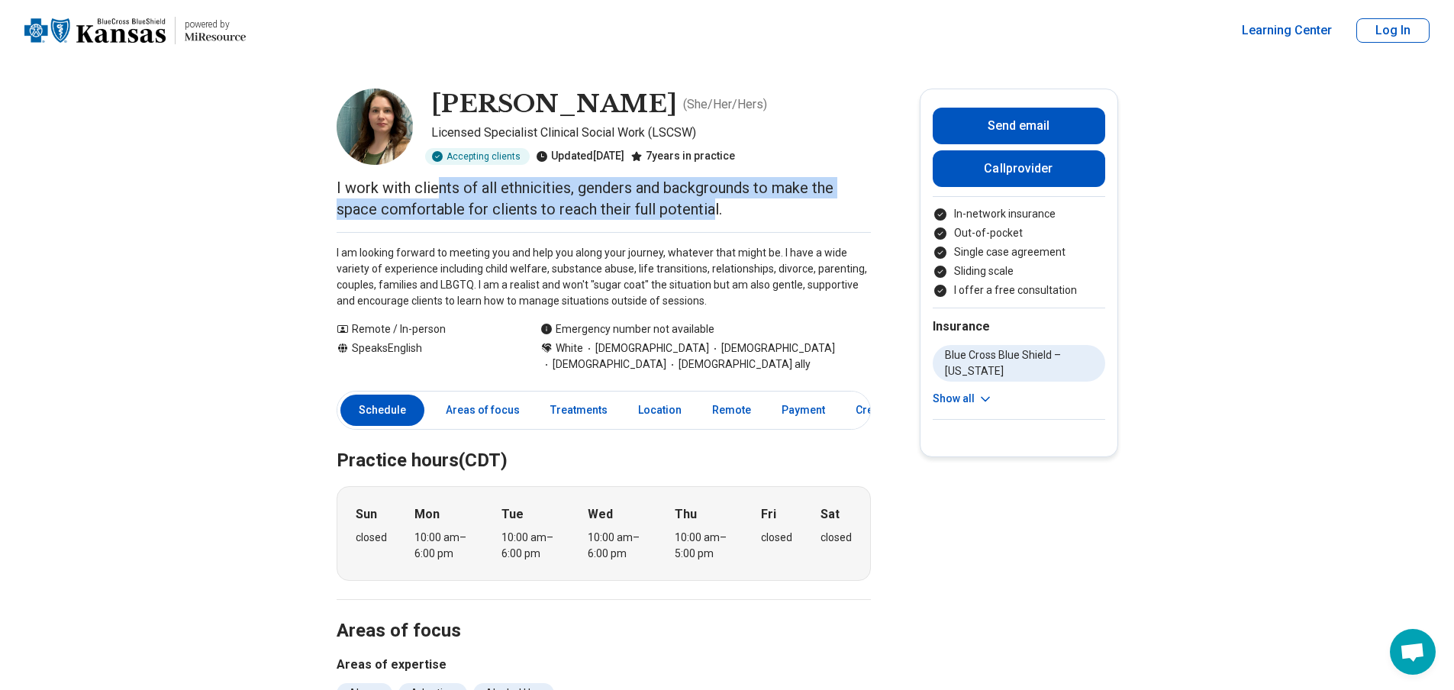
drag, startPoint x: 443, startPoint y: 191, endPoint x: 716, endPoint y: 206, distance: 272.9
click at [716, 206] on p "I work with clients of all ethnicities, genders and backgrounds to make the spa…" at bounding box center [604, 198] width 534 height 43
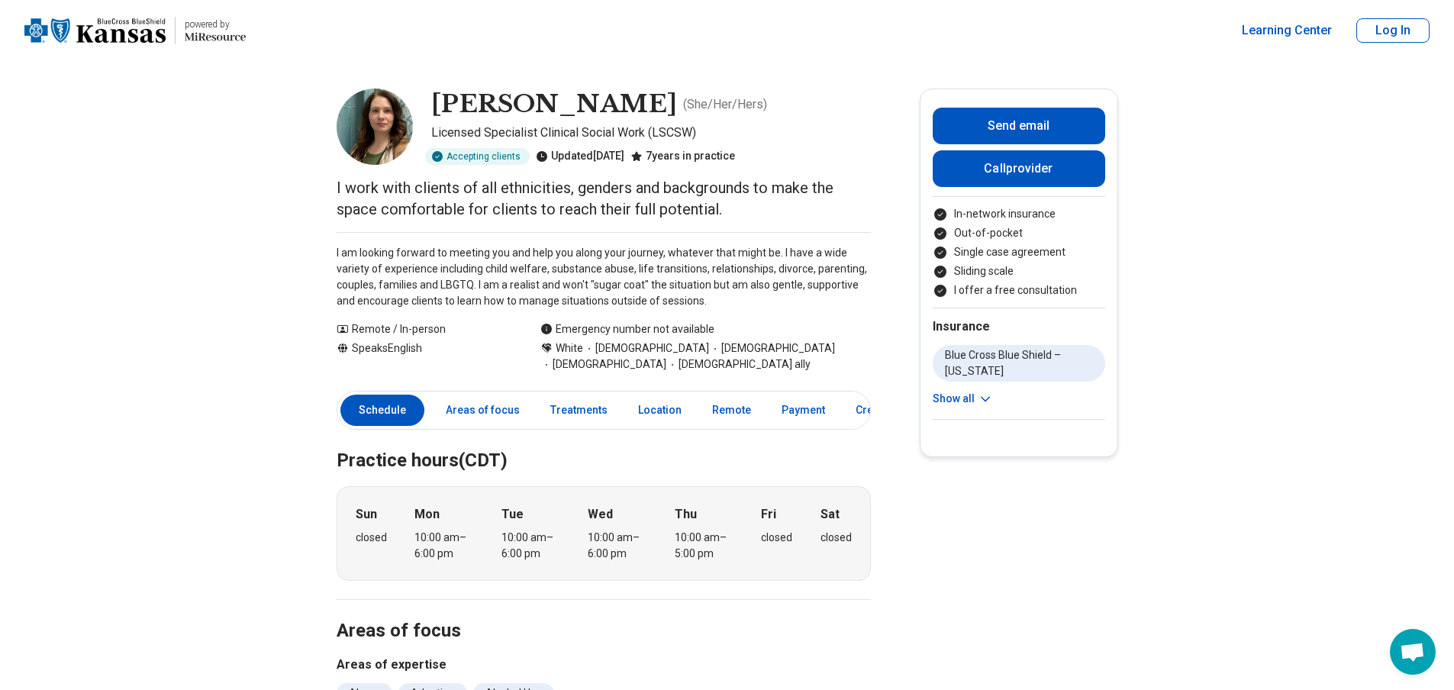
click at [759, 211] on p "I work with clients of all ethnicities, genders and backgrounds to make the spa…" at bounding box center [604, 198] width 534 height 43
click at [804, 411] on link "Payment" at bounding box center [803, 410] width 62 height 31
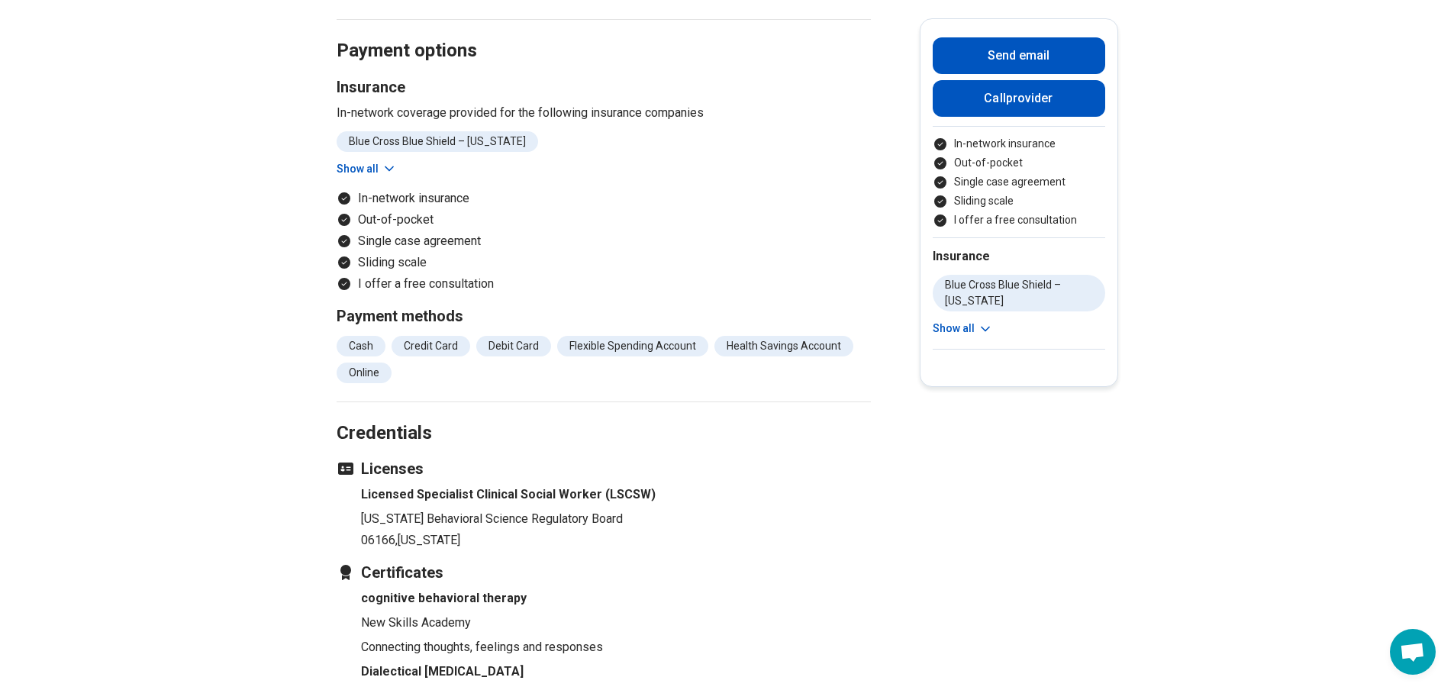
scroll to position [1517, 0]
drag, startPoint x: 964, startPoint y: 125, endPoint x: 1001, endPoint y: -17, distance: 146.8
click at [1001, 0] on html "powered by Learning Center Log In Valerie Goin ( She/Her/Hers ) Licensed Specia…" at bounding box center [727, 34] width 1454 height 3102
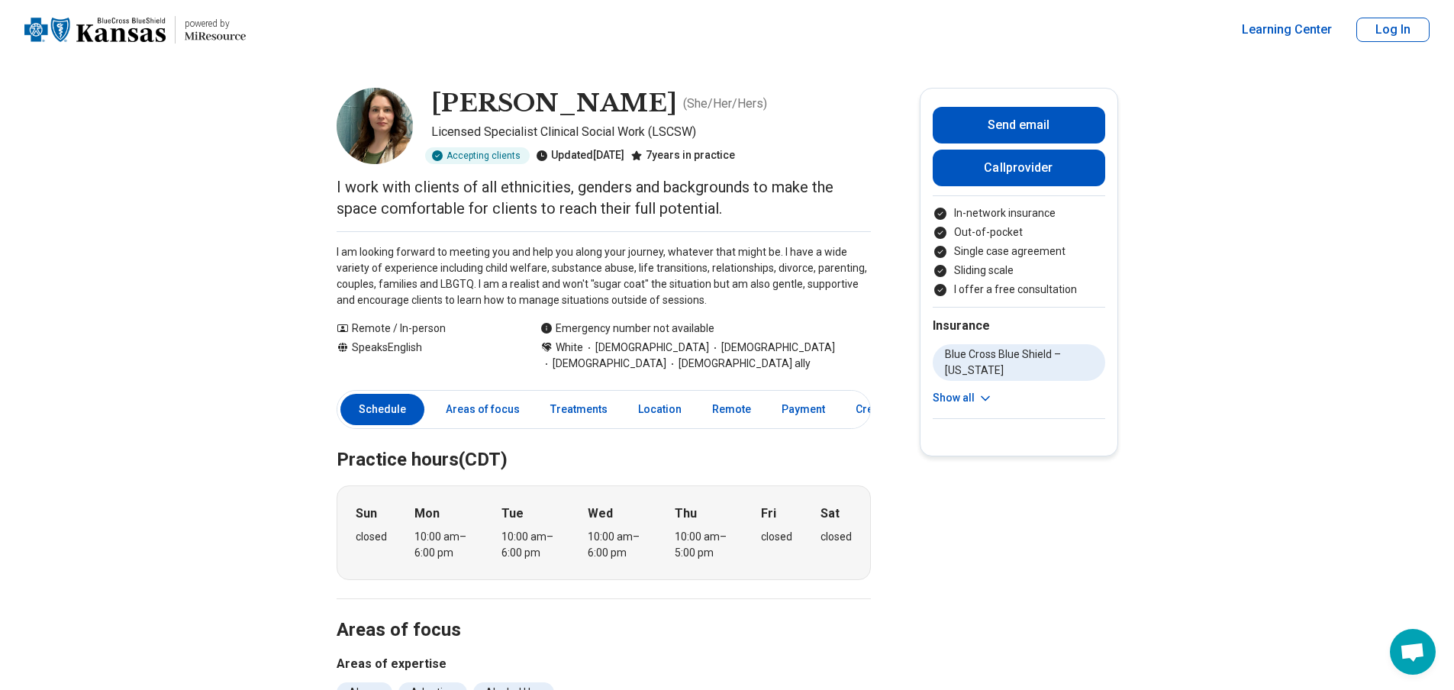
scroll to position [0, 0]
drag, startPoint x: 142, startPoint y: 289, endPoint x: 175, endPoint y: 272, distance: 37.2
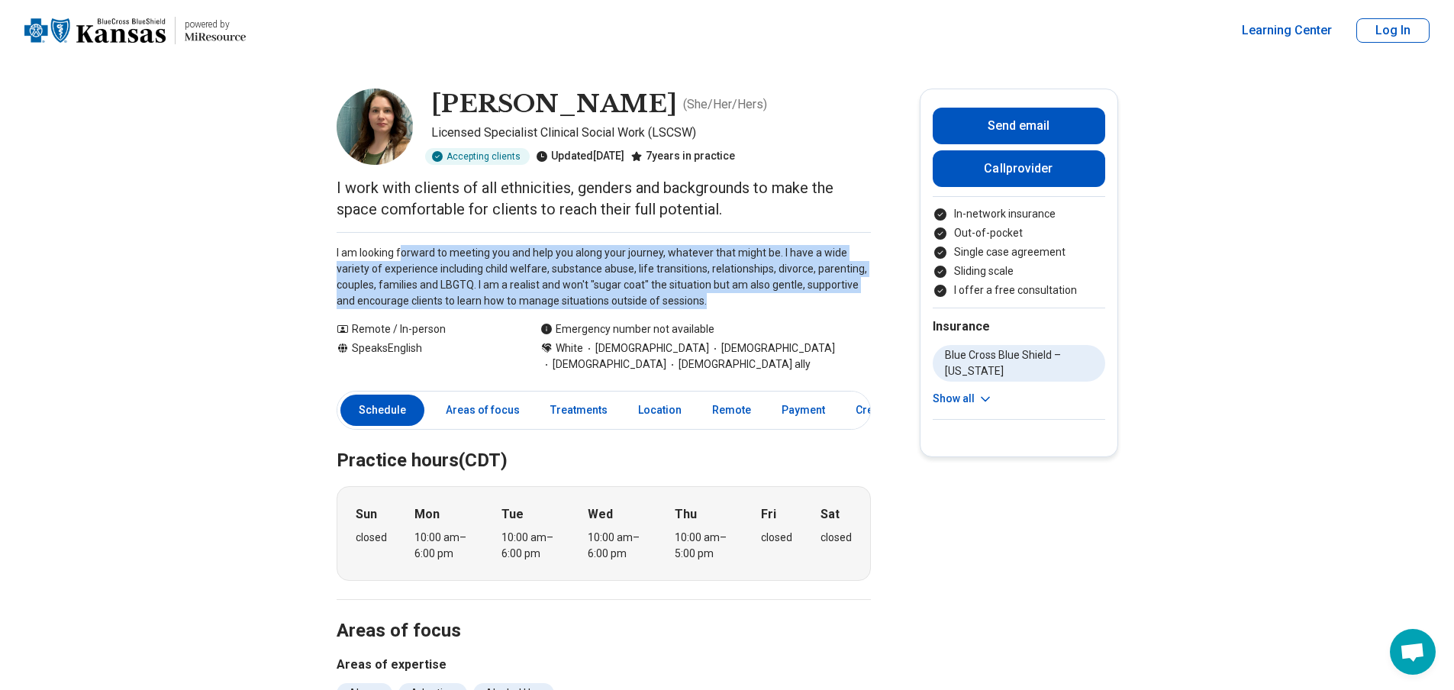
drag, startPoint x: 407, startPoint y: 253, endPoint x: 752, endPoint y: 299, distance: 348.1
click at [752, 299] on p "I am looking forward to meeting you and help you along your journey, whatever t…" at bounding box center [604, 277] width 534 height 64
drag, startPoint x: 744, startPoint y: 304, endPoint x: 343, endPoint y: 250, distance: 404.3
click at [343, 250] on p "I am looking forward to meeting you and help you along your journey, whatever t…" at bounding box center [604, 277] width 534 height 64
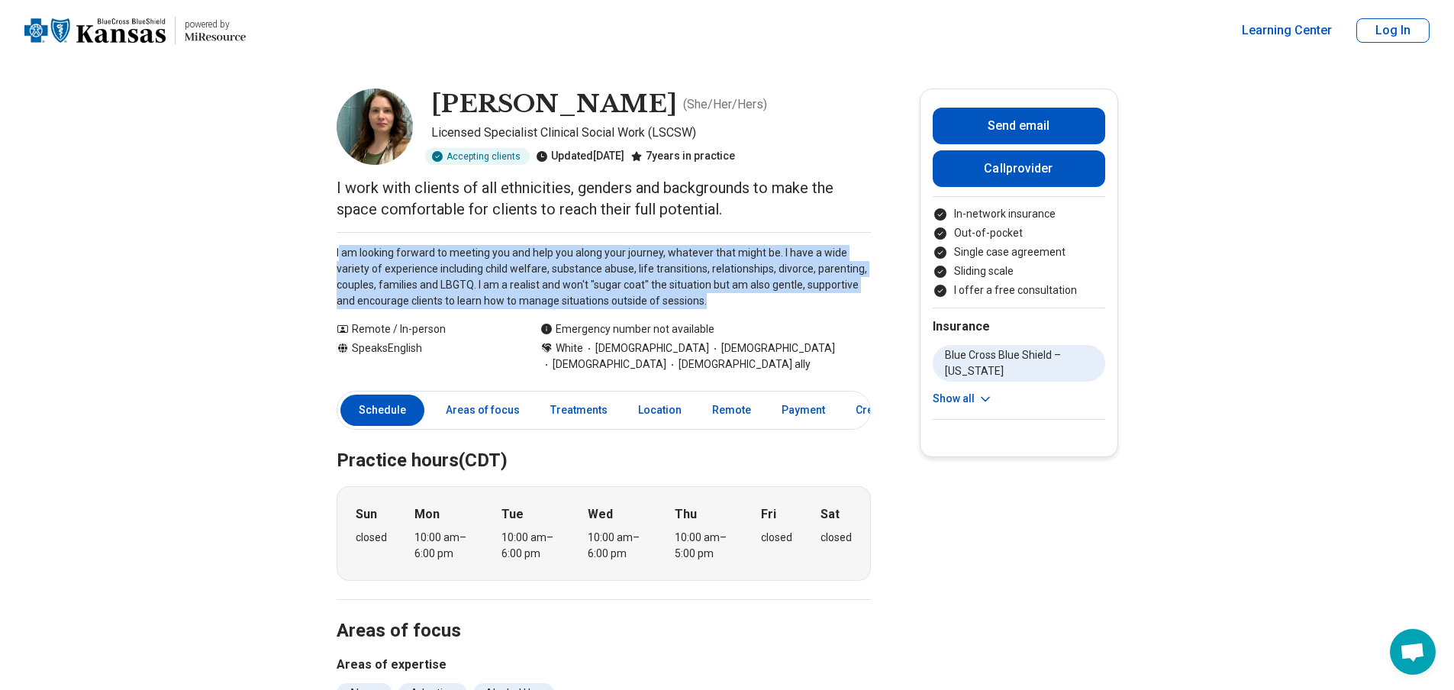
click at [415, 256] on p "I am looking forward to meeting you and help you along your journey, whatever t…" at bounding box center [604, 277] width 534 height 64
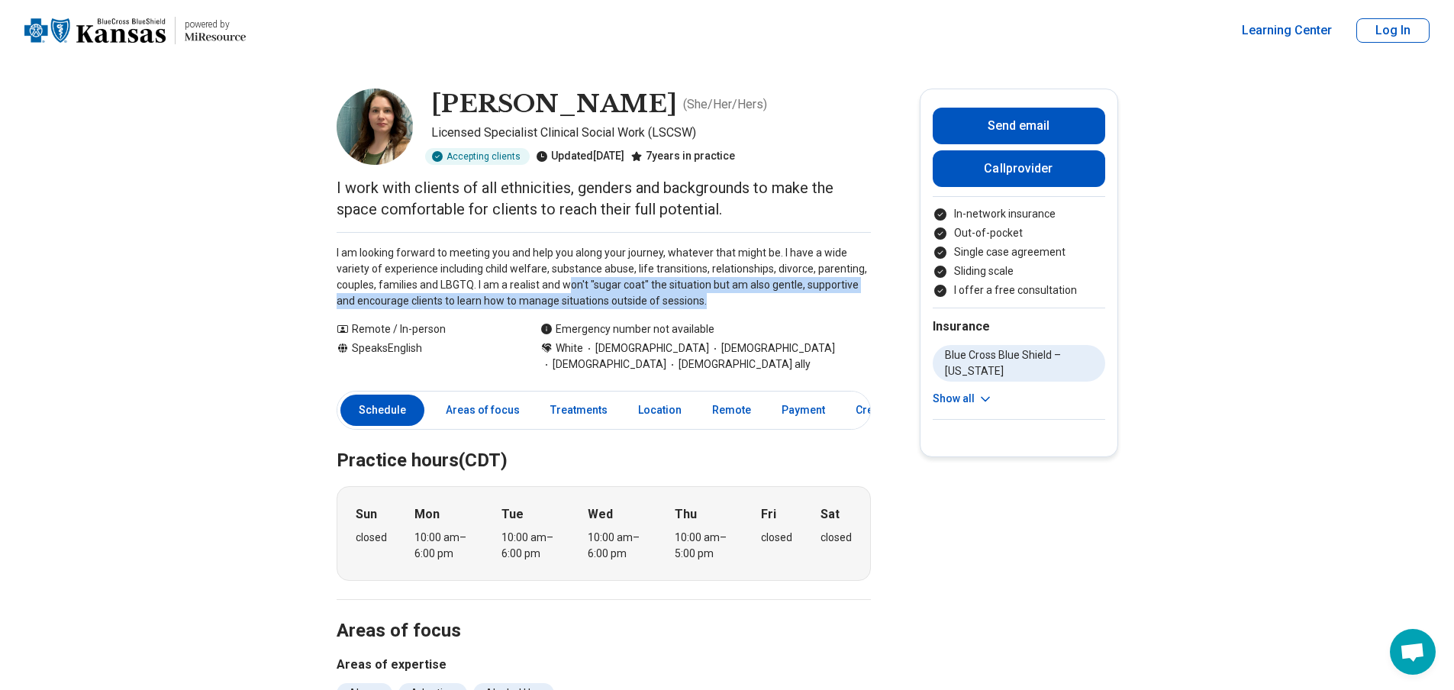
drag, startPoint x: 578, startPoint y: 279, endPoint x: 731, endPoint y: 296, distance: 154.4
click at [731, 296] on p "I am looking forward to meeting you and help you along your journey, whatever t…" at bounding box center [604, 277] width 534 height 64
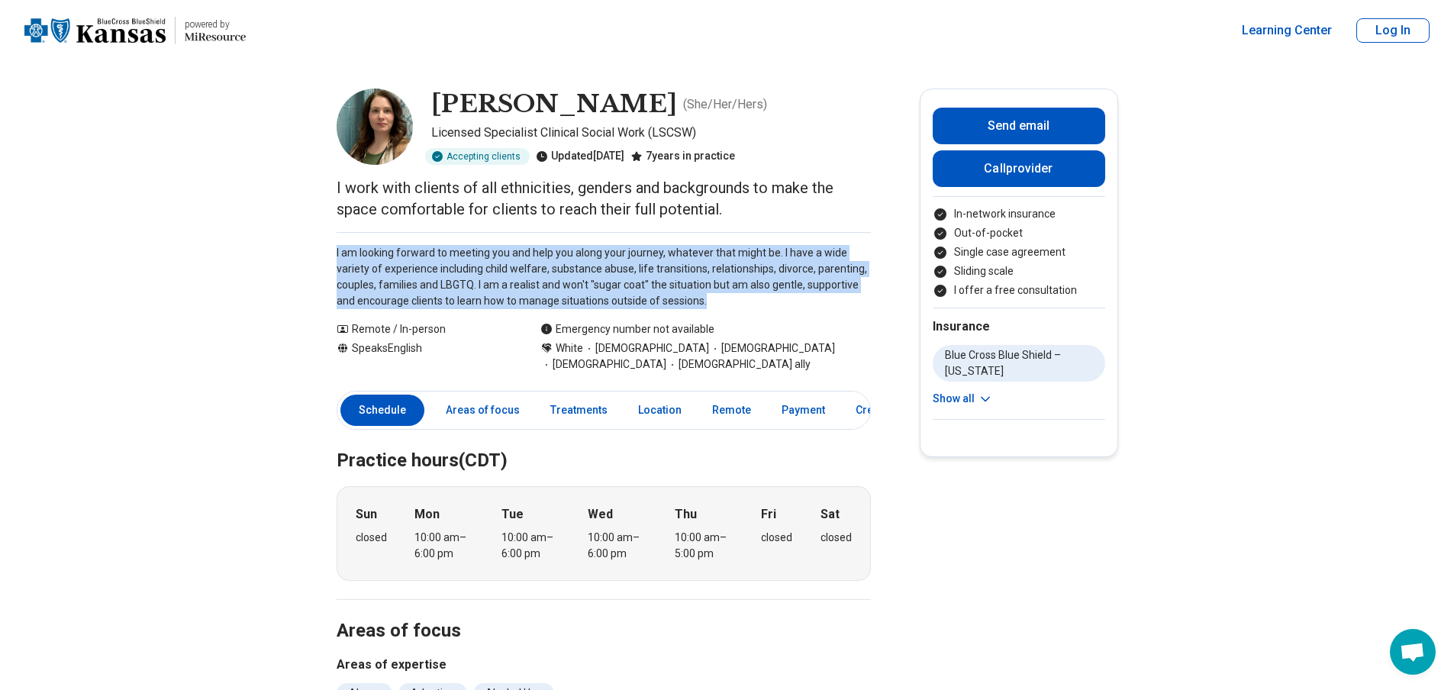
drag, startPoint x: 731, startPoint y: 297, endPoint x: 334, endPoint y: 250, distance: 400.4
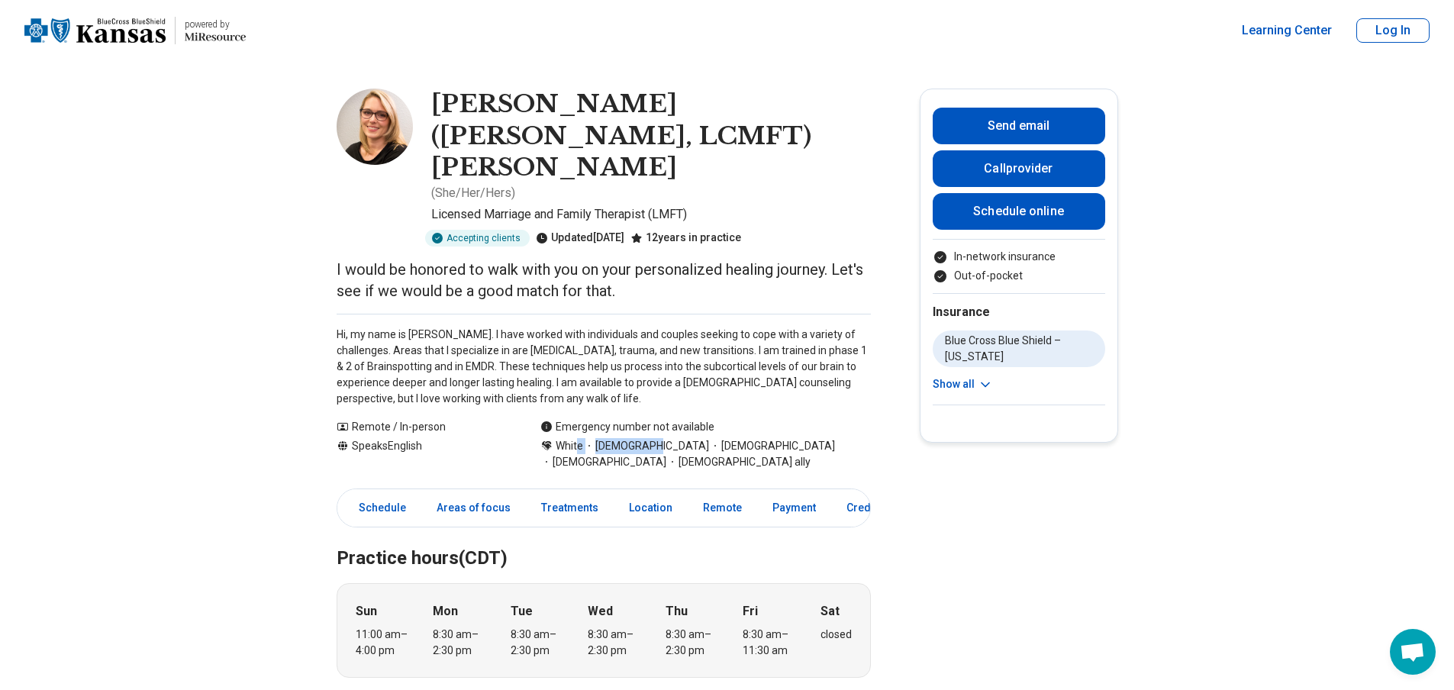
drag, startPoint x: 581, startPoint y: 379, endPoint x: 651, endPoint y: 386, distance: 70.6
click at [651, 438] on div "White Cisgender Woman Heterosexual Christianity LGBTQIA+ ally" at bounding box center [705, 454] width 330 height 32
click at [663, 438] on div "White Cisgender Woman Heterosexual Christianity LGBTQIA+ ally" at bounding box center [705, 454] width 330 height 32
drag, startPoint x: 672, startPoint y: 395, endPoint x: 614, endPoint y: 395, distance: 58.0
click at [614, 438] on div "White Cisgender Woman Heterosexual Christianity LGBTQIA+ ally" at bounding box center [705, 454] width 330 height 32
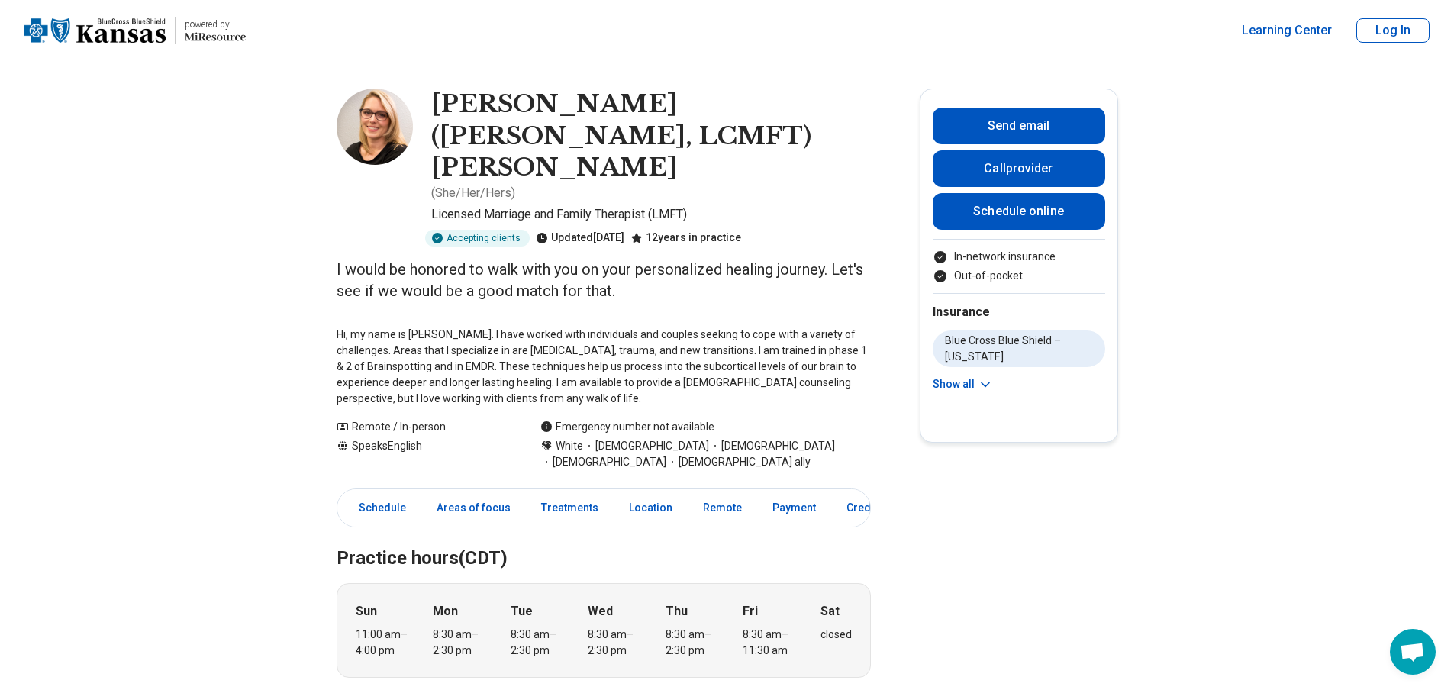
click at [659, 438] on div "White Cisgender Woman Heterosexual Christianity LGBTQIA+ ally" at bounding box center [705, 454] width 330 height 32
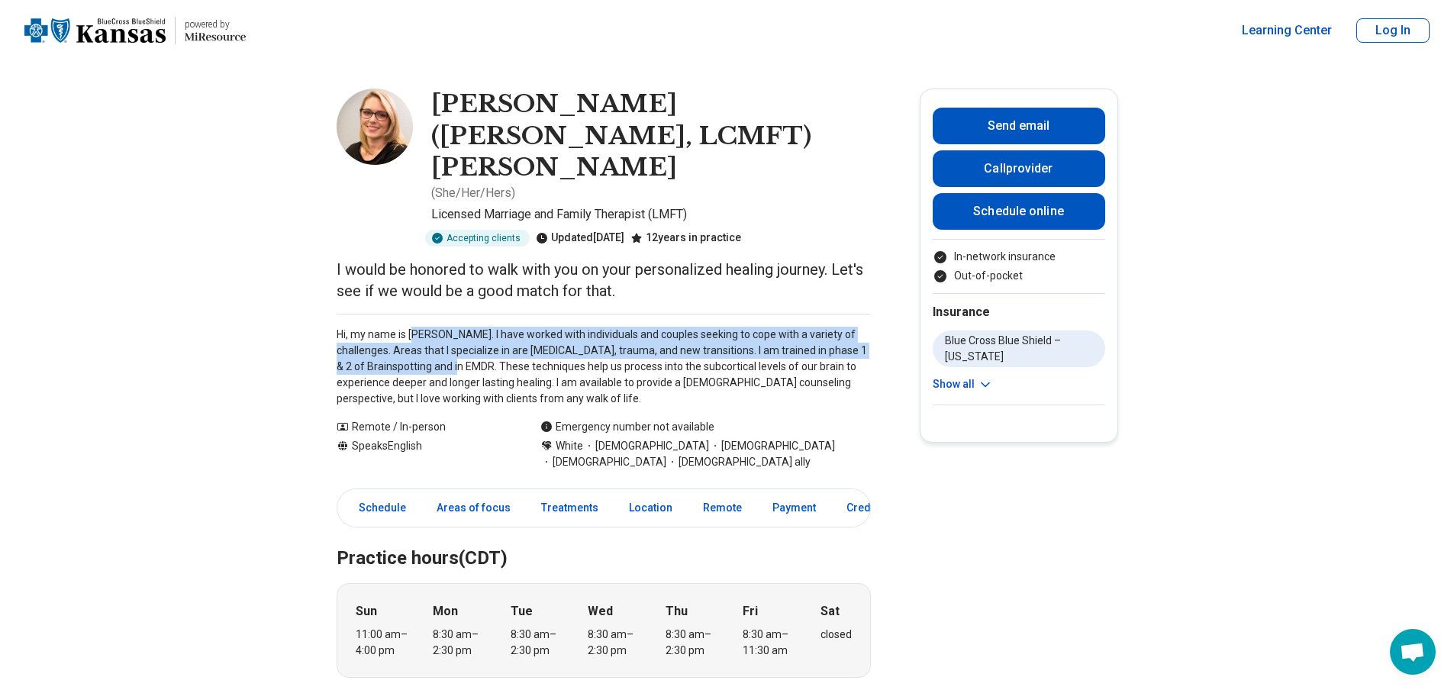
drag, startPoint x: 417, startPoint y: 267, endPoint x: 459, endPoint y: 308, distance: 57.7
click at [459, 327] on p "Hi, my name is Julie. I have worked with individuals and couples seeking to cop…" at bounding box center [604, 367] width 534 height 80
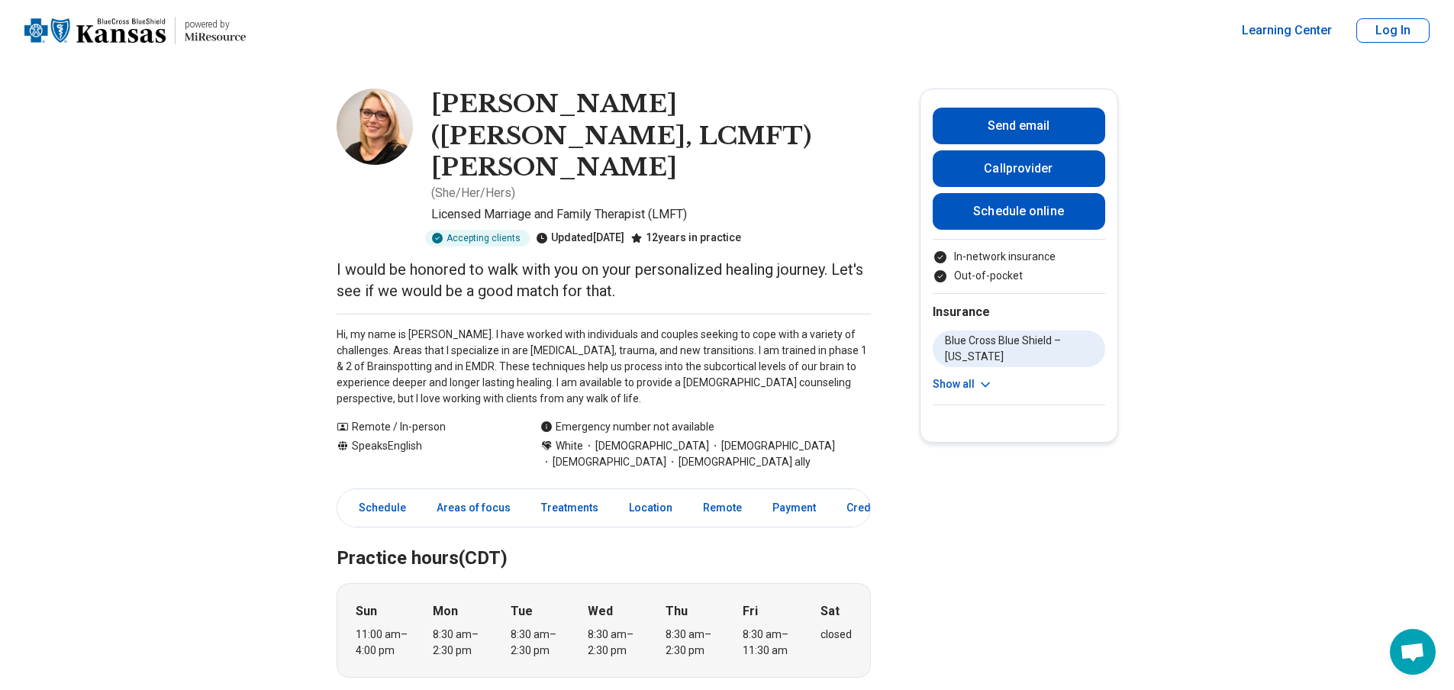
click at [529, 327] on p "Hi, my name is Julie. I have worked with individuals and couples seeking to cop…" at bounding box center [604, 367] width 534 height 80
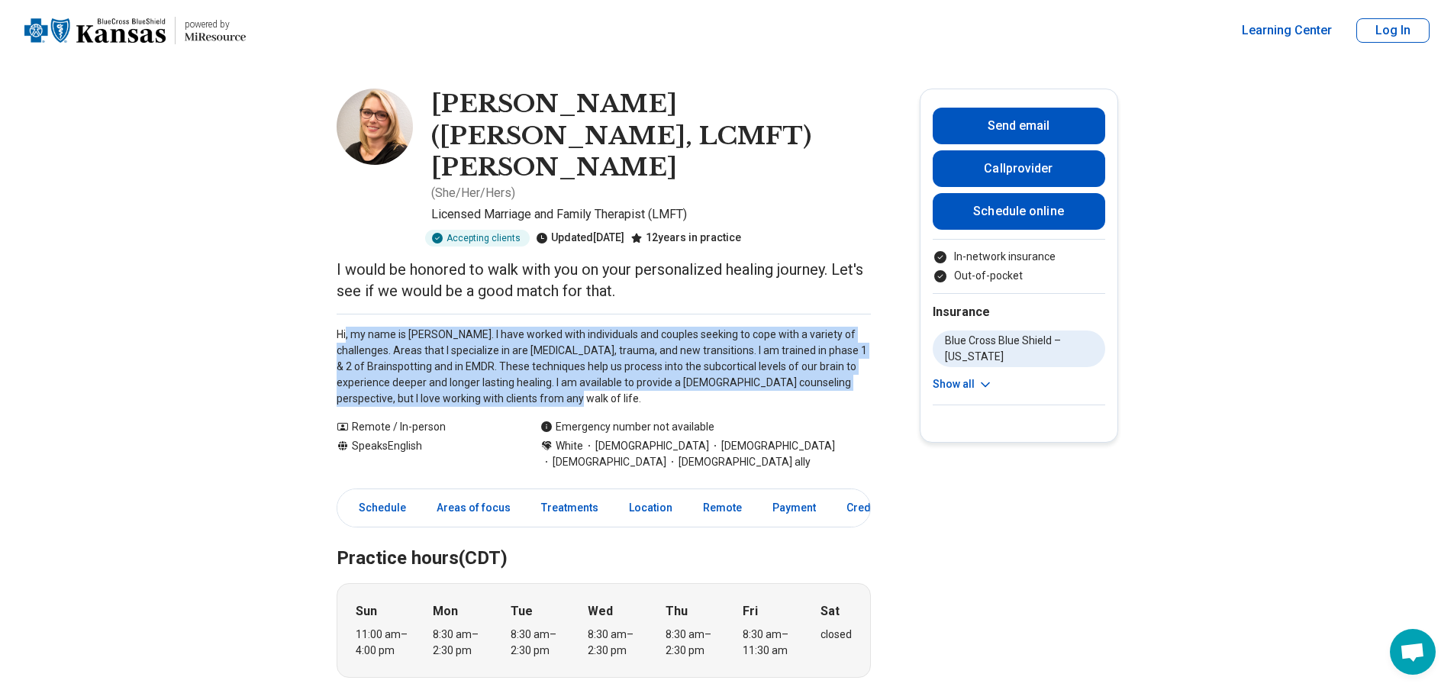
drag, startPoint x: 353, startPoint y: 276, endPoint x: 627, endPoint y: 333, distance: 279.9
click at [627, 333] on p "Hi, my name is Julie. I have worked with individuals and couples seeking to cop…" at bounding box center [604, 367] width 534 height 80
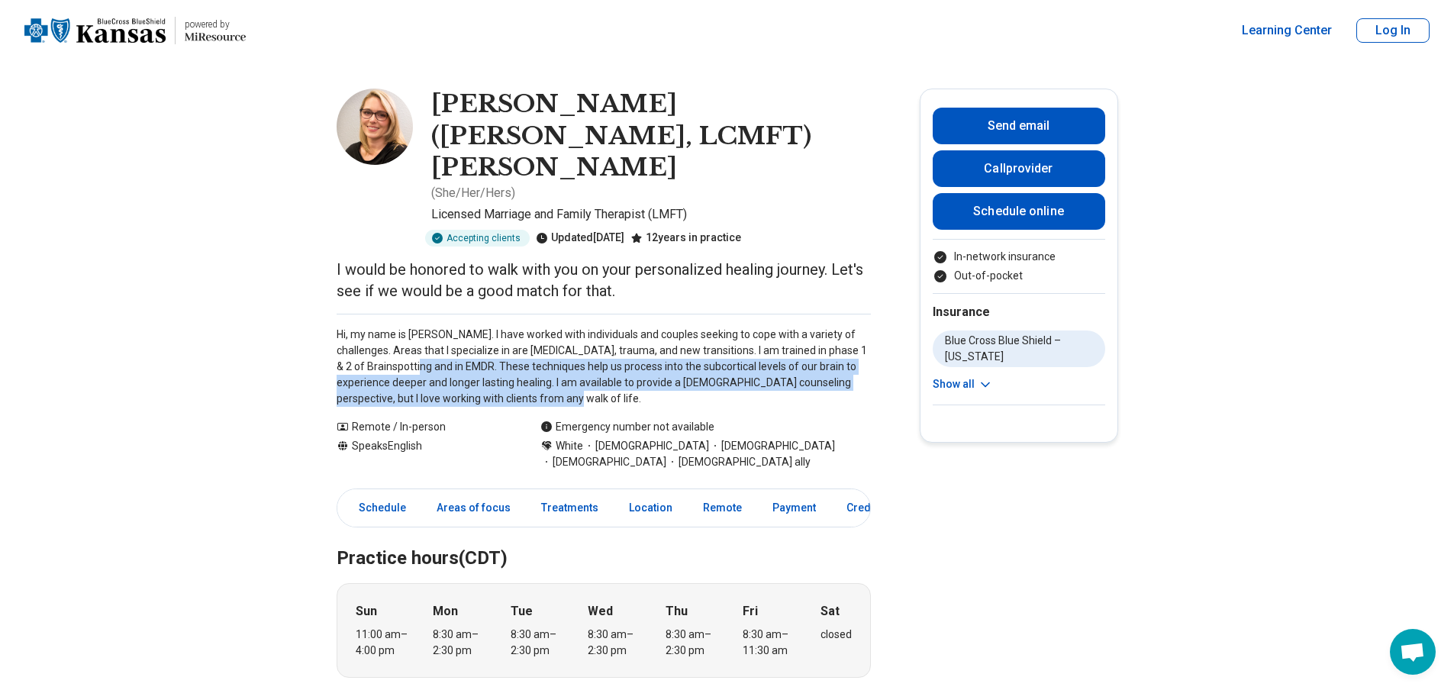
drag, startPoint x: 604, startPoint y: 333, endPoint x: 419, endPoint y: 303, distance: 187.8
click at [419, 327] on p "Hi, my name is Julie. I have worked with individuals and couples seeking to cop…" at bounding box center [604, 367] width 534 height 80
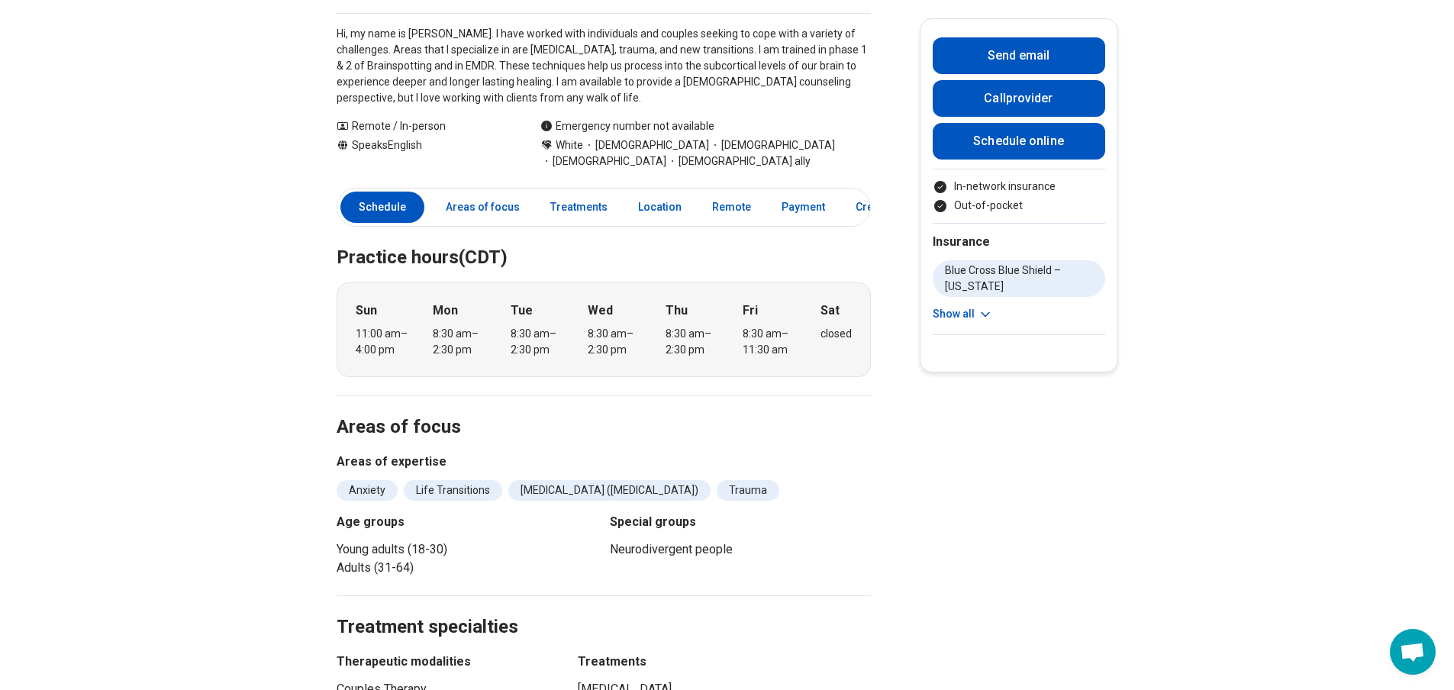
scroll to position [229, 0]
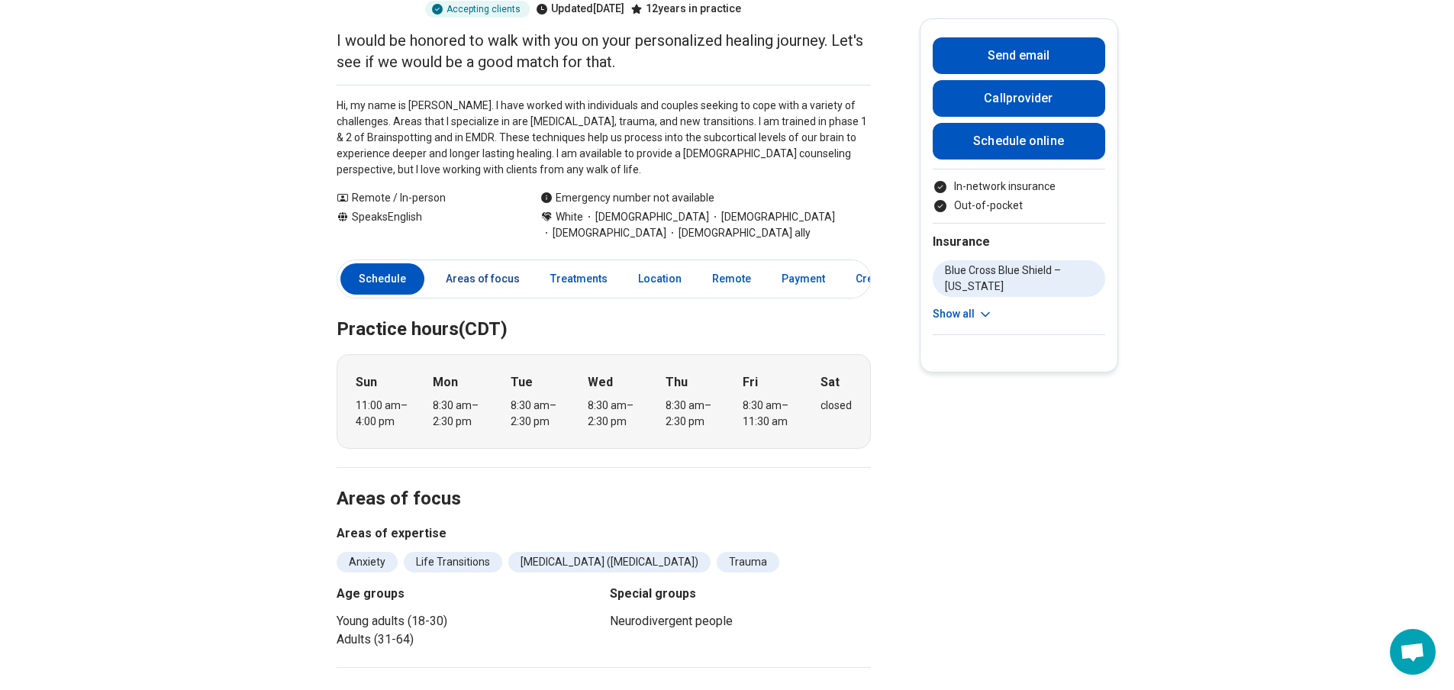
click at [497, 263] on link "Areas of focus" at bounding box center [483, 278] width 92 height 31
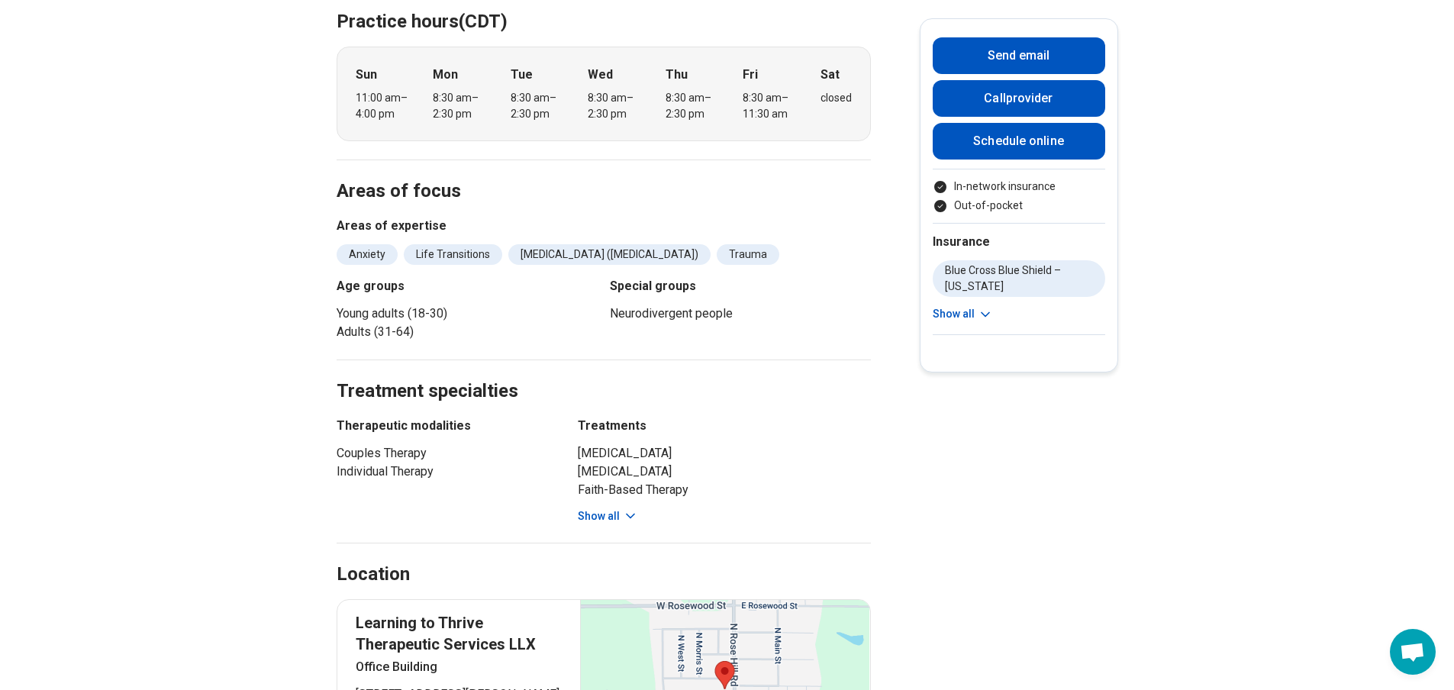
scroll to position [310, 0]
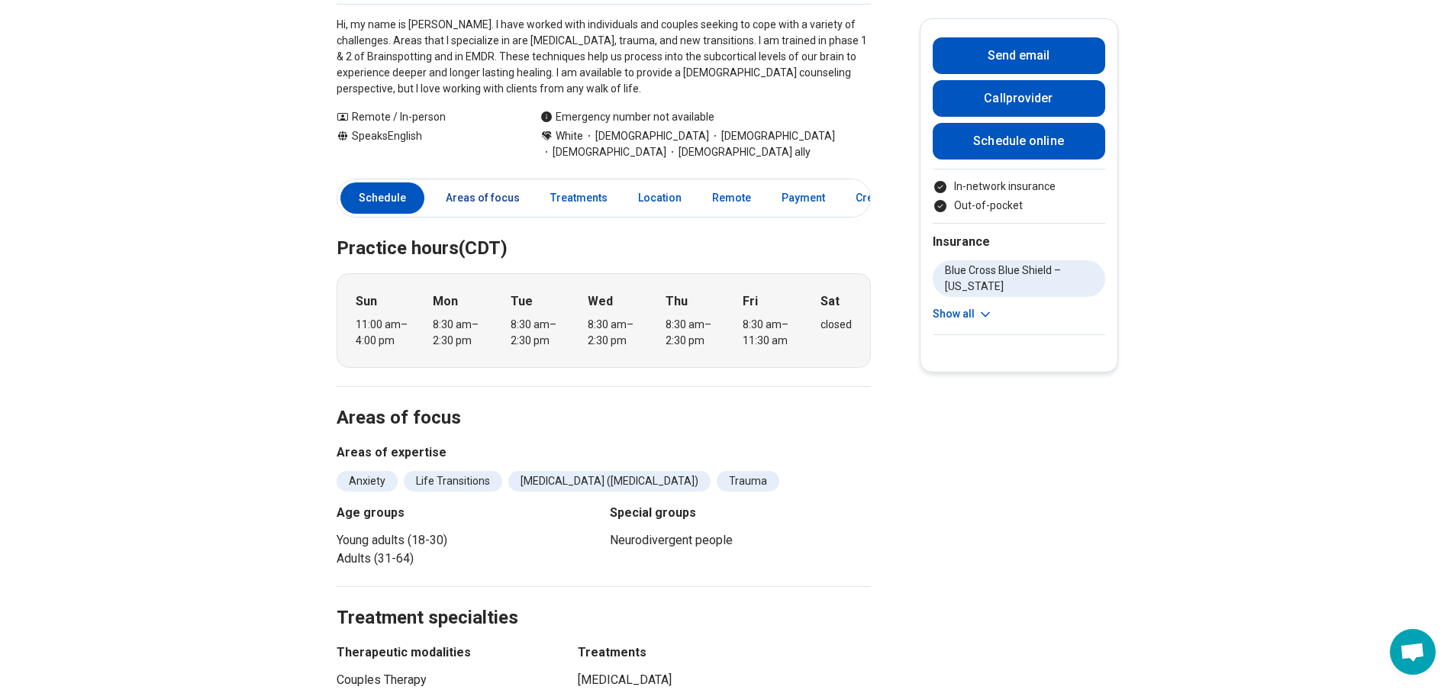
click at [482, 182] on link "Areas of focus" at bounding box center [483, 197] width 92 height 31
click at [489, 182] on link "Areas of focus" at bounding box center [483, 197] width 92 height 31
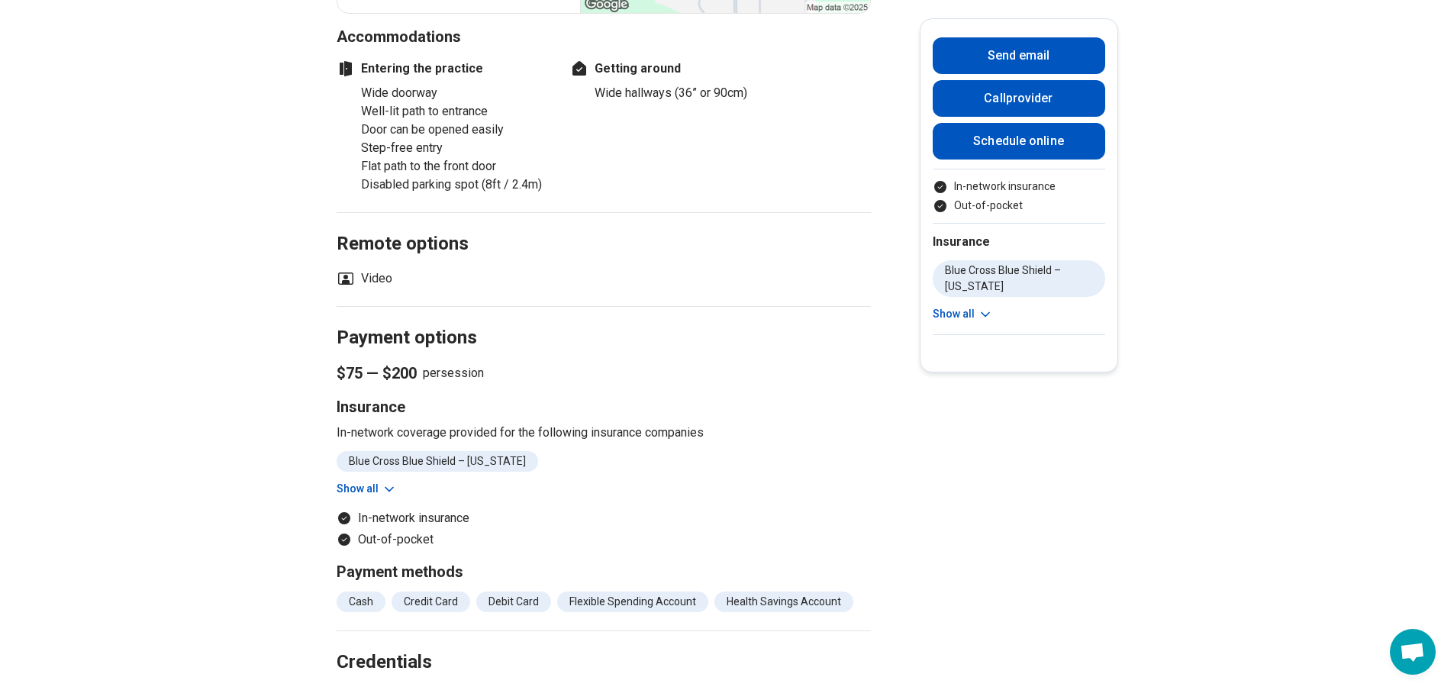
scroll to position [1302, 0]
click at [376, 480] on button "Show all" at bounding box center [367, 488] width 60 height 16
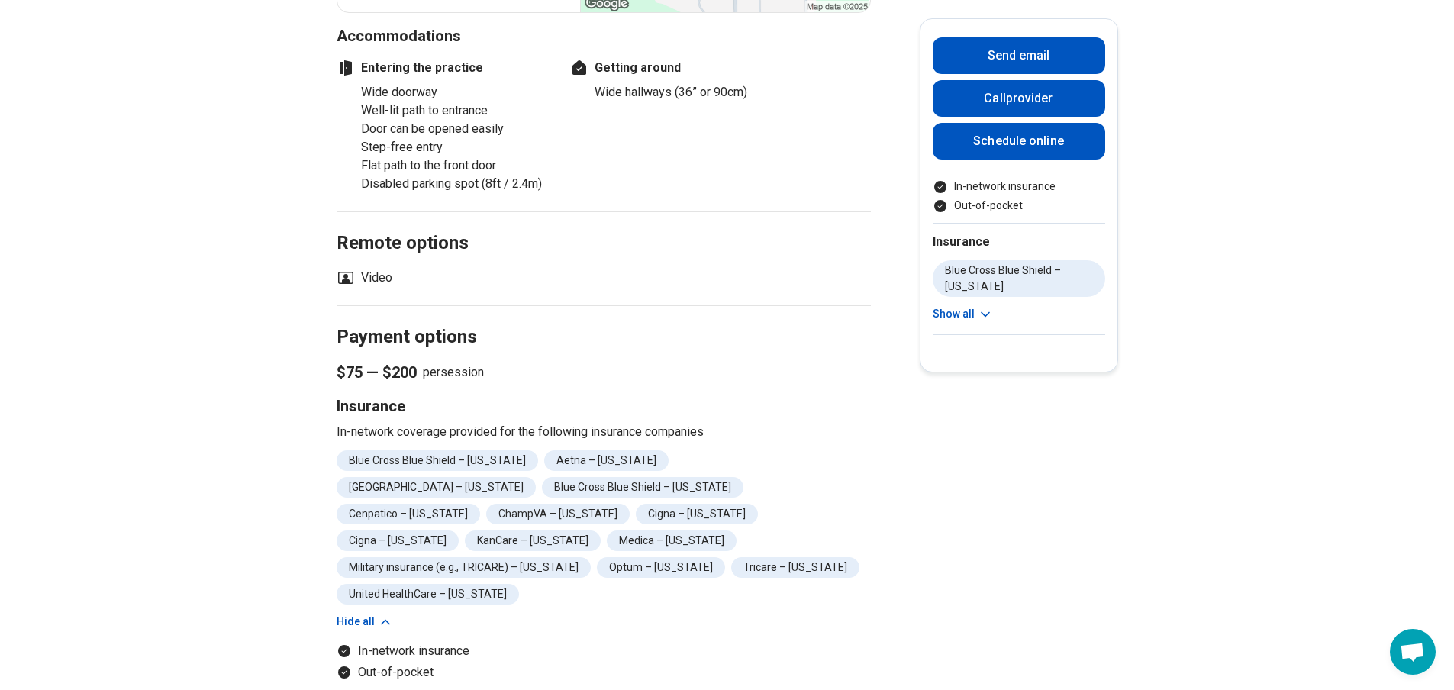
click at [368, 614] on button "Hide all" at bounding box center [365, 622] width 56 height 16
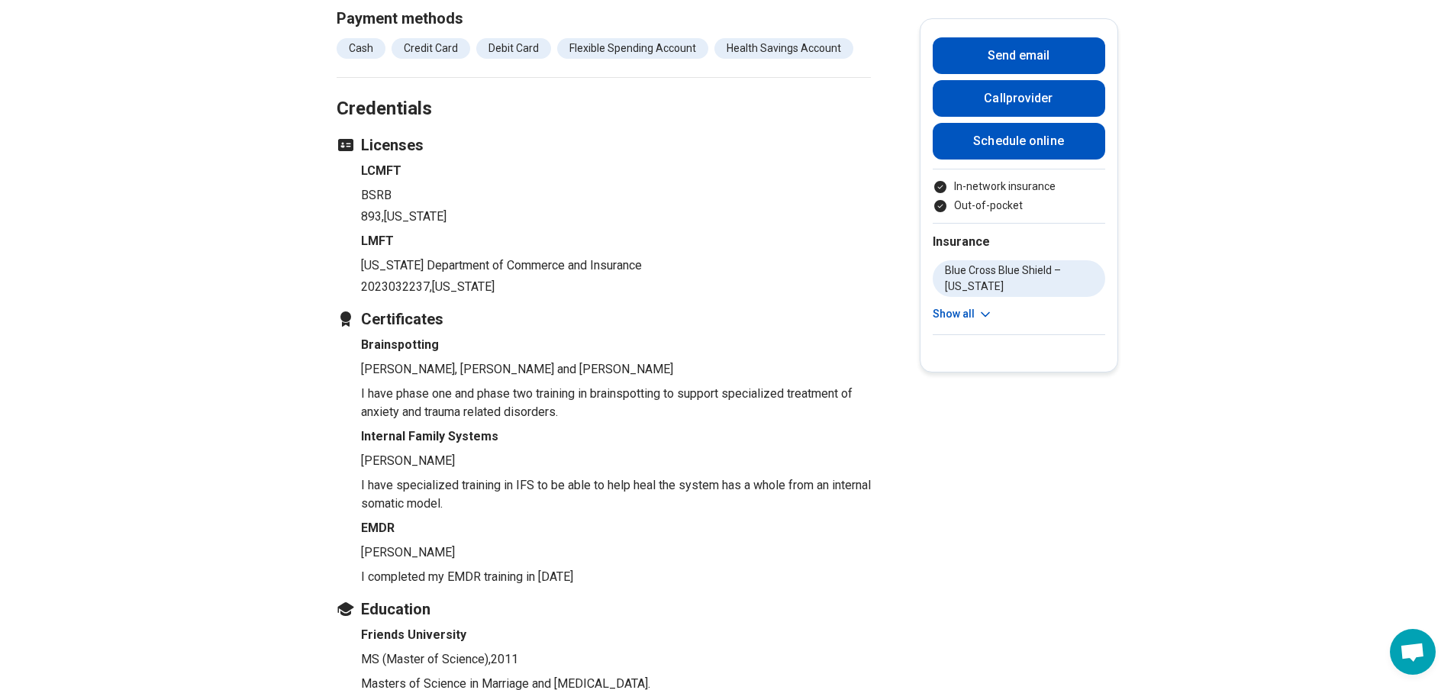
scroll to position [1908, 0]
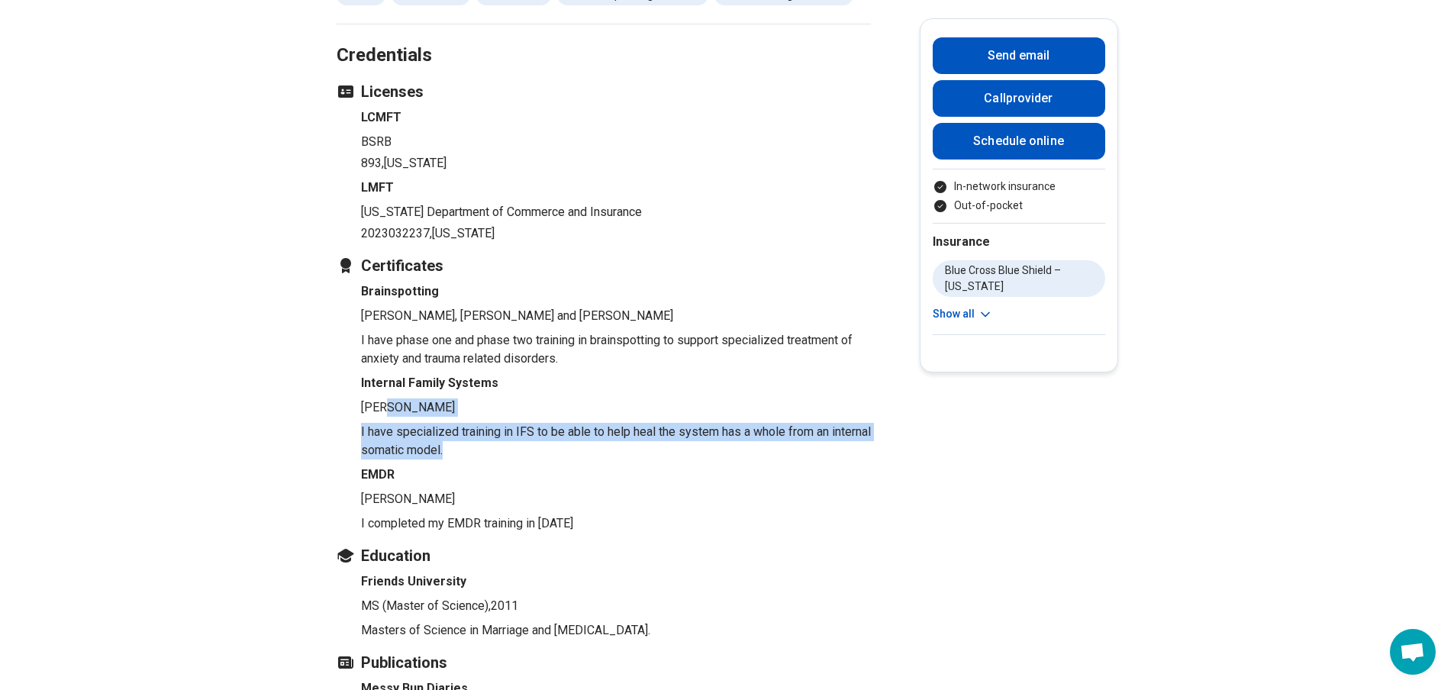
drag, startPoint x: 389, startPoint y: 341, endPoint x: 564, endPoint y: 383, distance: 179.7
click at [564, 383] on li "Internal Family Systems Richard Swartz I have specialized training in IFS to be…" at bounding box center [616, 416] width 510 height 85
click at [564, 423] on p "I have specialized training in IFS to be able to help heal the system has a who…" at bounding box center [616, 441] width 510 height 37
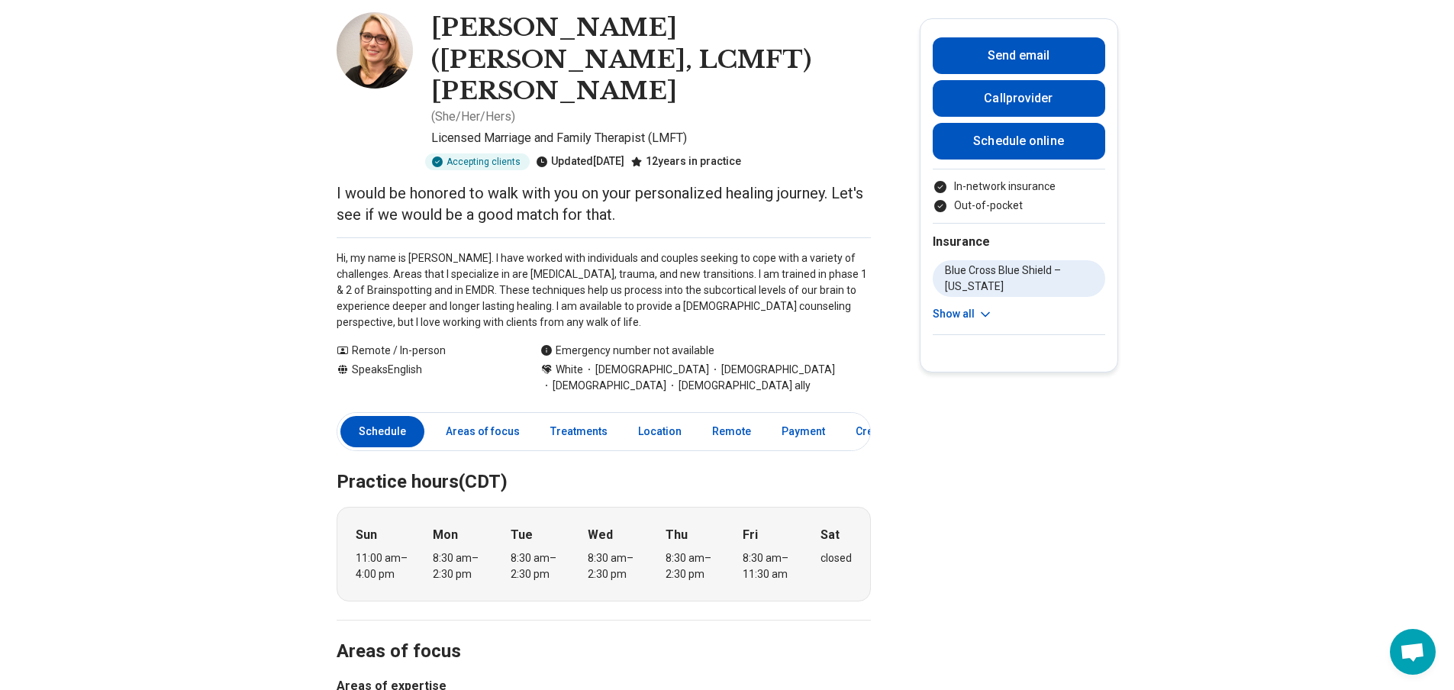
scroll to position [0, 0]
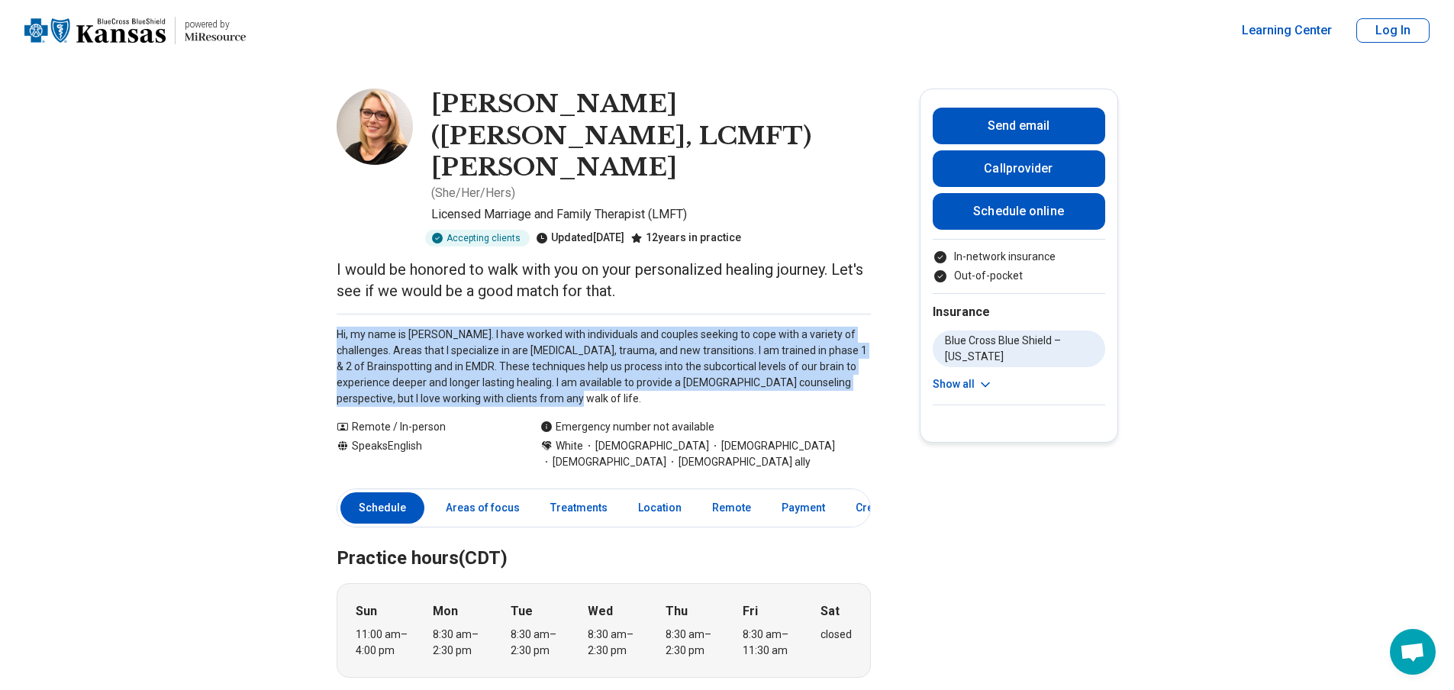
drag, startPoint x: 340, startPoint y: 276, endPoint x: 733, endPoint y: 327, distance: 396.5
click at [591, 334] on p "Hi, my name is Julie. I have worked with individuals and couples seeking to cop…" at bounding box center [604, 367] width 534 height 80
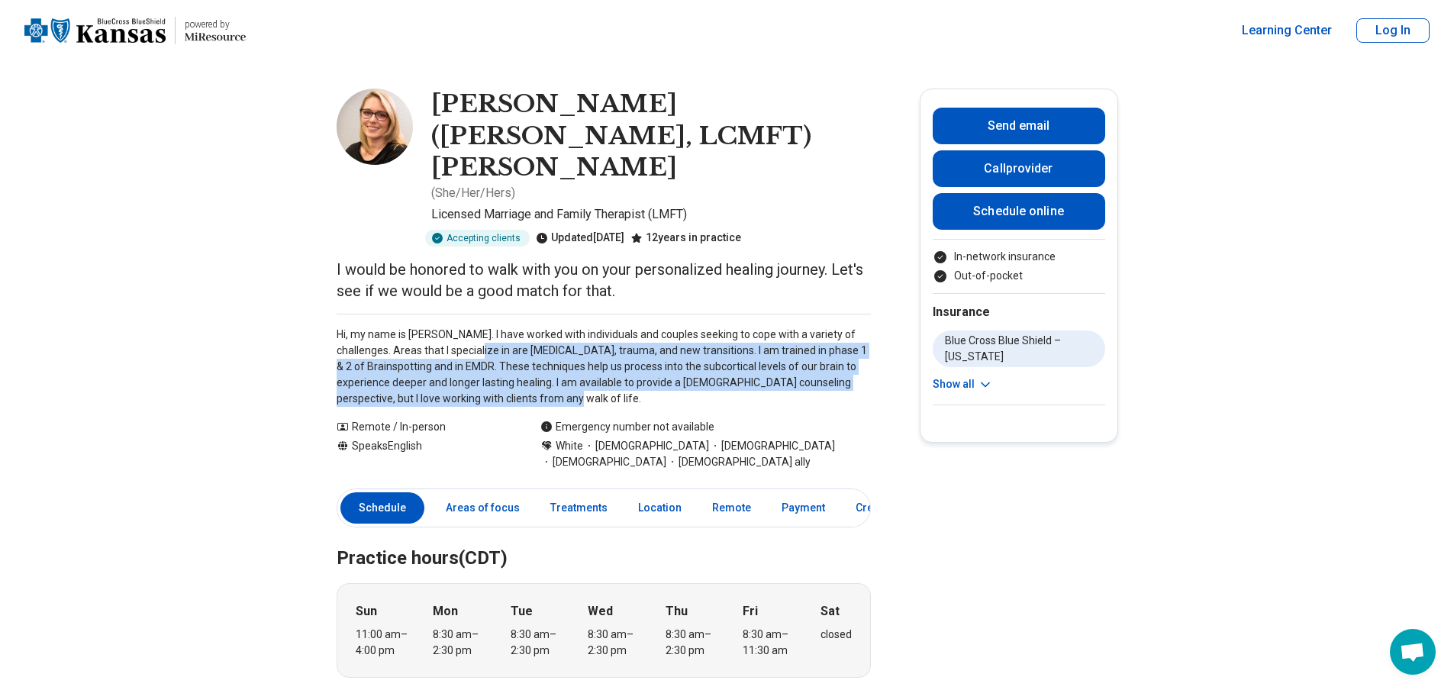
drag, startPoint x: 591, startPoint y: 334, endPoint x: 466, endPoint y: 295, distance: 131.8
click at [466, 327] on p "Hi, my name is Julie. I have worked with individuals and couples seeking to cop…" at bounding box center [604, 367] width 534 height 80
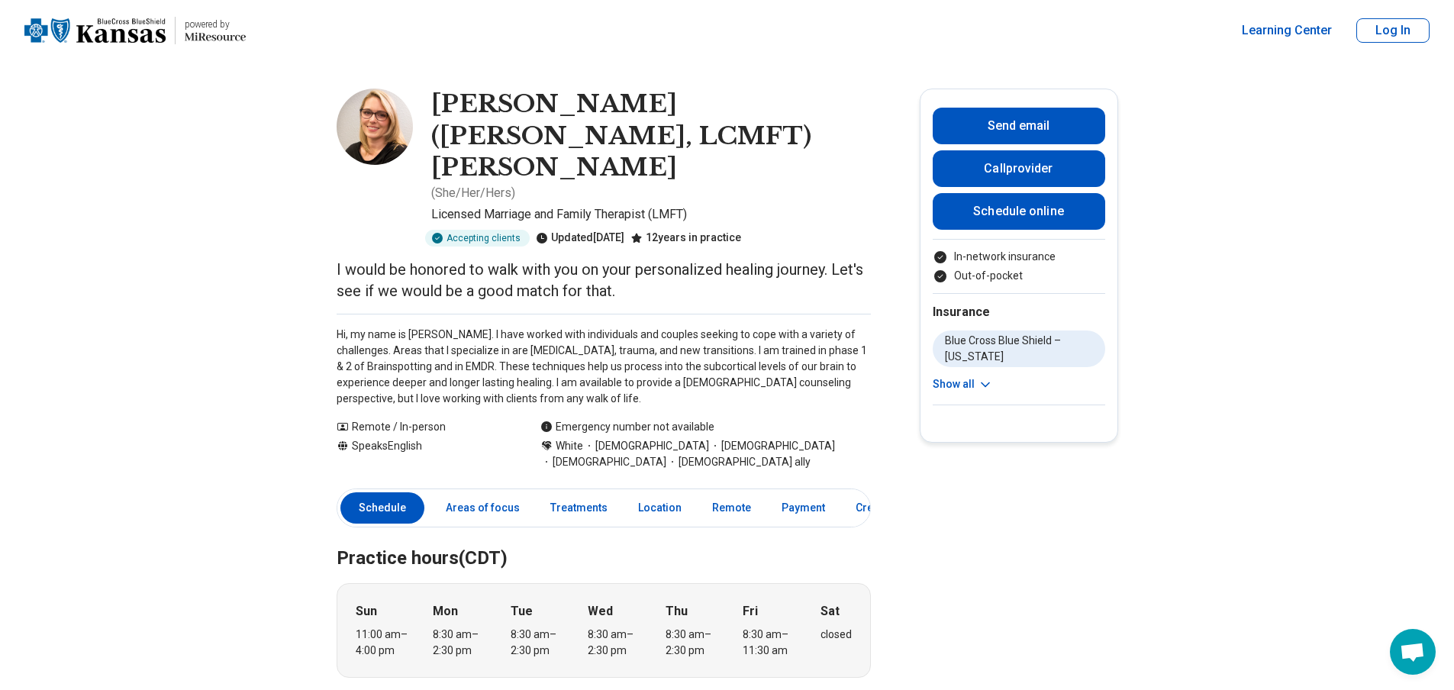
click at [383, 107] on img at bounding box center [375, 127] width 76 height 76
click at [1062, 214] on link "Schedule online" at bounding box center [1019, 211] width 172 height 37
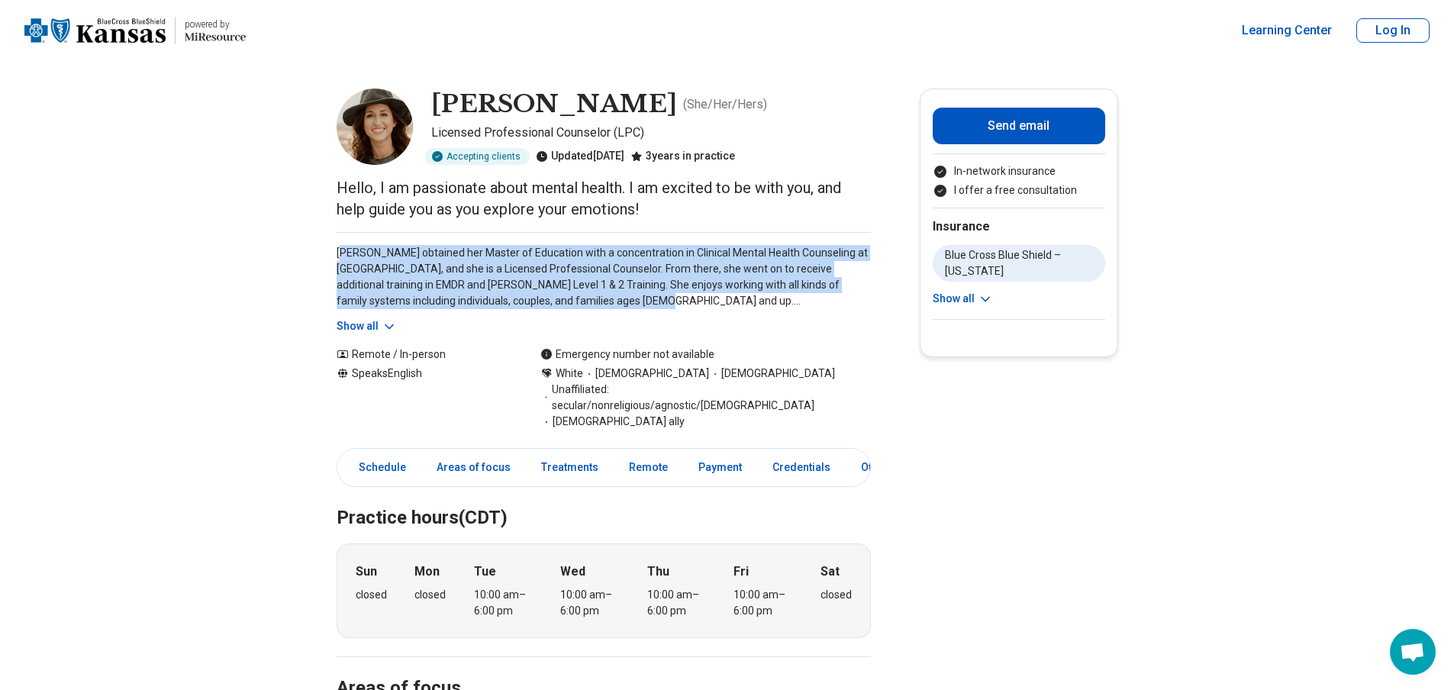
drag, startPoint x: 348, startPoint y: 248, endPoint x: 593, endPoint y: 301, distance: 250.7
click at [593, 301] on p "Cassidy obtained her Master of Education with a concentration in Clinical Menta…" at bounding box center [604, 277] width 534 height 64
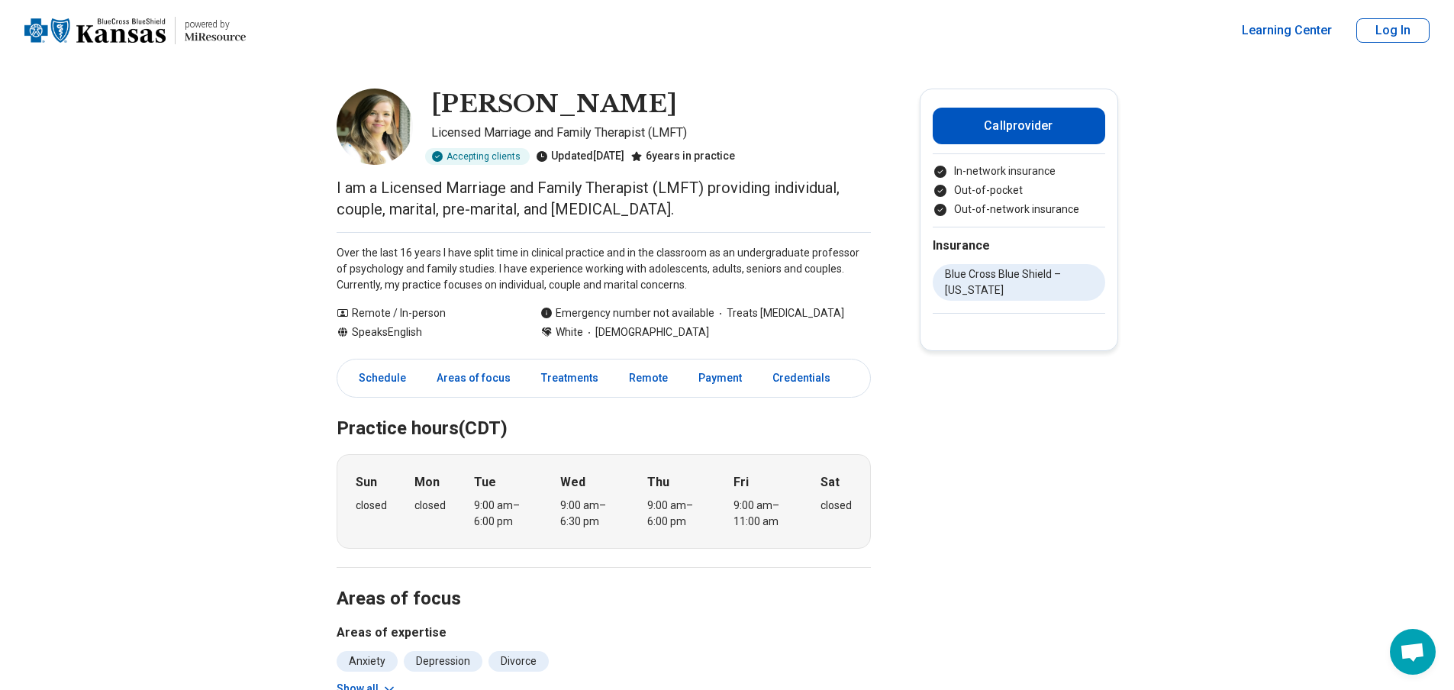
drag, startPoint x: 750, startPoint y: 337, endPoint x: 740, endPoint y: 337, distance: 10.7
click at [746, 337] on div "White [DEMOGRAPHIC_DATA]" at bounding box center [705, 332] width 330 height 16
drag, startPoint x: 736, startPoint y: 337, endPoint x: 689, endPoint y: 333, distance: 46.8
click at [689, 333] on div "White [DEMOGRAPHIC_DATA]" at bounding box center [705, 332] width 330 height 16
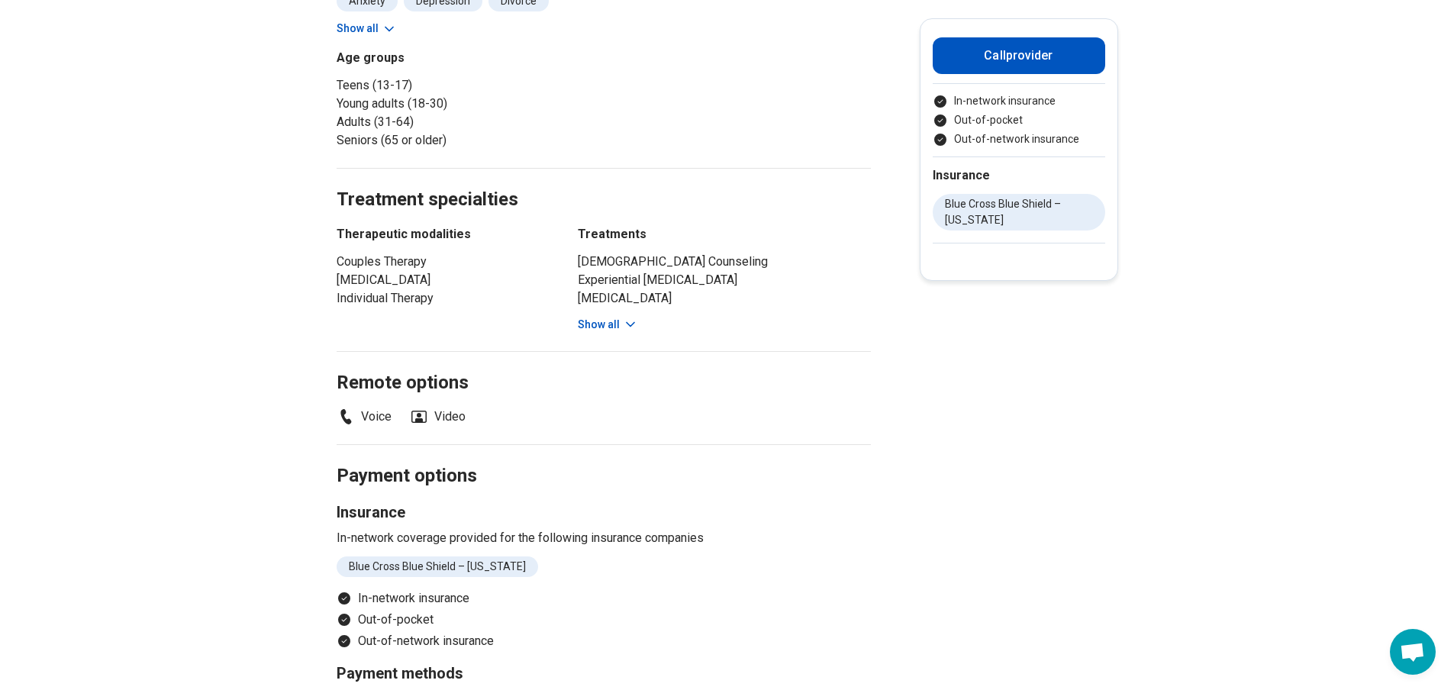
scroll to position [687, 0]
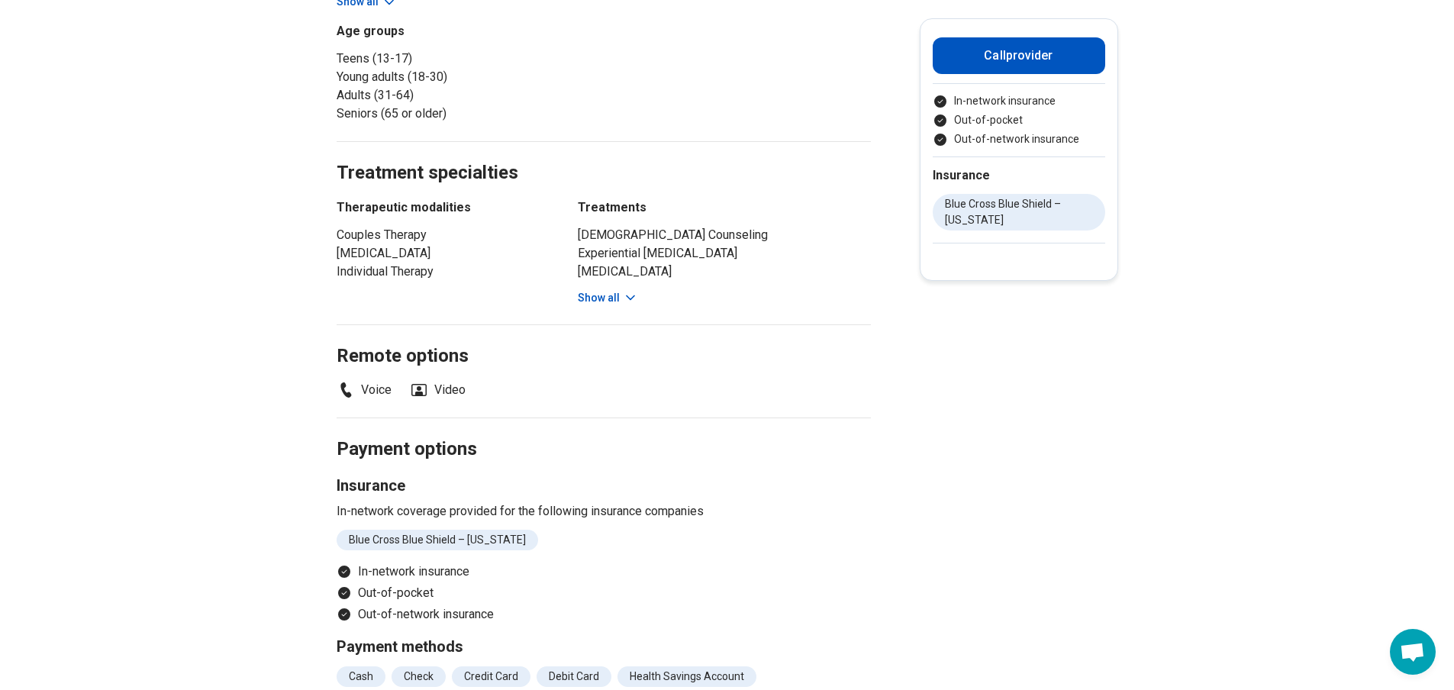
click at [619, 303] on button "Show all" at bounding box center [608, 298] width 60 height 16
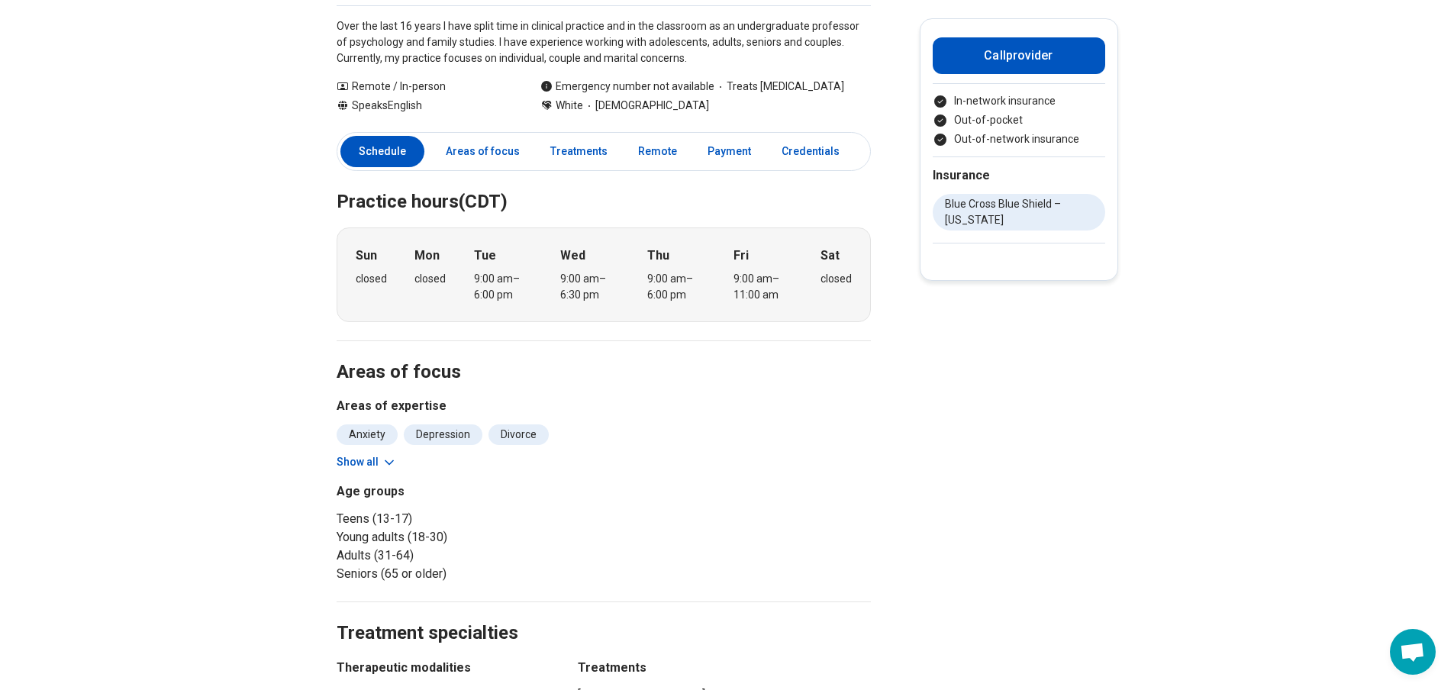
scroll to position [0, 0]
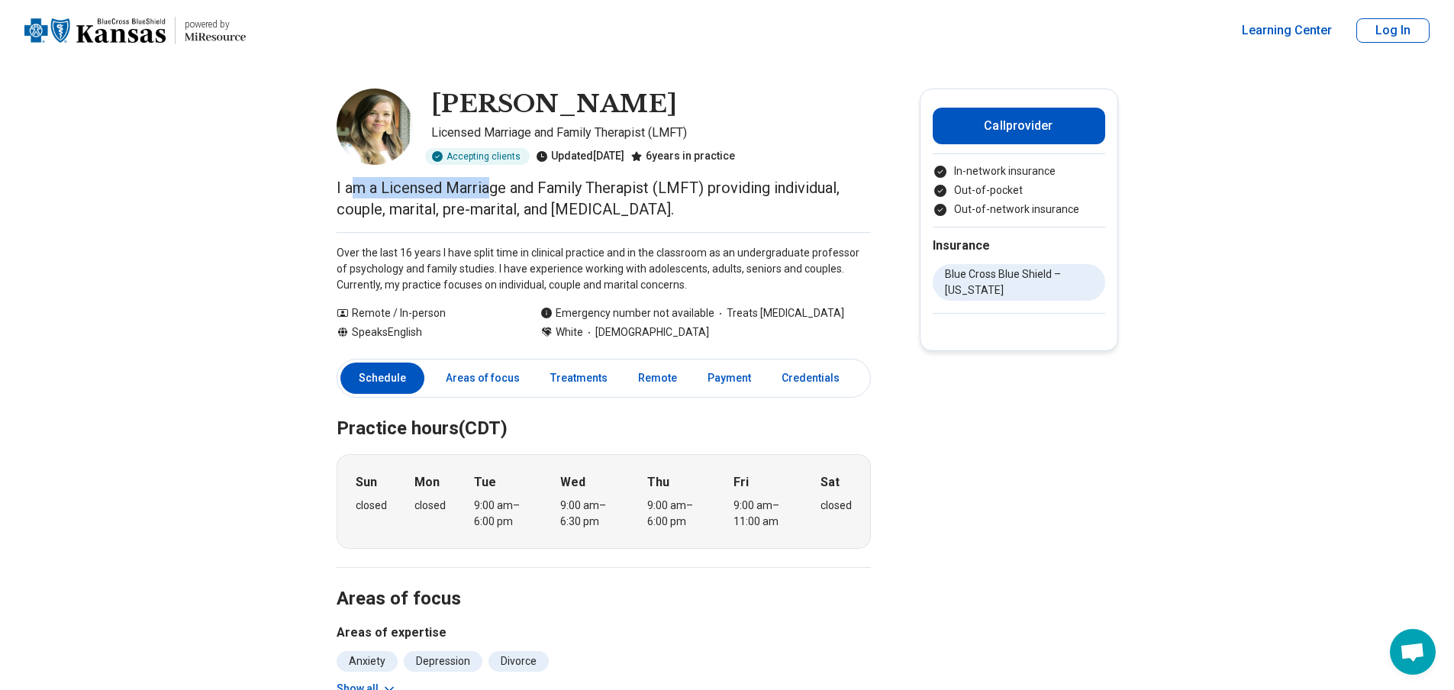
drag, startPoint x: 358, startPoint y: 189, endPoint x: 499, endPoint y: 196, distance: 141.4
click at [499, 196] on p "I am a Licensed Marriage and Family Therapist (LMFT) providing individual, coup…" at bounding box center [604, 198] width 534 height 43
click at [500, 196] on p "I am a Licensed Marriage and Family Therapist (LMFT) providing individual, coup…" at bounding box center [604, 198] width 534 height 43
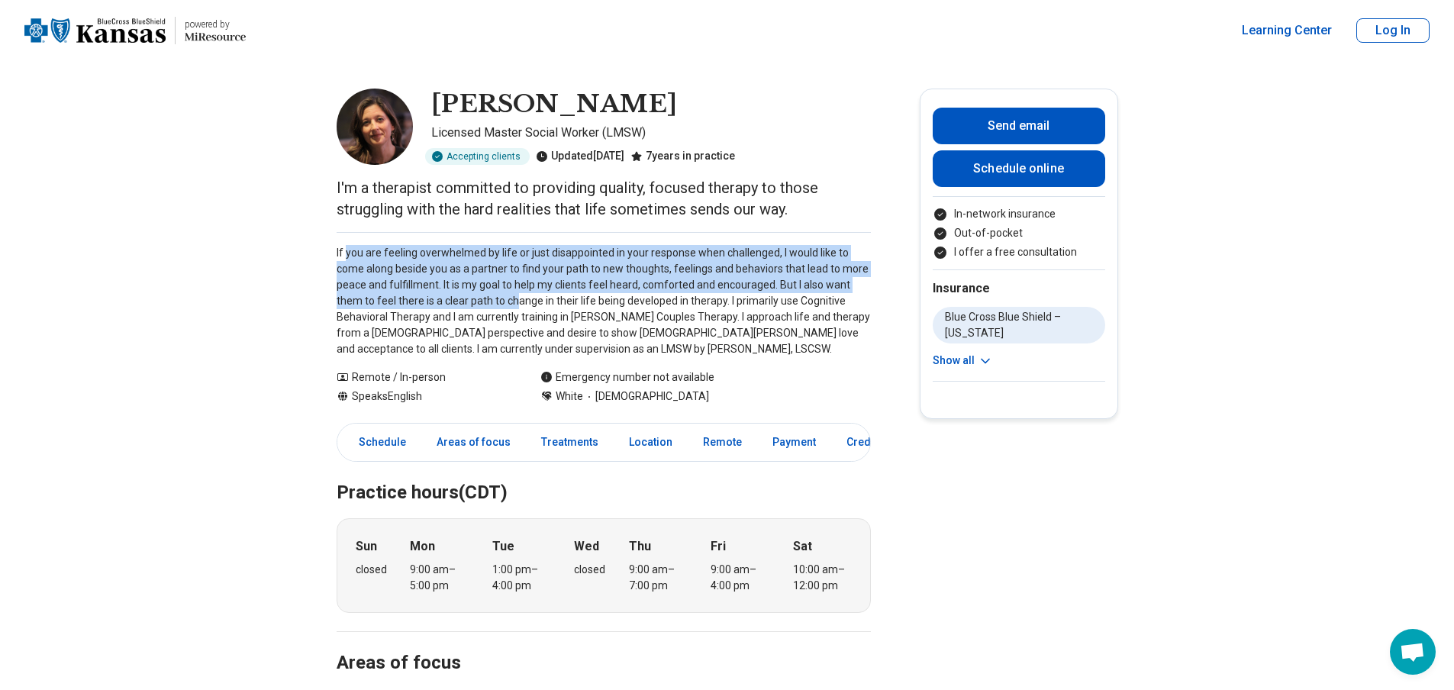
drag, startPoint x: 351, startPoint y: 256, endPoint x: 519, endPoint y: 304, distance: 174.4
click at [519, 304] on p "If you are feeling overwhelmed by life or just disappointed in your response wh…" at bounding box center [604, 301] width 534 height 112
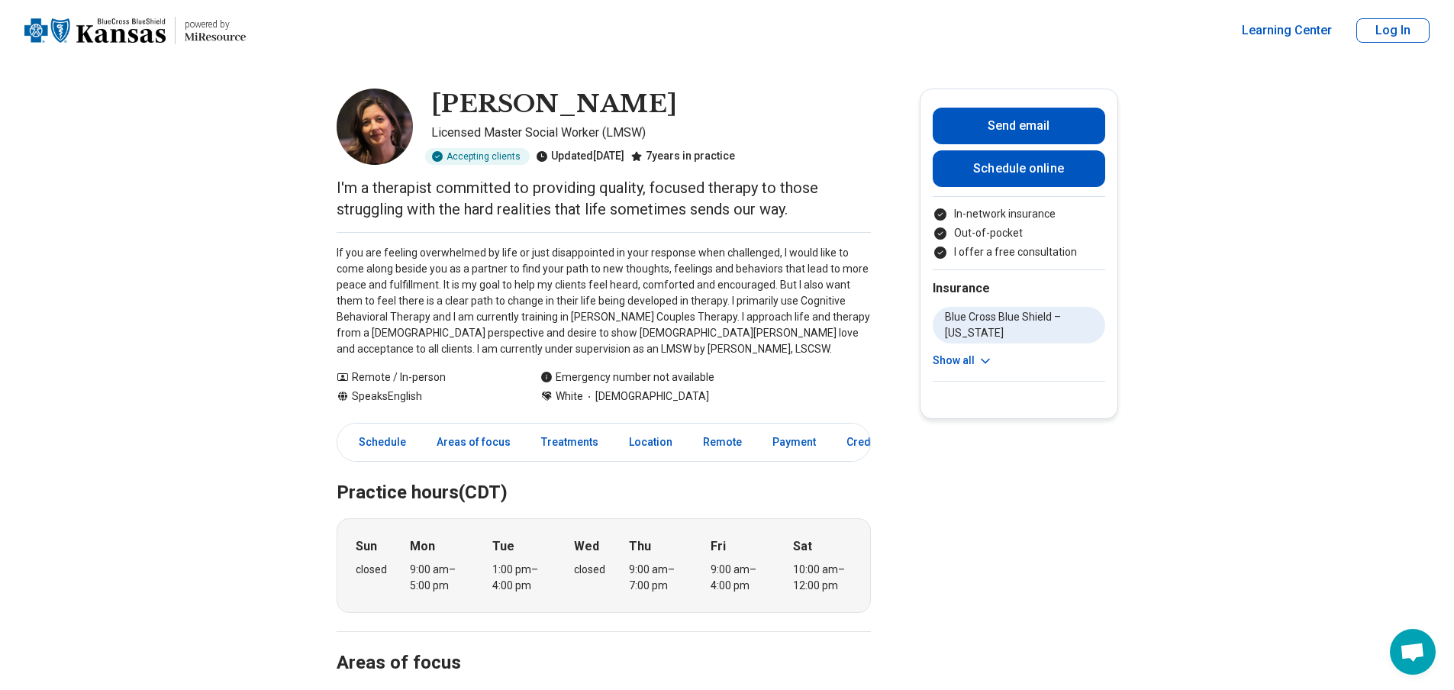
click at [559, 308] on p "If you are feeling overwhelmed by life or just disappointed in your response wh…" at bounding box center [604, 301] width 534 height 112
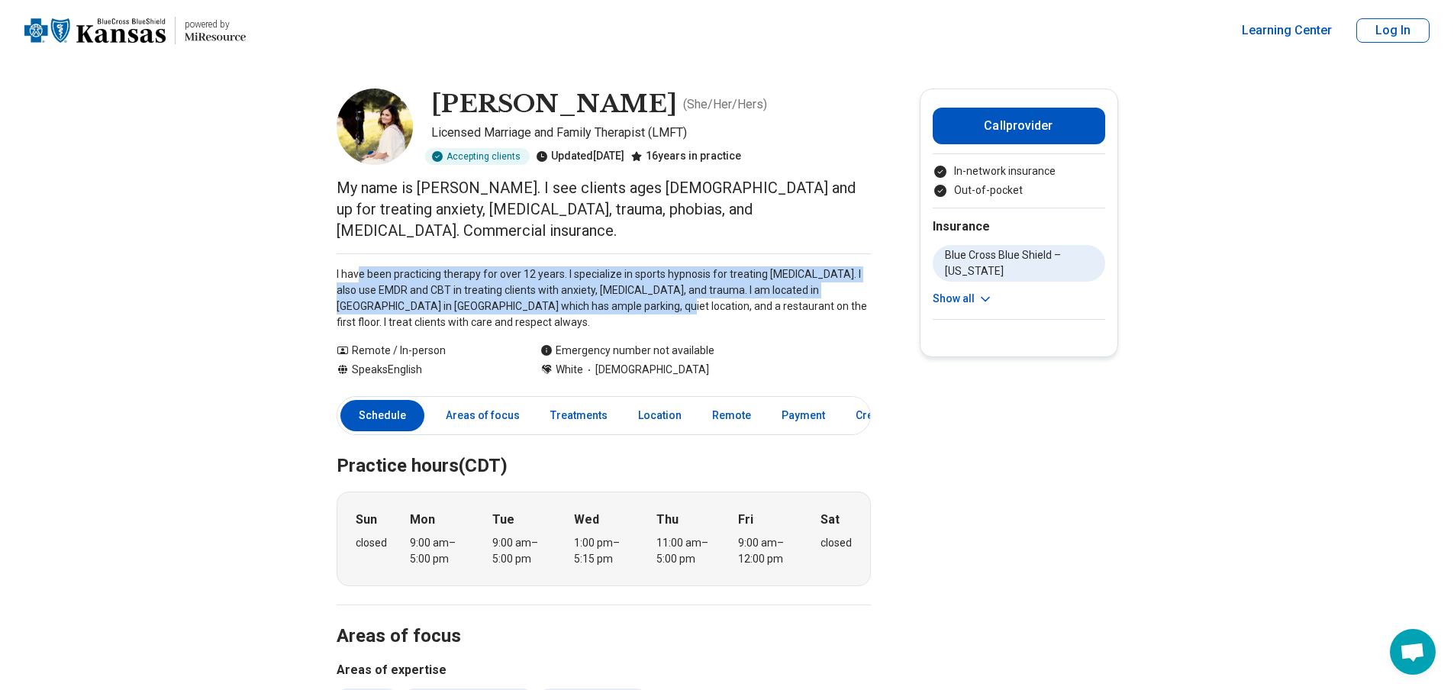
drag, startPoint x: 410, startPoint y: 255, endPoint x: 610, endPoint y: 290, distance: 203.0
click at [610, 290] on p "I have been practicing therapy for over 12 years. I specialize in sports hypnos…" at bounding box center [604, 298] width 534 height 64
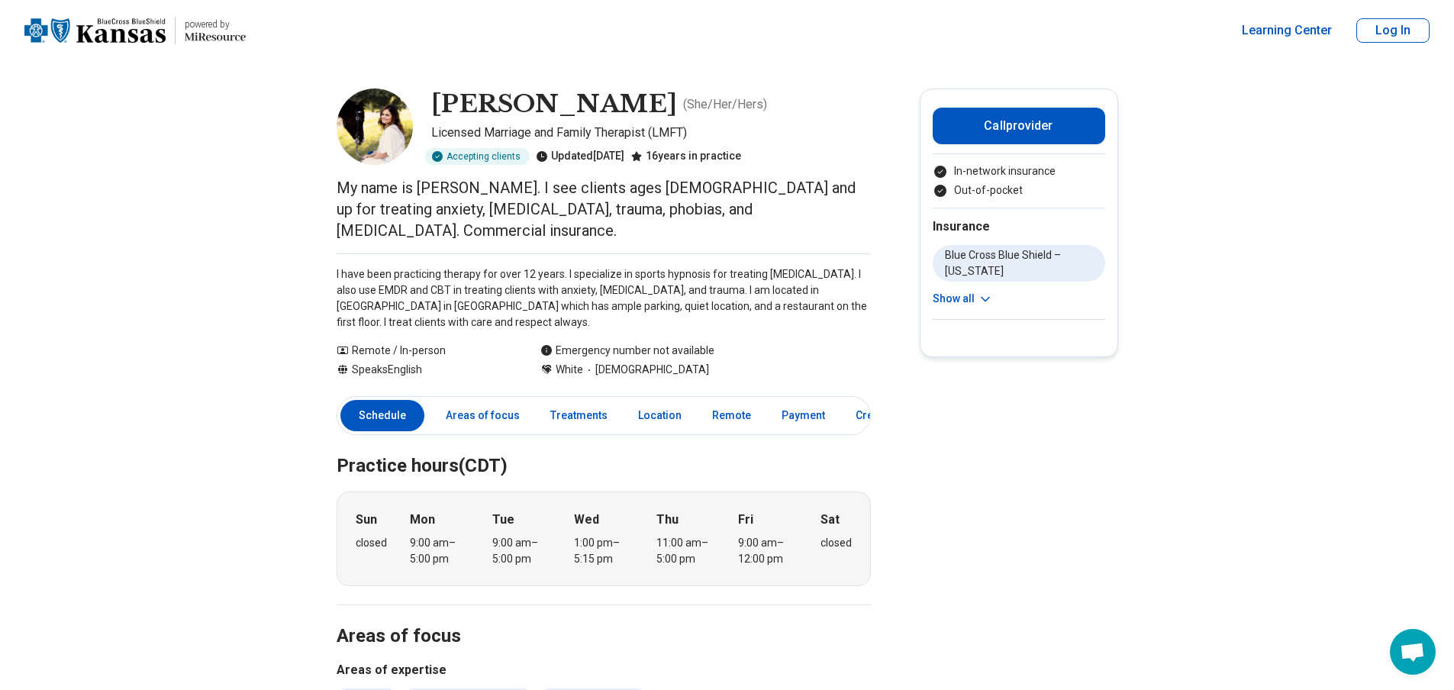
drag, startPoint x: 601, startPoint y: 253, endPoint x: 636, endPoint y: 297, distance: 55.9
click at [636, 297] on p "I have been practicing therapy for over 12 years. I specialize in sports hypnos…" at bounding box center [604, 298] width 534 height 64
drag, startPoint x: 615, startPoint y: 305, endPoint x: 617, endPoint y: 285, distance: 20.0
click at [617, 285] on p "I have been practicing therapy for over 12 years. I specialize in sports hypnos…" at bounding box center [604, 298] width 534 height 64
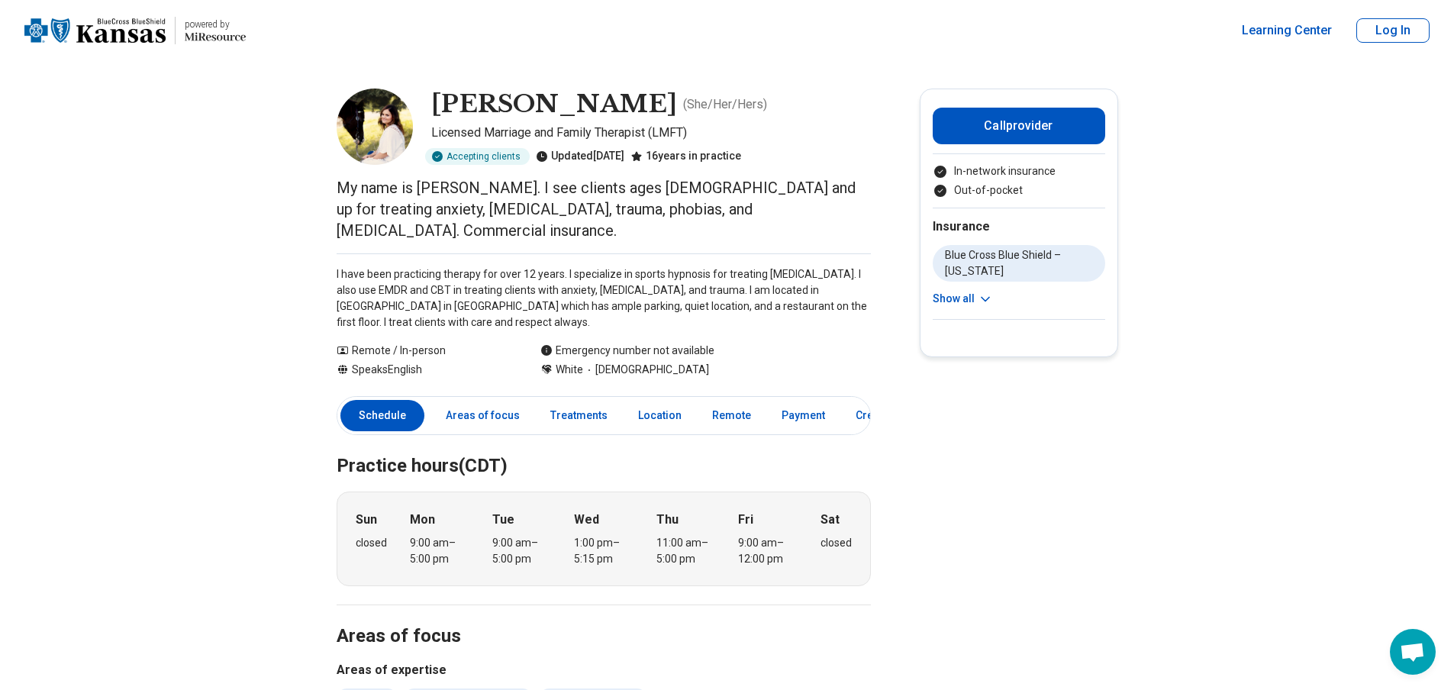
click at [617, 285] on p "I have been practicing therapy for over 12 years. I specialize in sports hypnos…" at bounding box center [604, 298] width 534 height 64
